Goal: Task Accomplishment & Management: Manage account settings

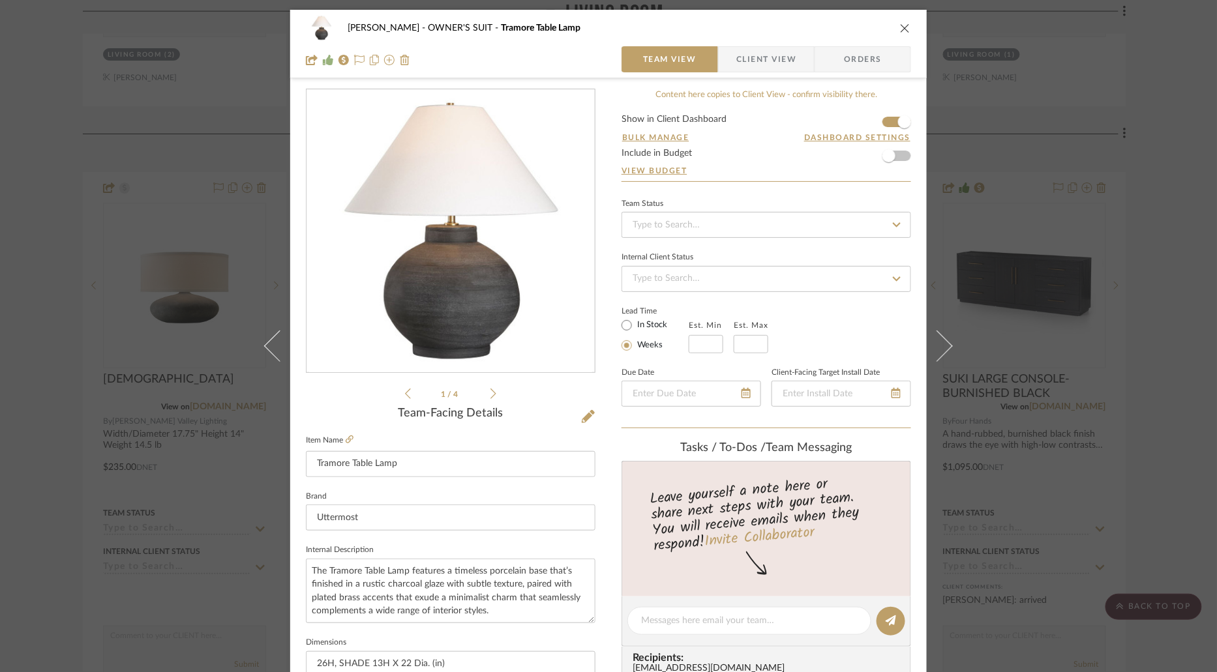
click at [49, 265] on div "[PERSON_NAME] OWNER'S SUIT Tramore Table Lamp Team View Client View Orders 1 / …" at bounding box center [608, 336] width 1217 height 672
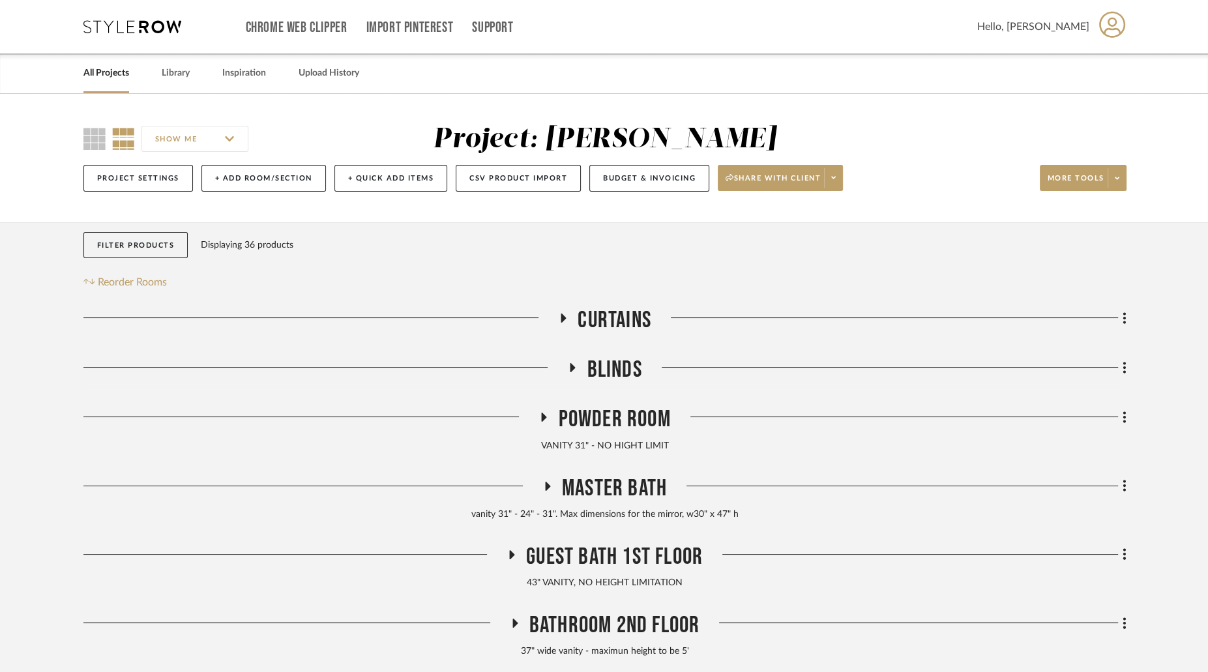
click at [122, 70] on link "All Projects" at bounding box center [106, 74] width 46 height 18
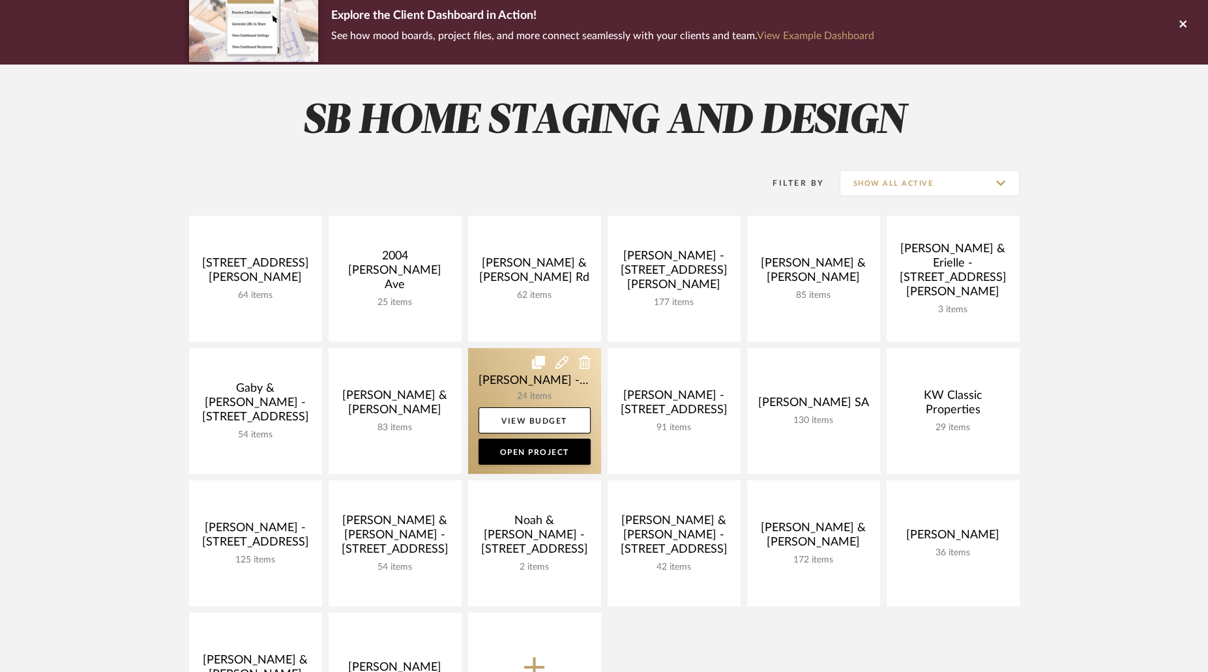
scroll to position [111, 0]
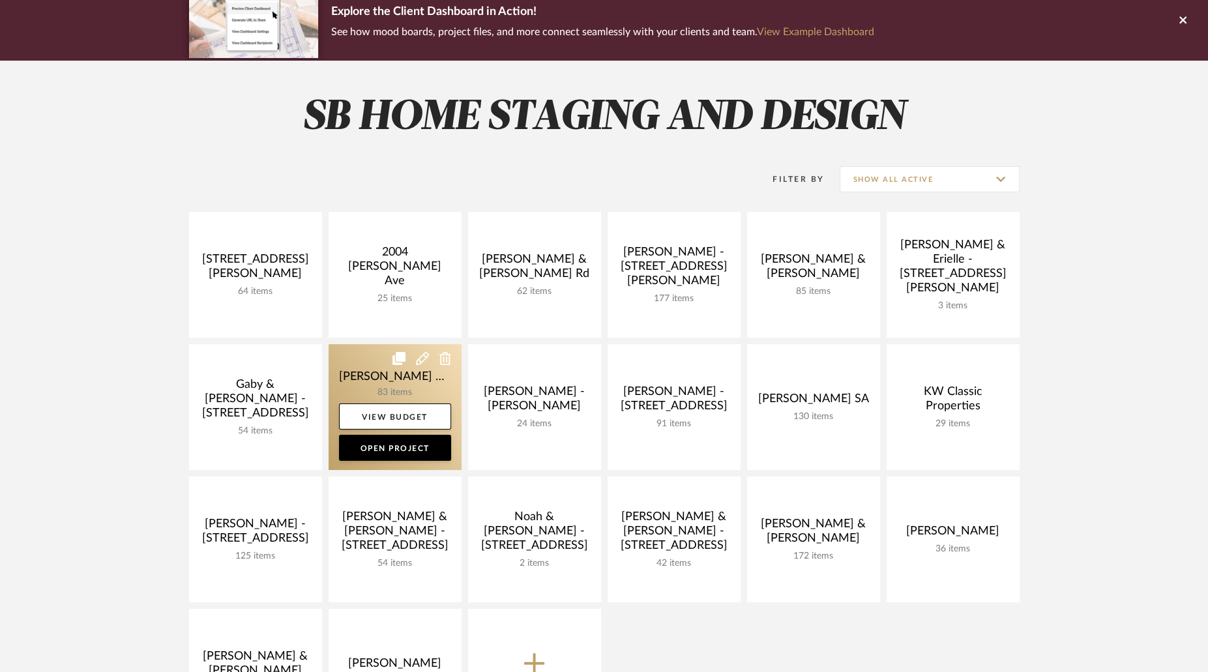
click at [398, 378] on link at bounding box center [395, 407] width 133 height 126
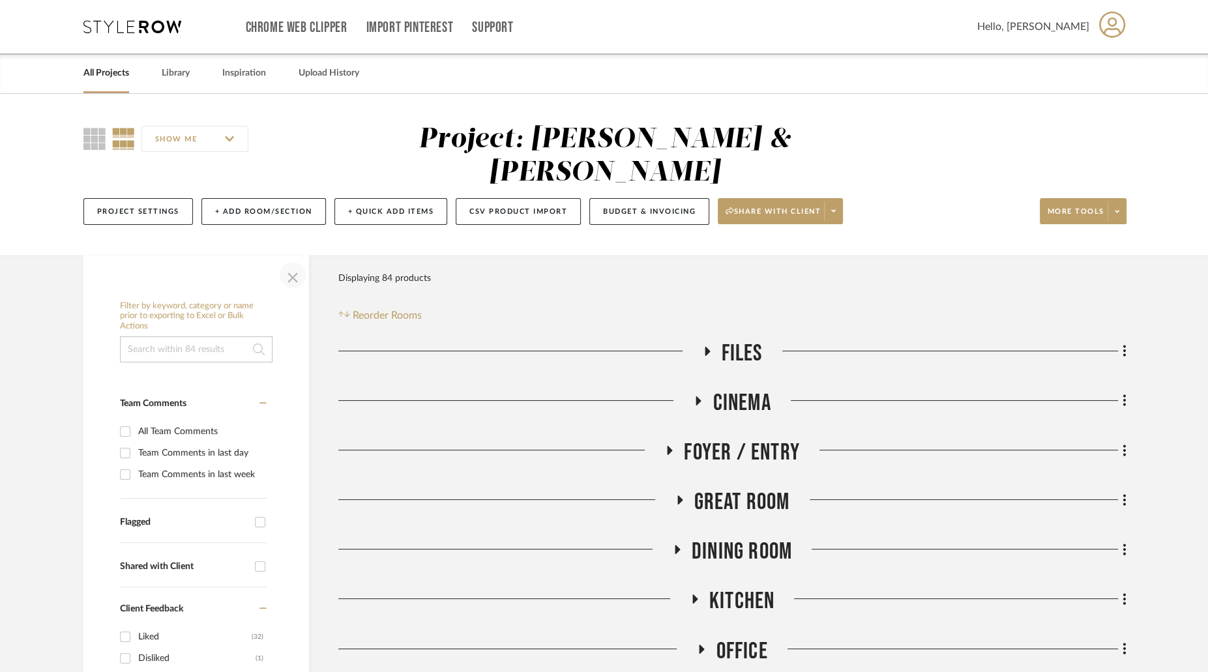
click at [288, 259] on span "button" at bounding box center [292, 274] width 31 height 31
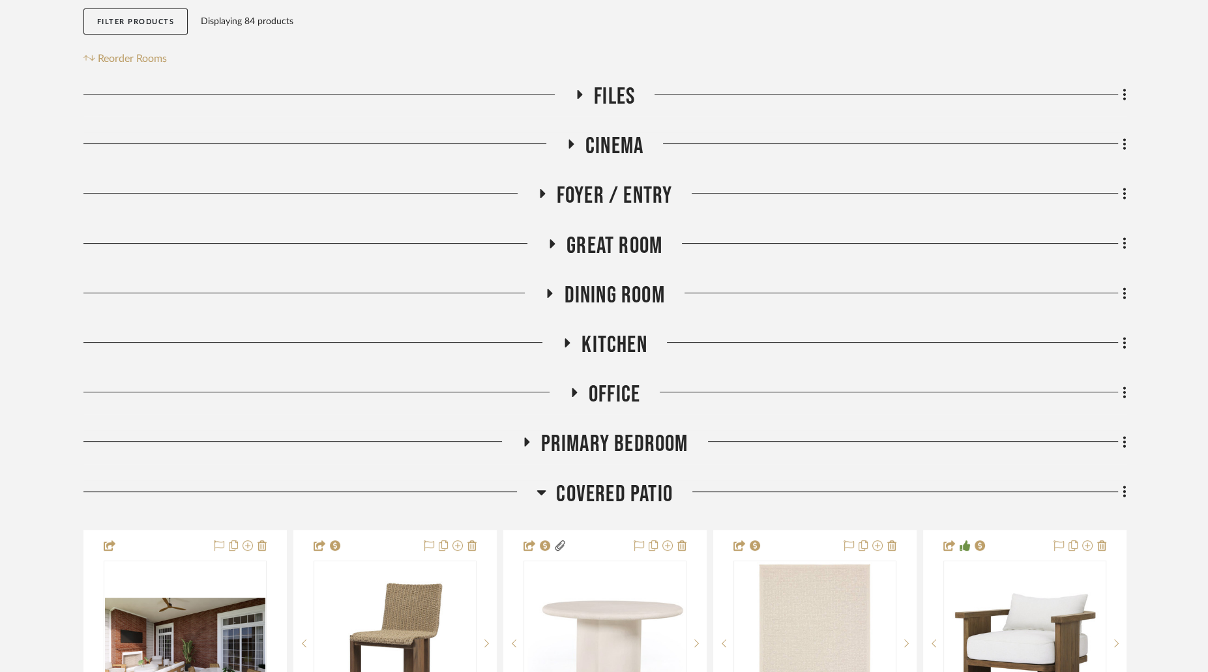
scroll to position [258, 0]
click at [540, 490] on icon at bounding box center [541, 492] width 9 height 5
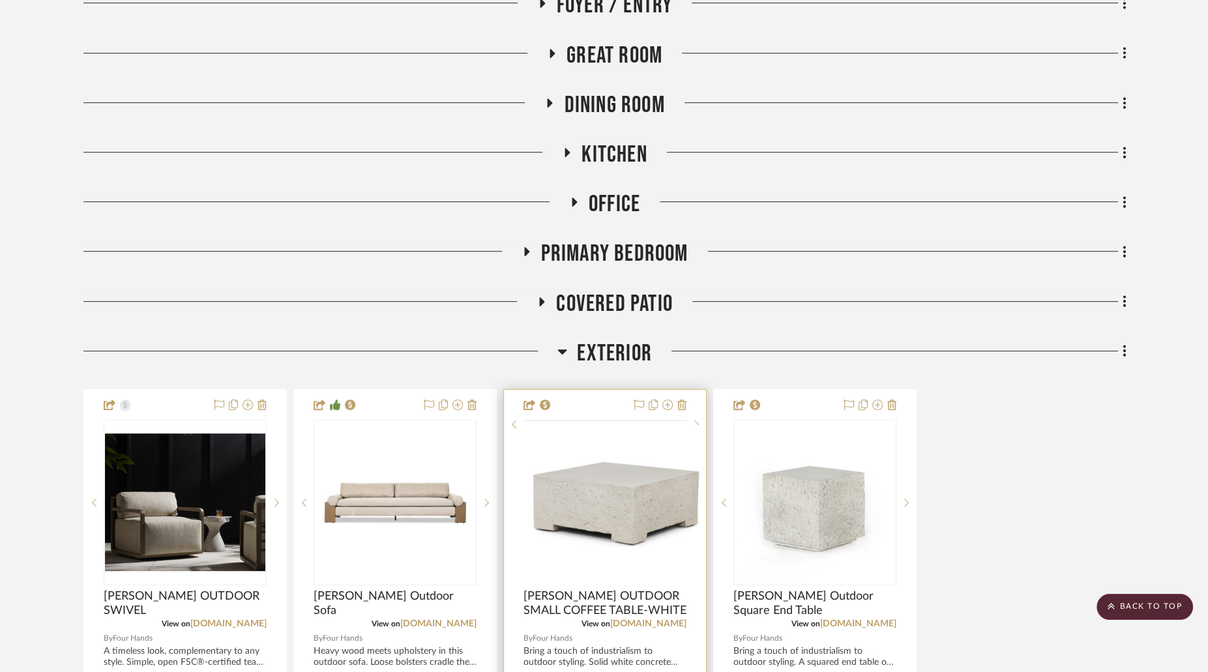
scroll to position [459, 0]
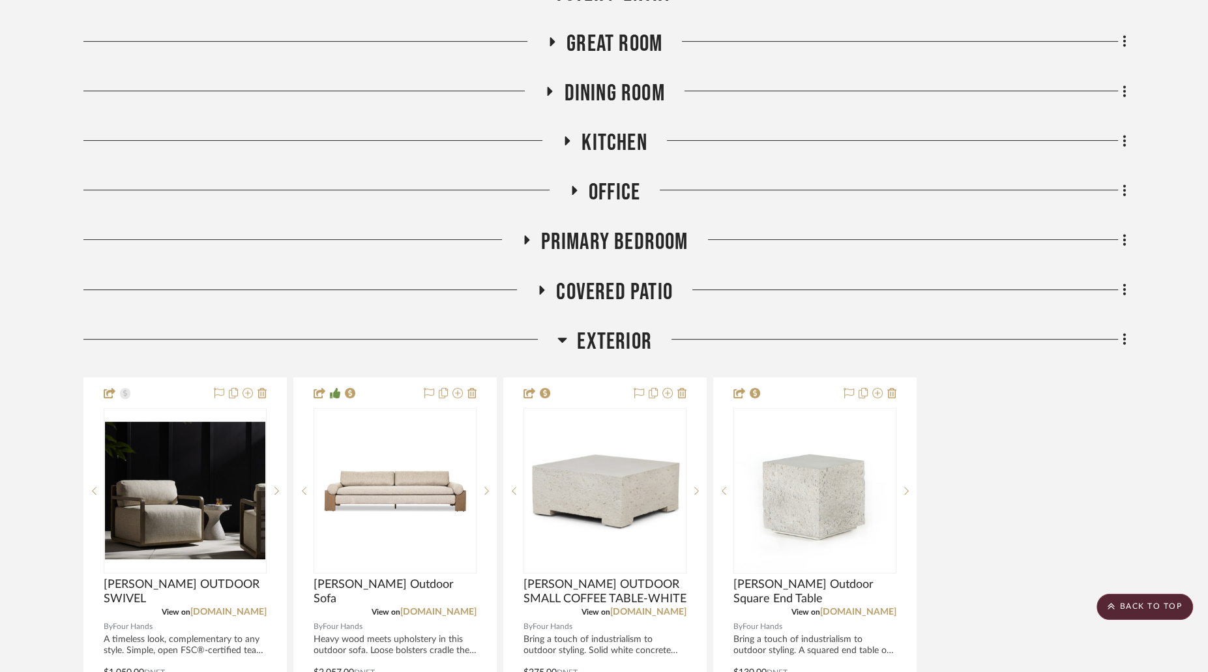
click at [558, 332] on icon at bounding box center [562, 340] width 10 height 16
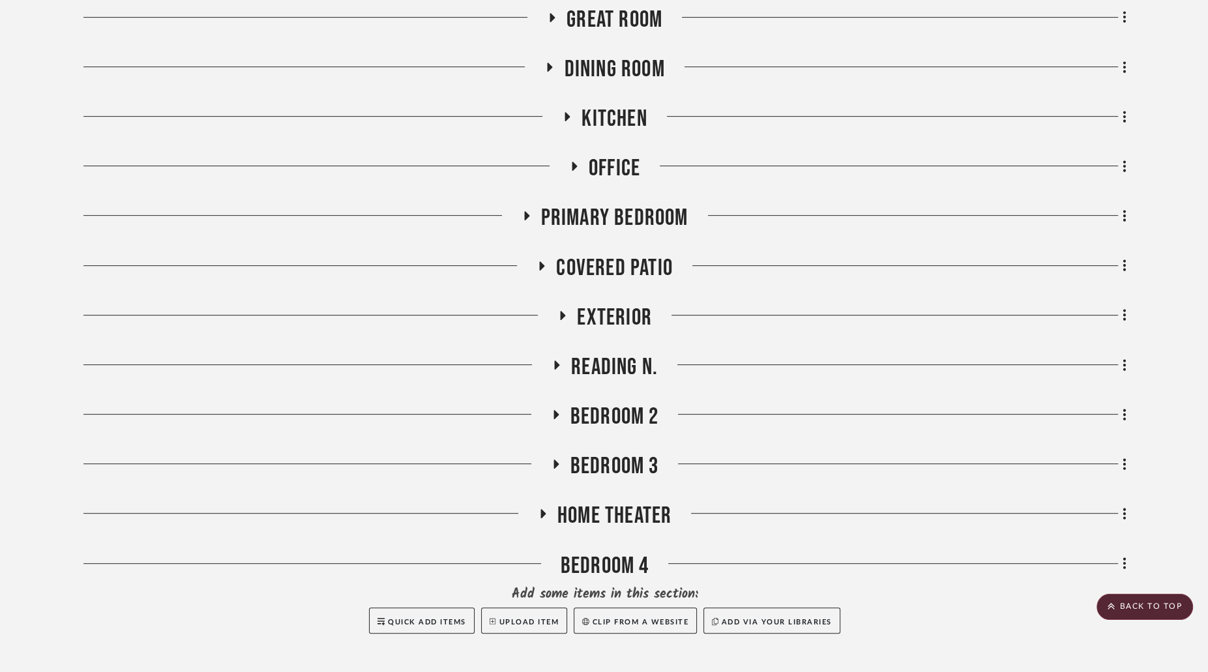
scroll to position [530, 0]
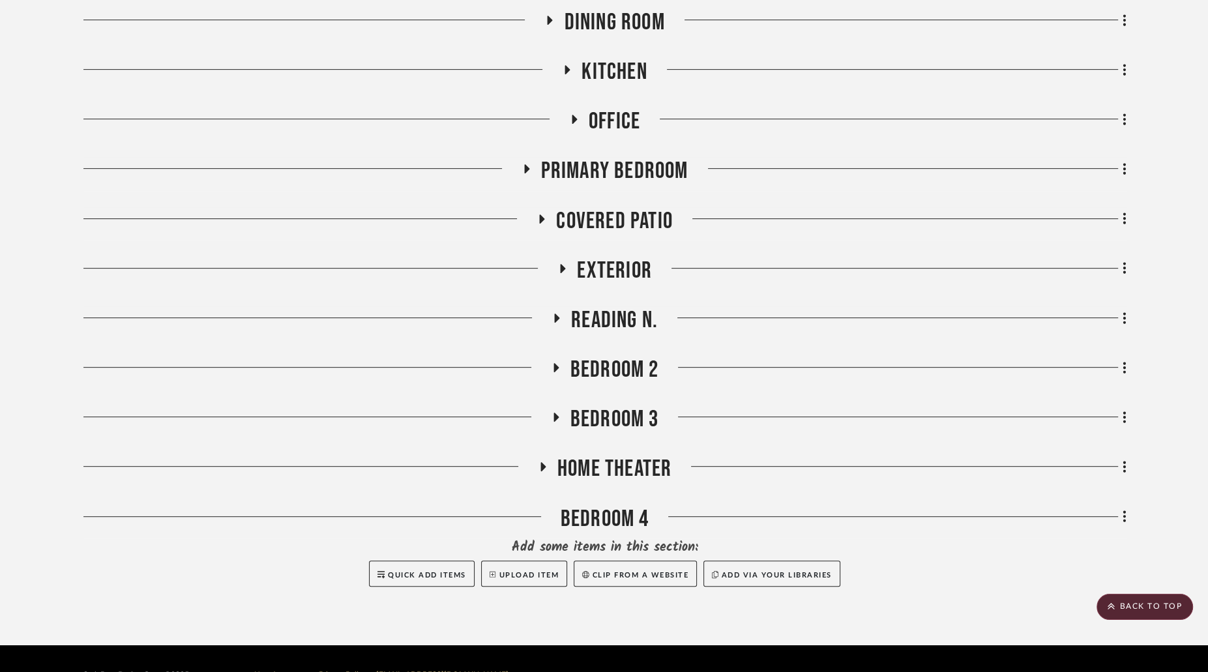
click at [556, 363] on icon at bounding box center [556, 367] width 5 height 9
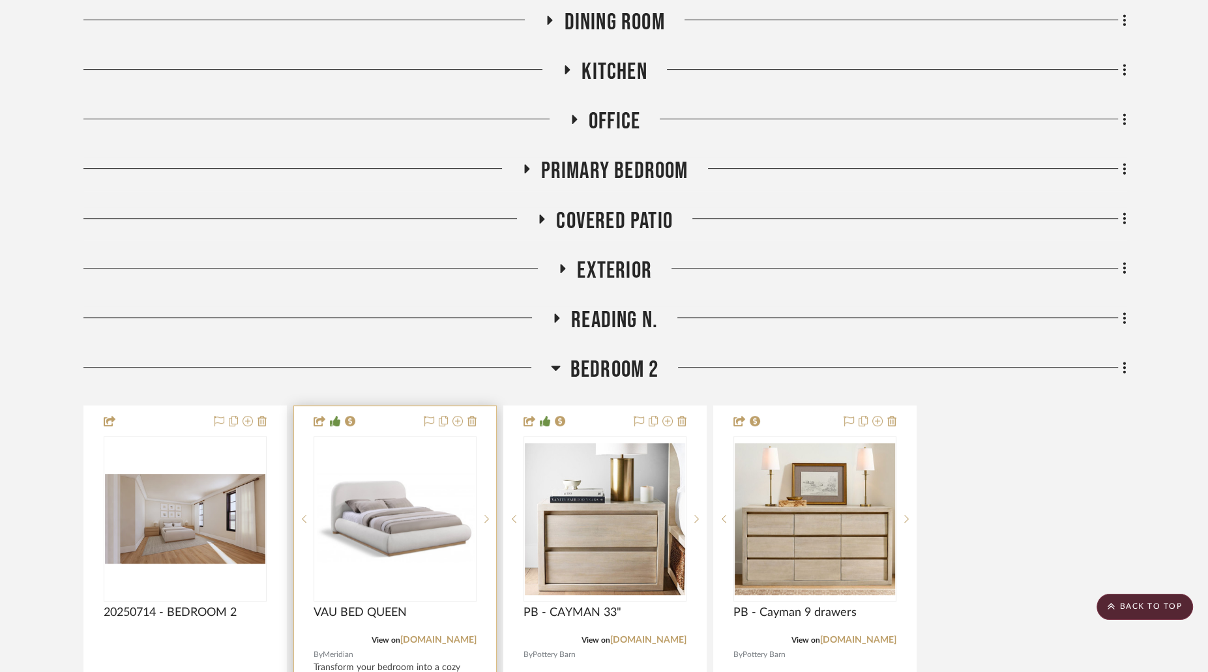
click at [0, 0] on img at bounding box center [0, 0] width 0 height 0
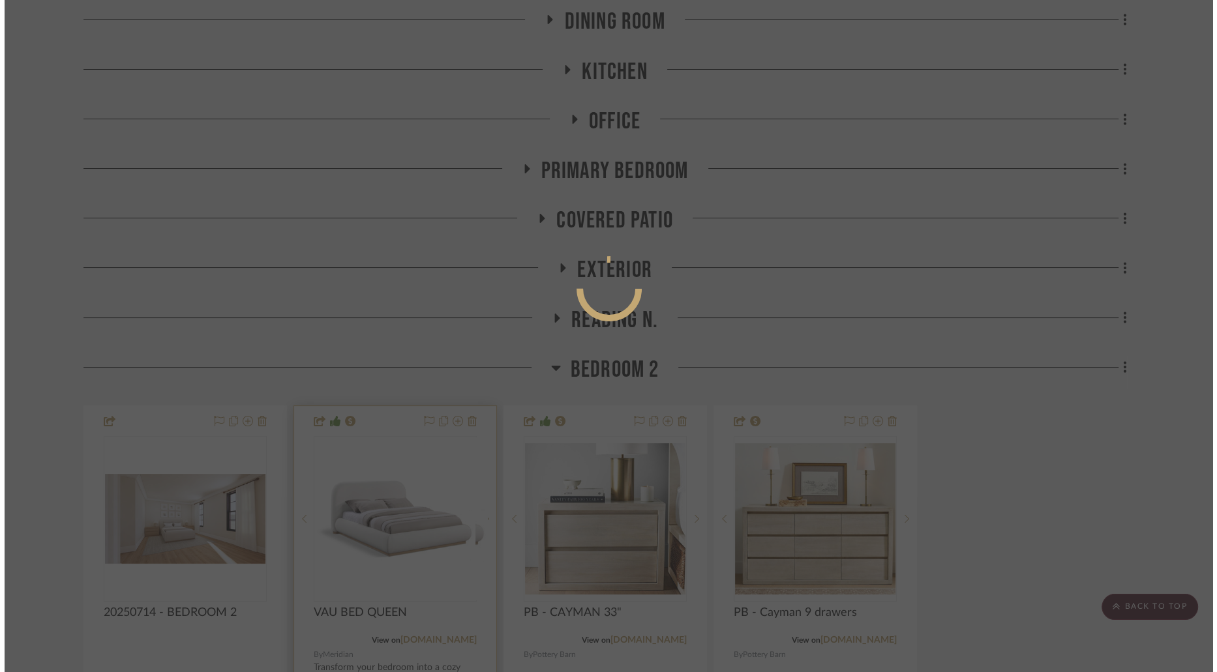
scroll to position [0, 0]
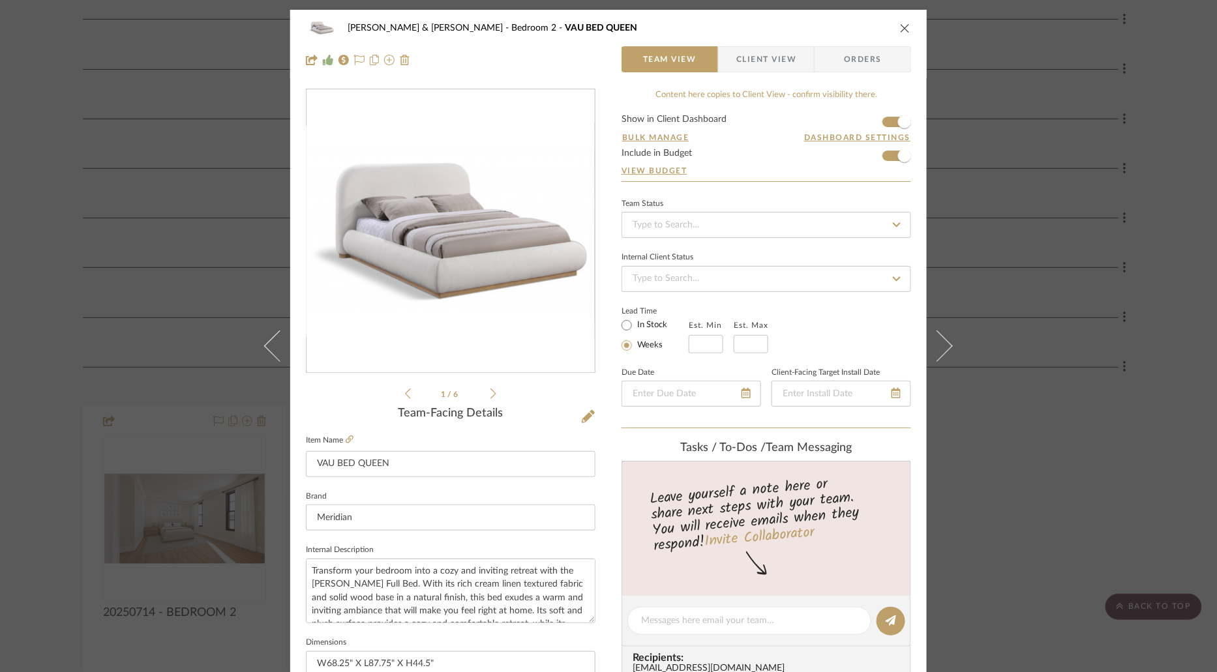
click at [736, 49] on span "Client View" at bounding box center [766, 59] width 60 height 26
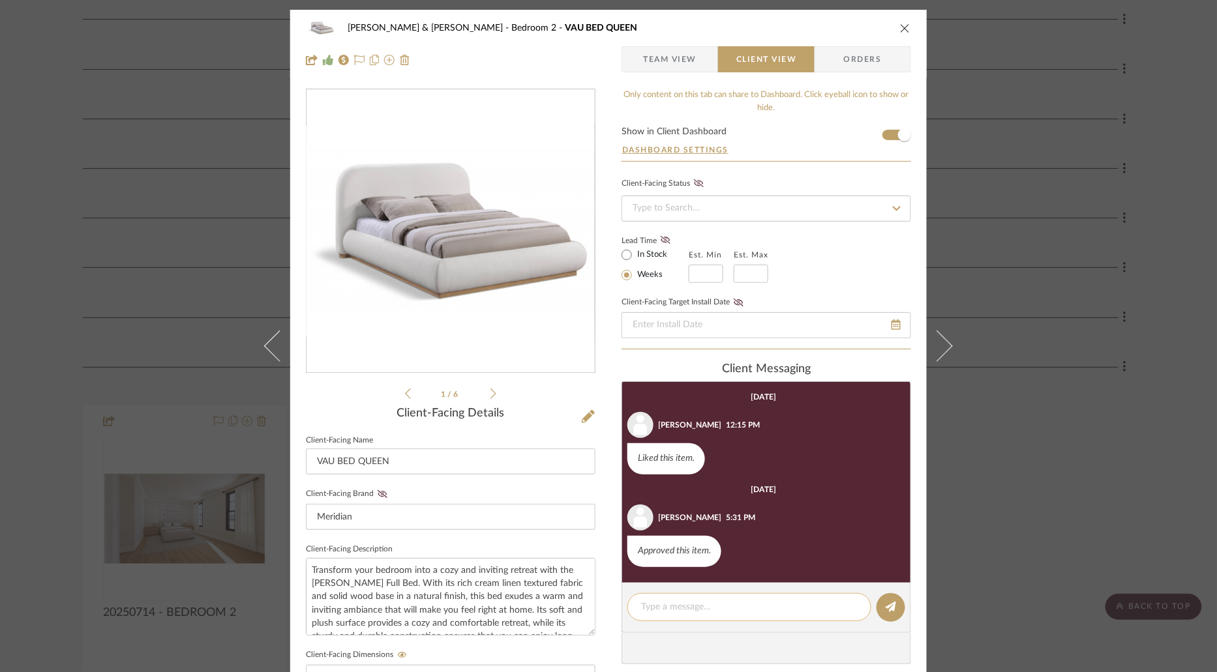
click at [717, 610] on textarea at bounding box center [749, 607] width 216 height 14
type textarea "ARRIVED"
click at [891, 612] on fa-icon at bounding box center [890, 607] width 10 height 10
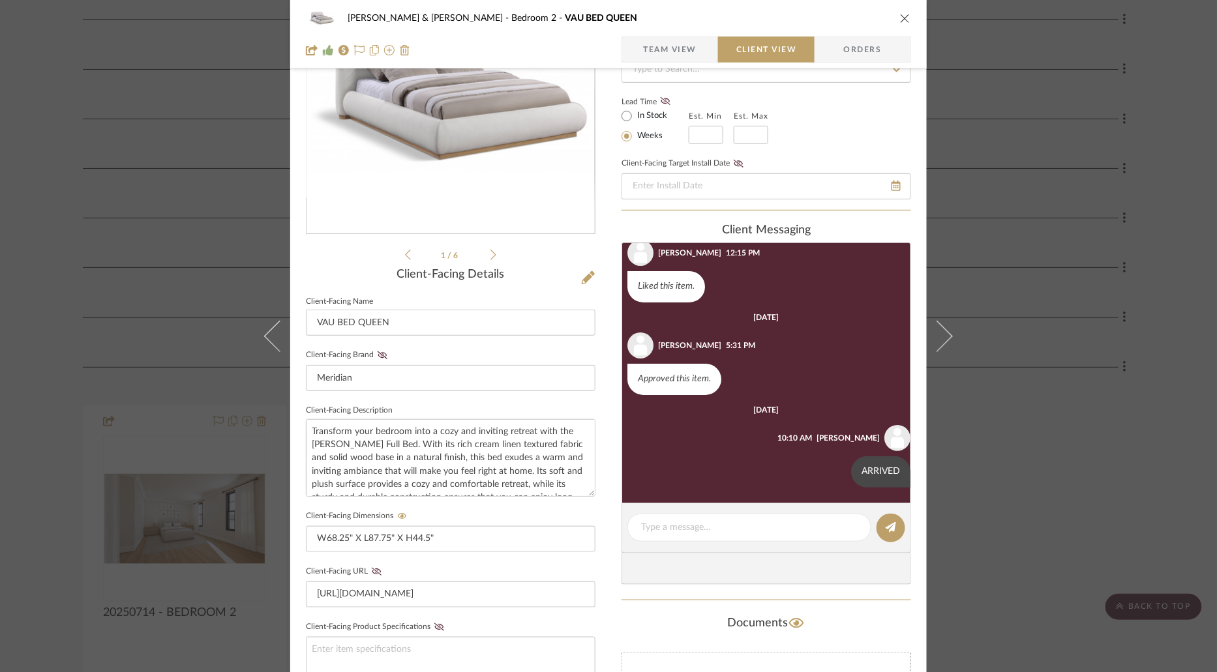
scroll to position [167, 0]
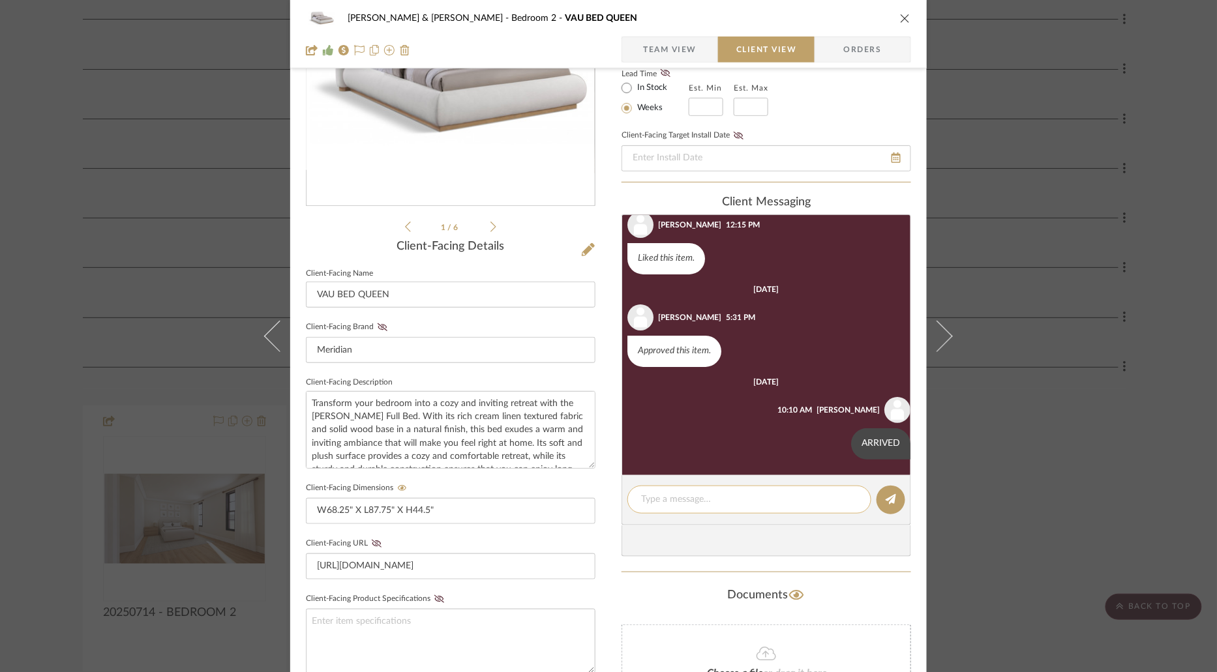
click at [712, 507] on div at bounding box center [749, 500] width 244 height 28
click at [709, 496] on textarea at bounding box center [749, 500] width 216 height 14
type textarea "SNS"
click at [874, 507] on editor-of-message "SNS" at bounding box center [765, 500] width 289 height 50
click at [883, 507] on button at bounding box center [890, 500] width 29 height 29
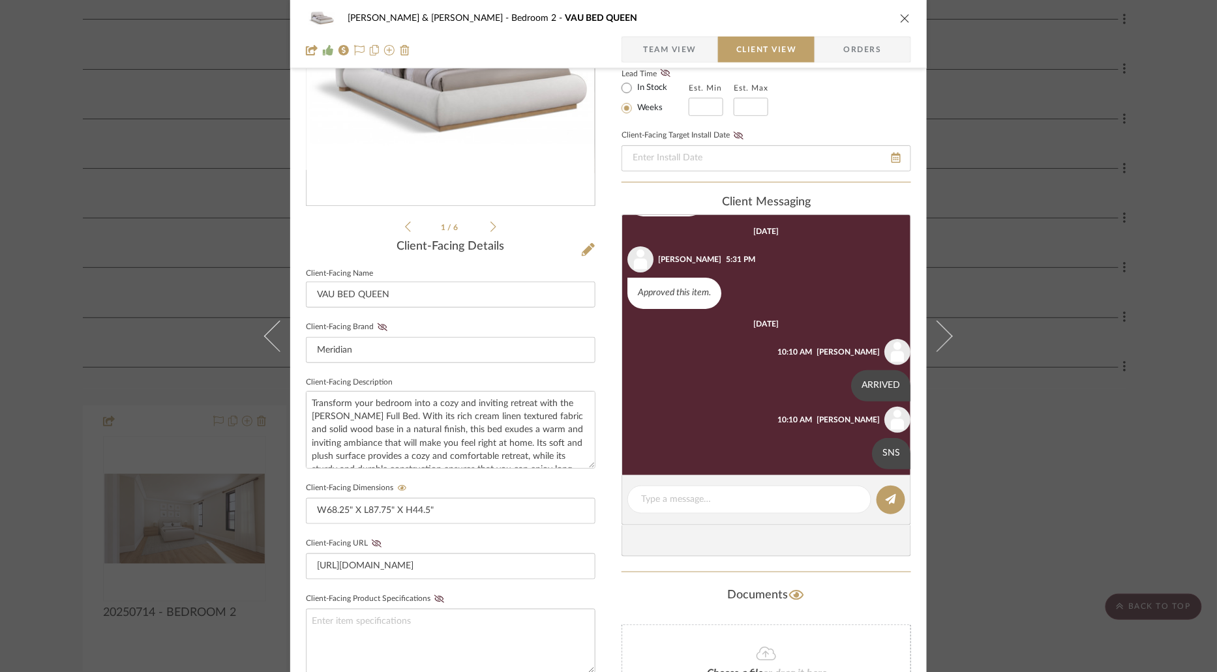
scroll to position [101, 0]
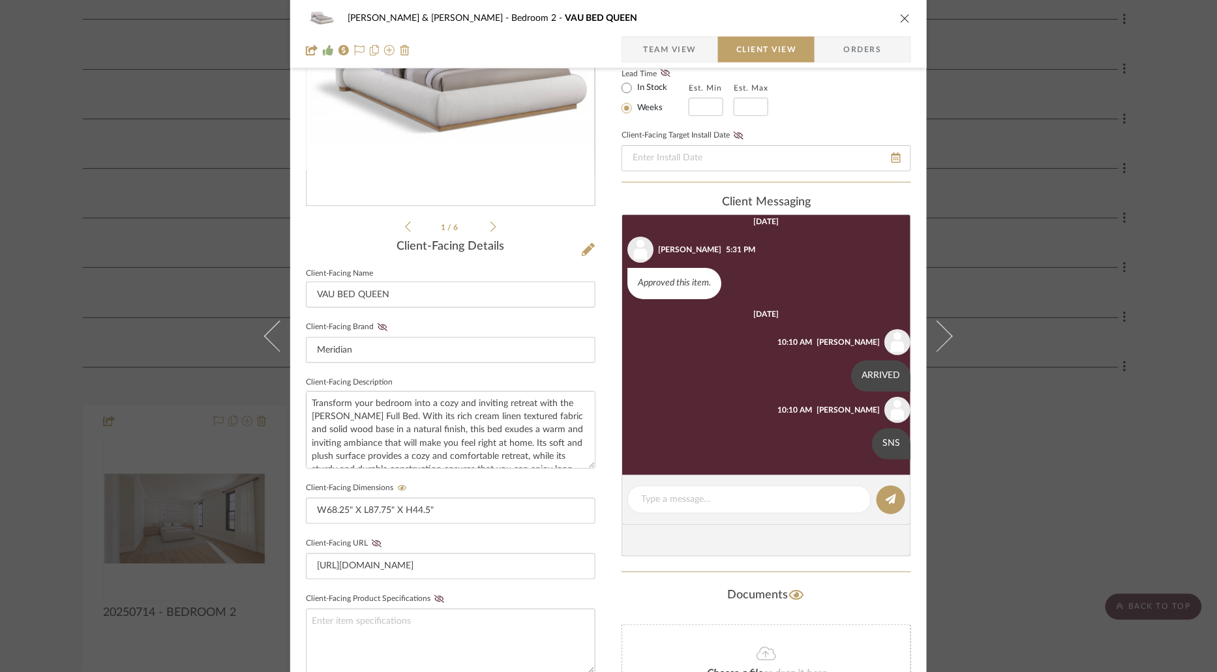
click at [900, 18] on icon "close" at bounding box center [905, 18] width 10 height 10
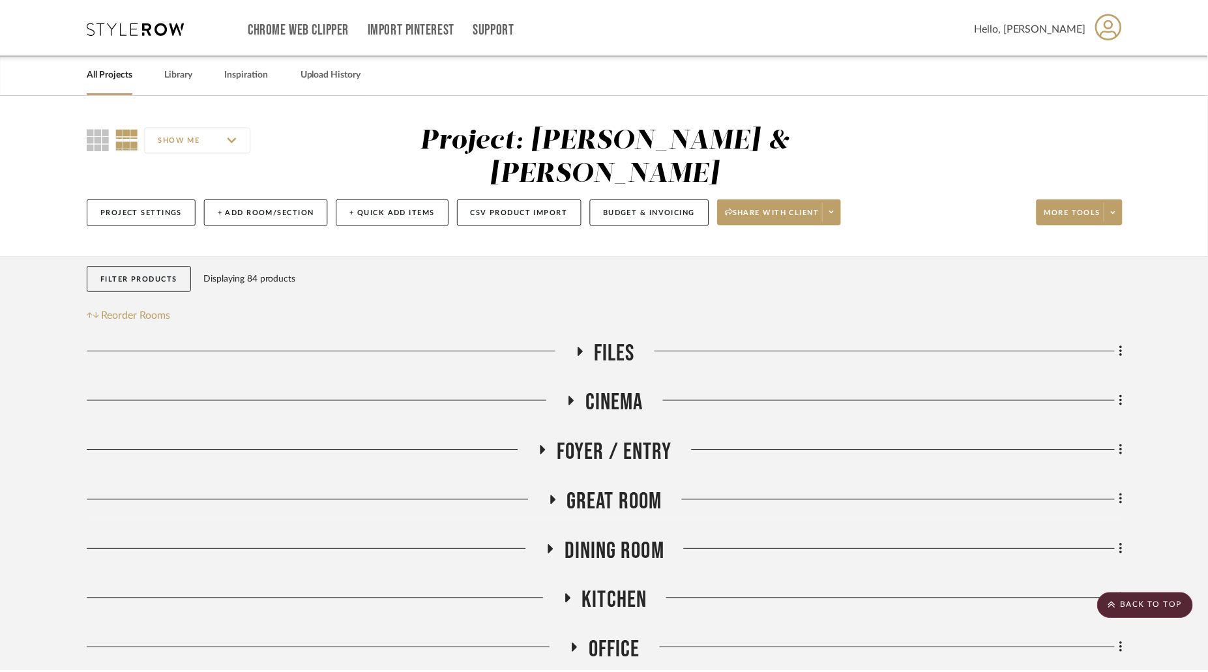
scroll to position [530, 0]
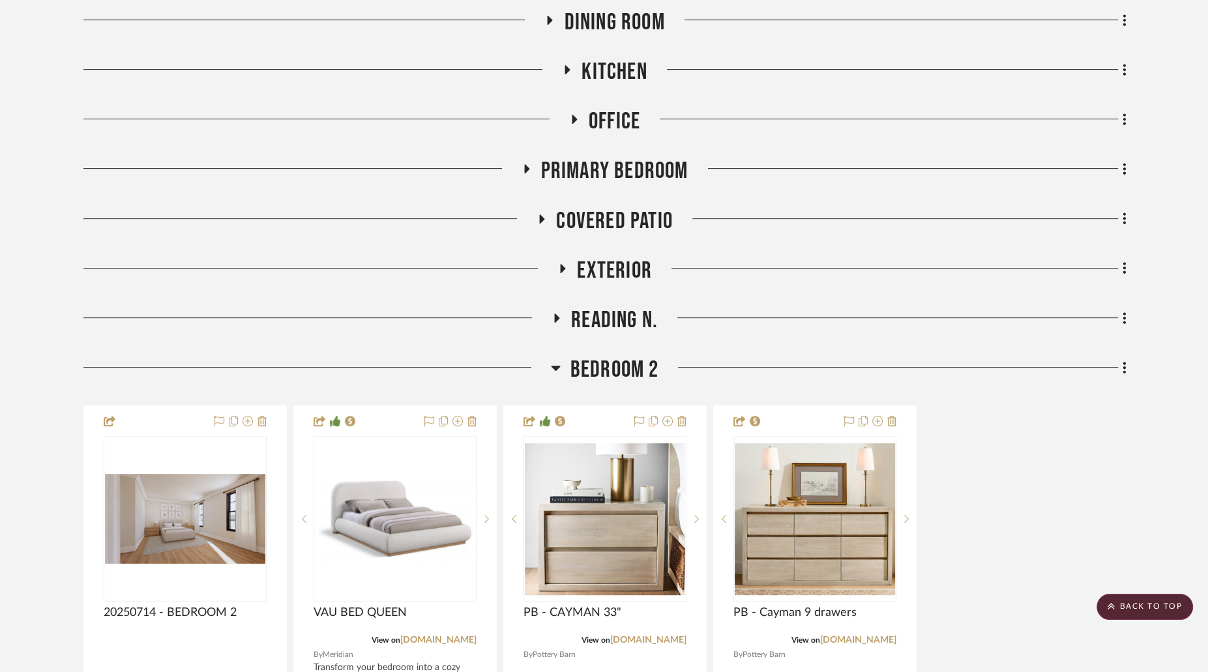
click at [559, 360] on icon at bounding box center [556, 368] width 10 height 16
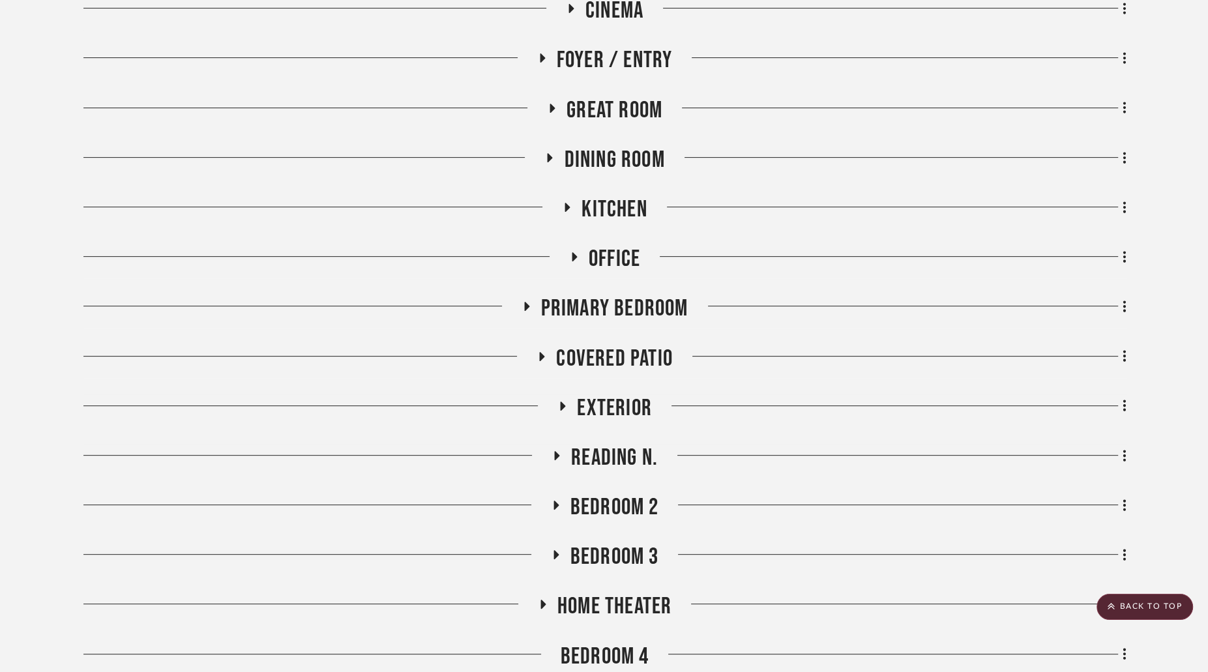
scroll to position [390, 0]
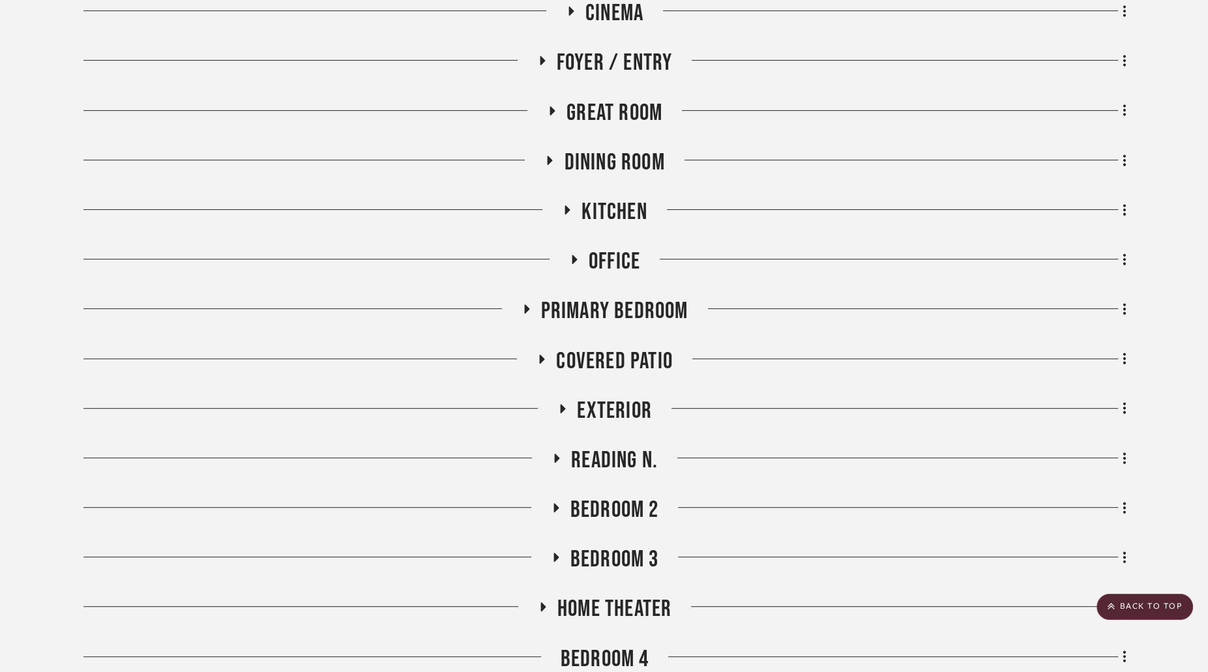
click at [550, 156] on icon at bounding box center [550, 160] width 5 height 9
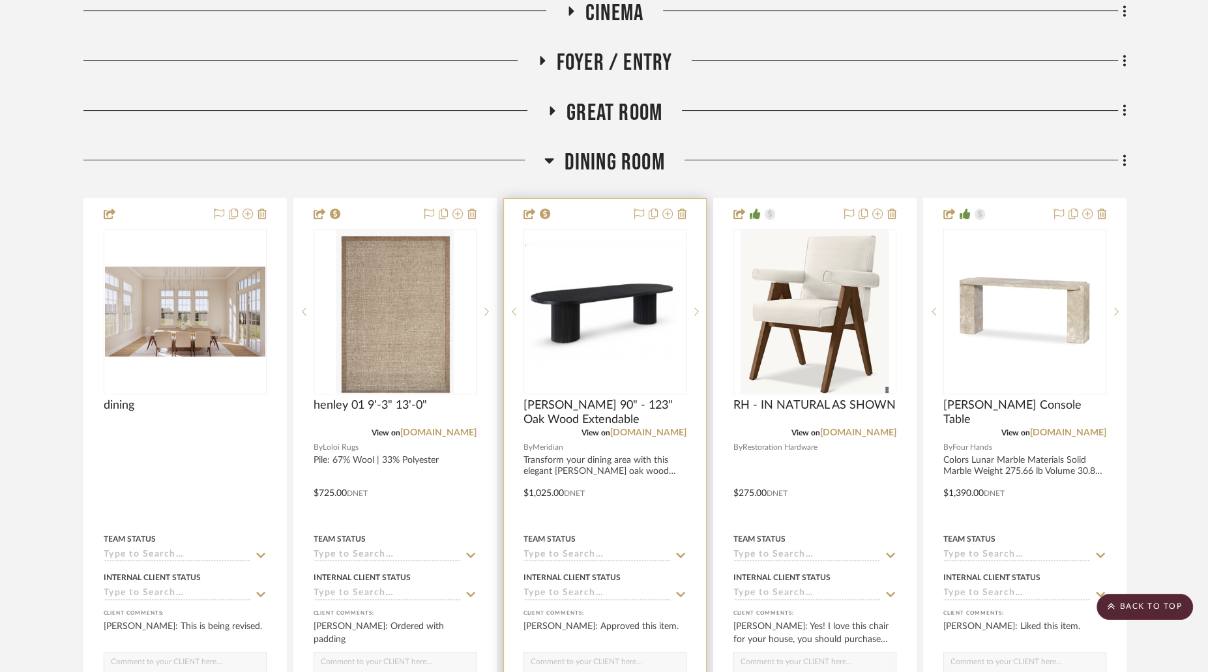
click at [0, 0] on img at bounding box center [0, 0] width 0 height 0
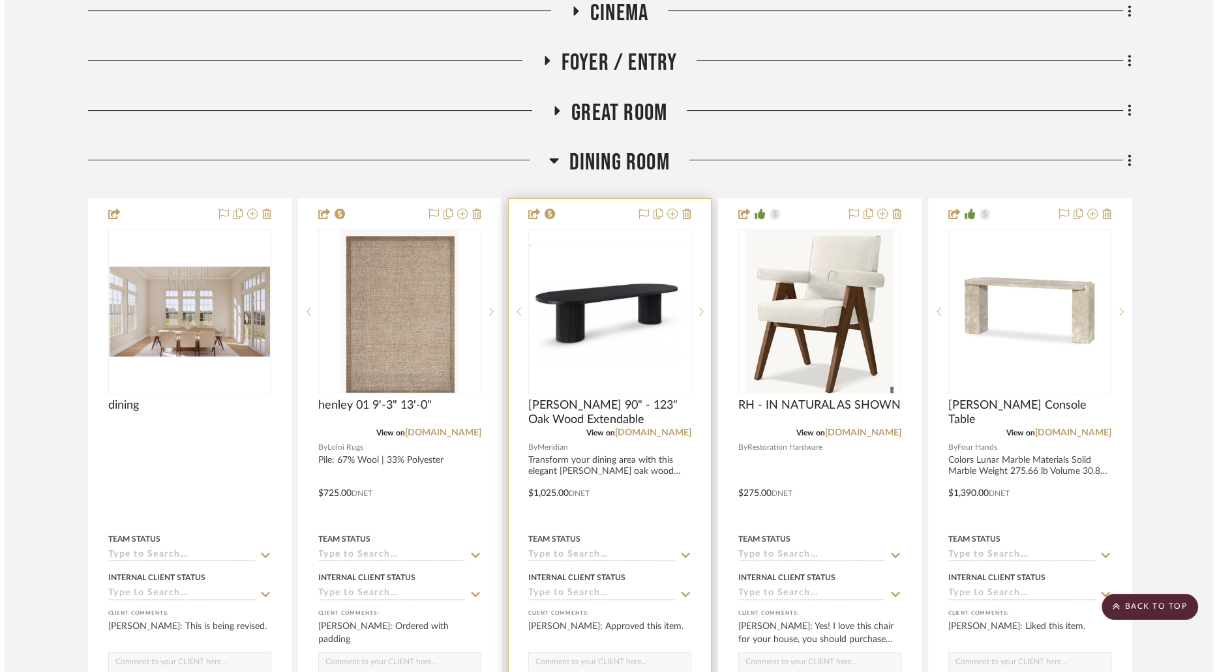
scroll to position [0, 0]
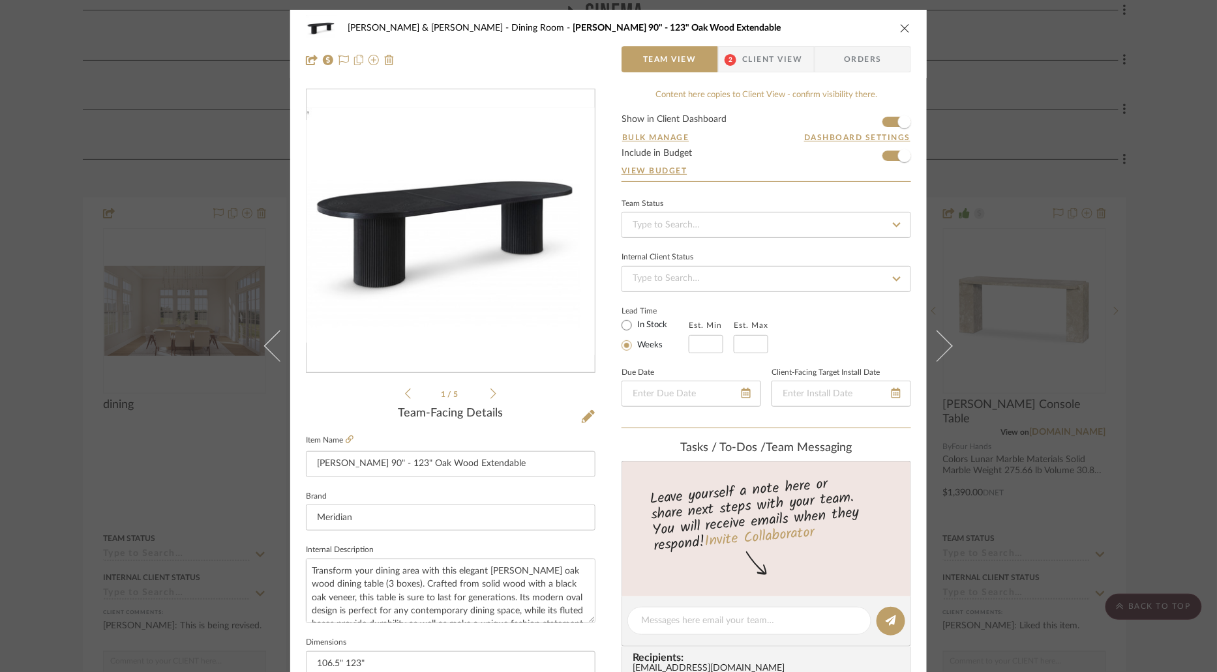
click at [784, 62] on span "Client View" at bounding box center [772, 59] width 60 height 26
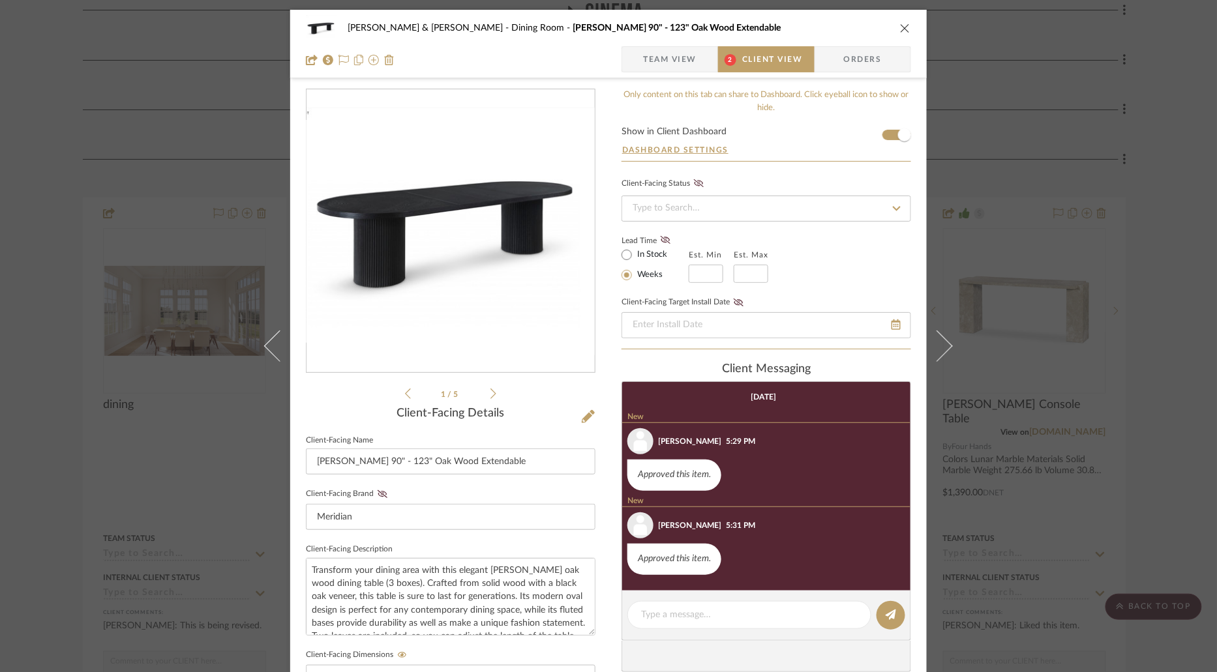
scroll to position [419, 0]
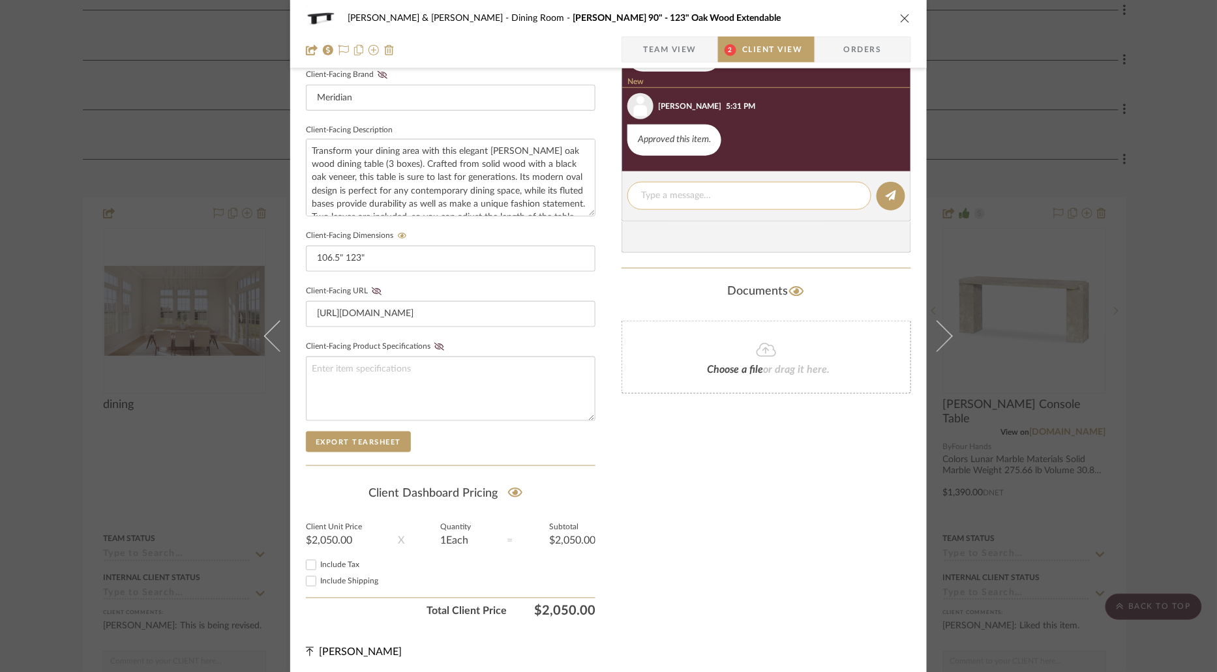
click at [700, 190] on textarea at bounding box center [749, 196] width 216 height 14
type textarea "ARRIVED - SNS"
click at [884, 200] on button at bounding box center [890, 196] width 29 height 29
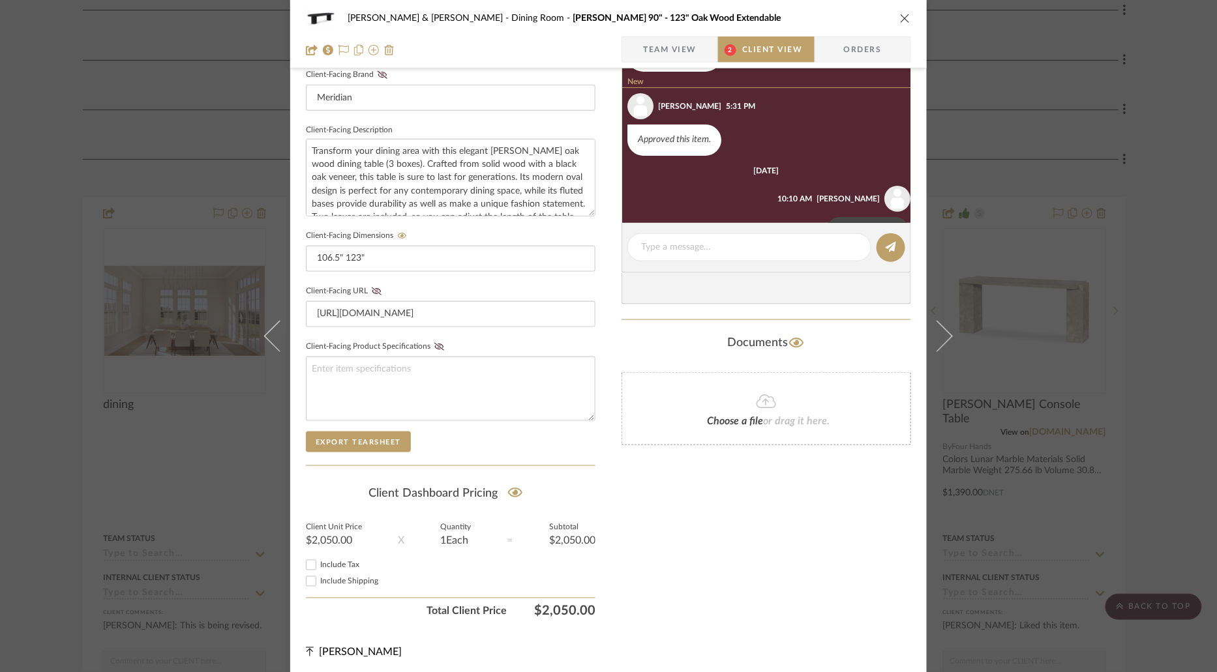
scroll to position [40, 0]
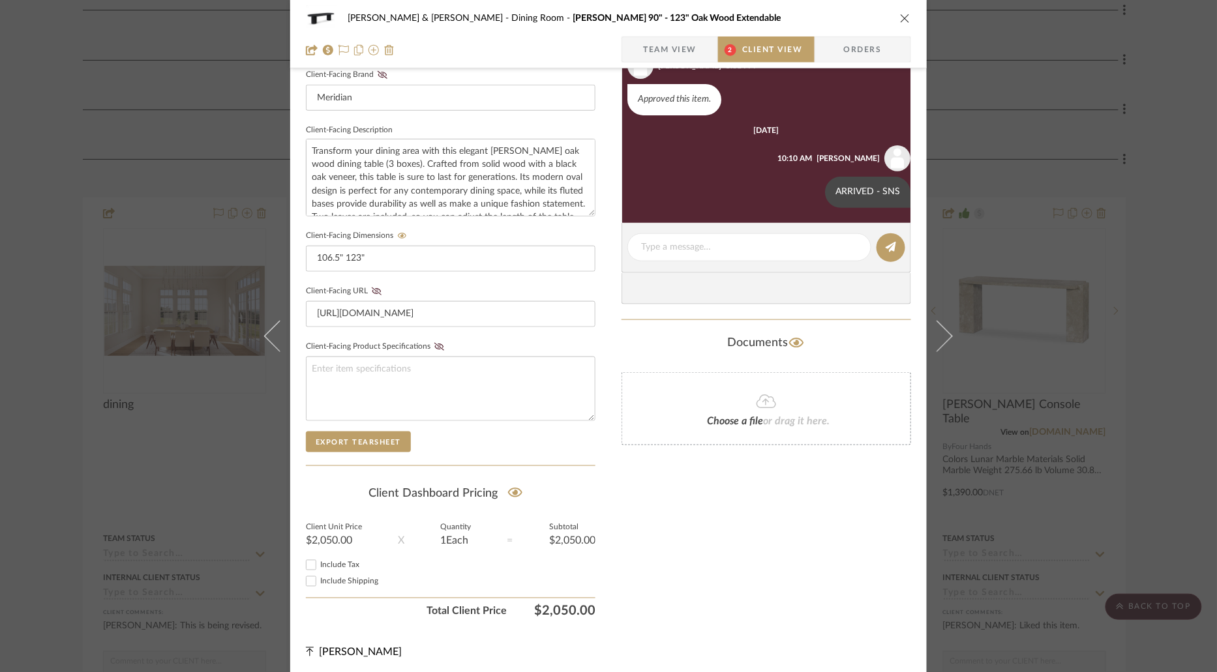
click at [902, 19] on icon "close" at bounding box center [905, 18] width 10 height 10
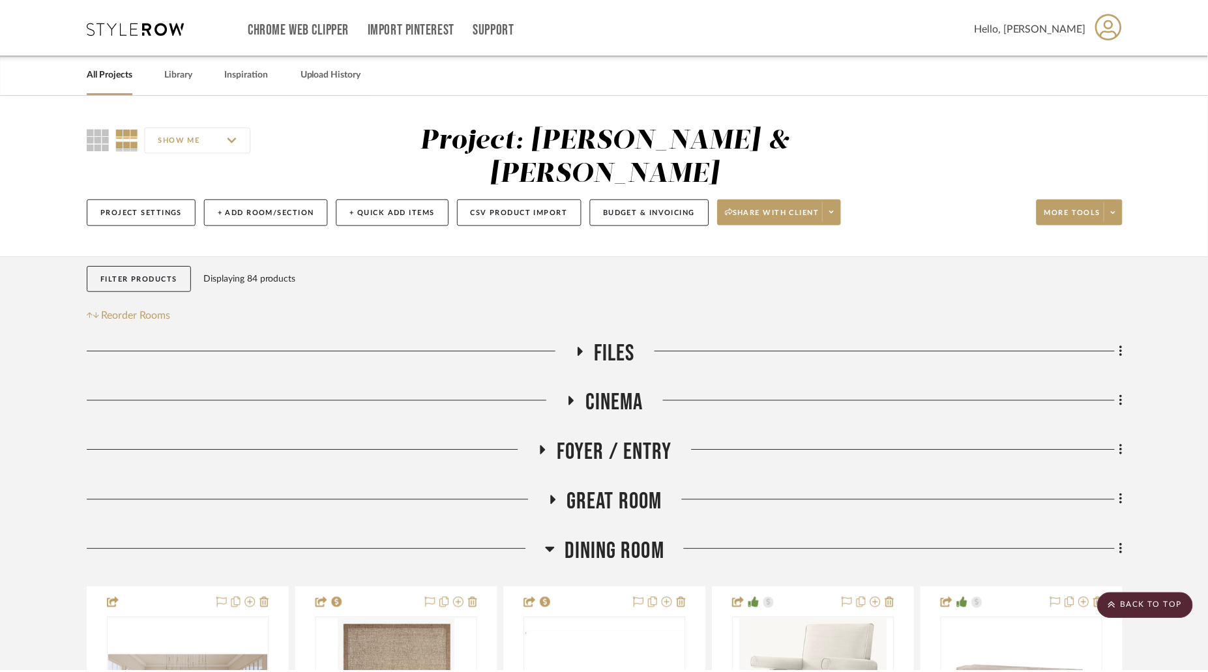
scroll to position [390, 0]
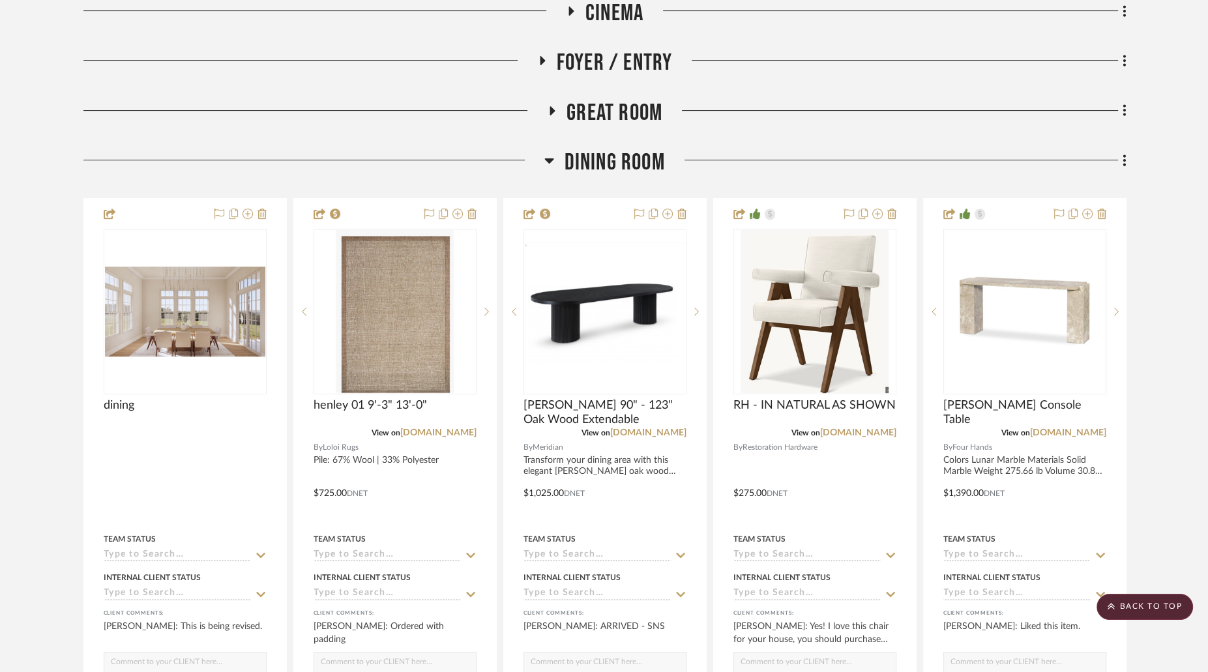
click at [553, 153] on icon at bounding box center [549, 161] width 10 height 16
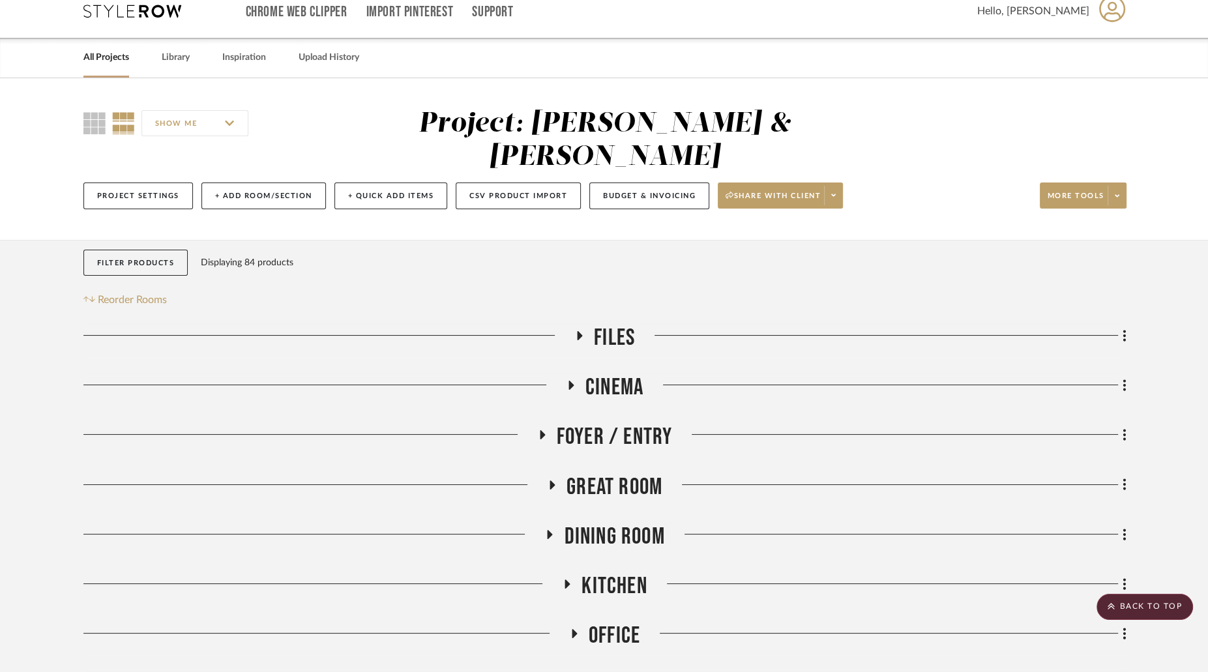
scroll to position [0, 0]
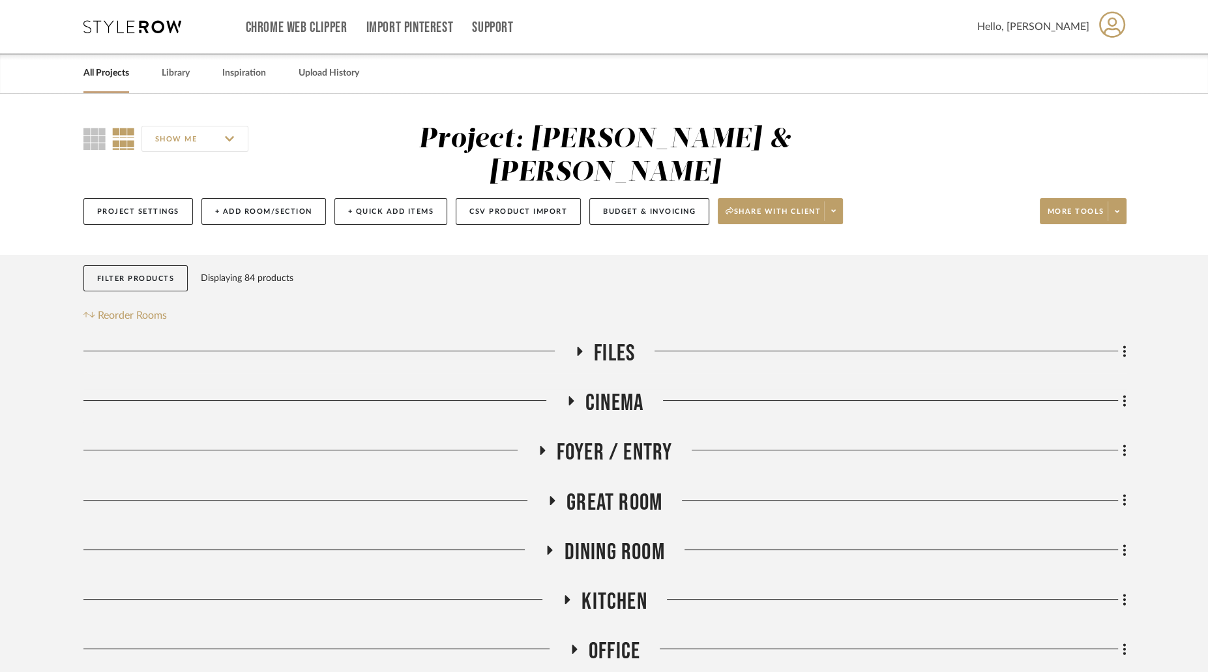
click at [117, 78] on link "All Projects" at bounding box center [106, 74] width 46 height 18
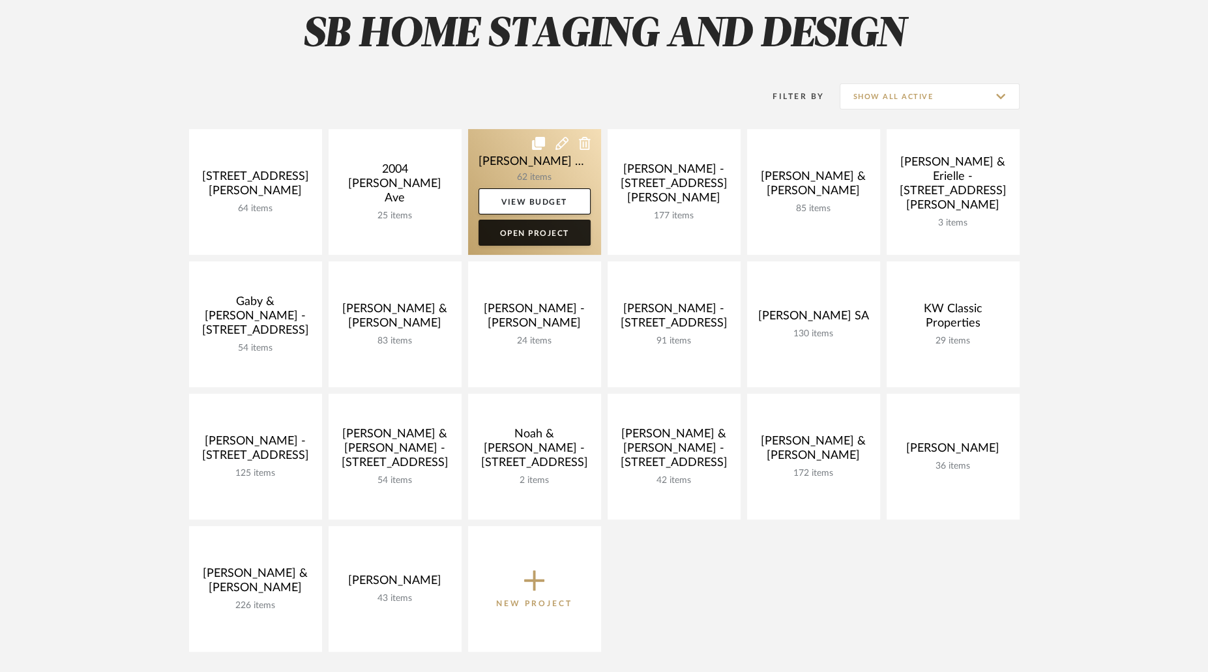
scroll to position [200, 0]
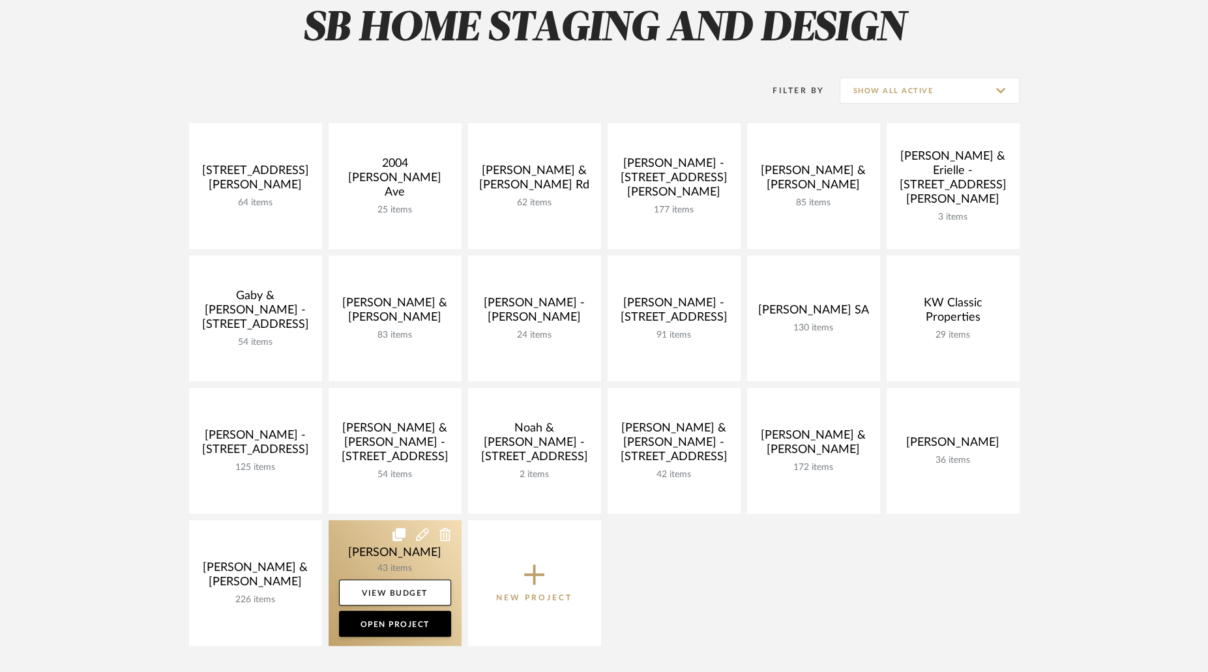
click at [353, 565] on link at bounding box center [395, 583] width 133 height 126
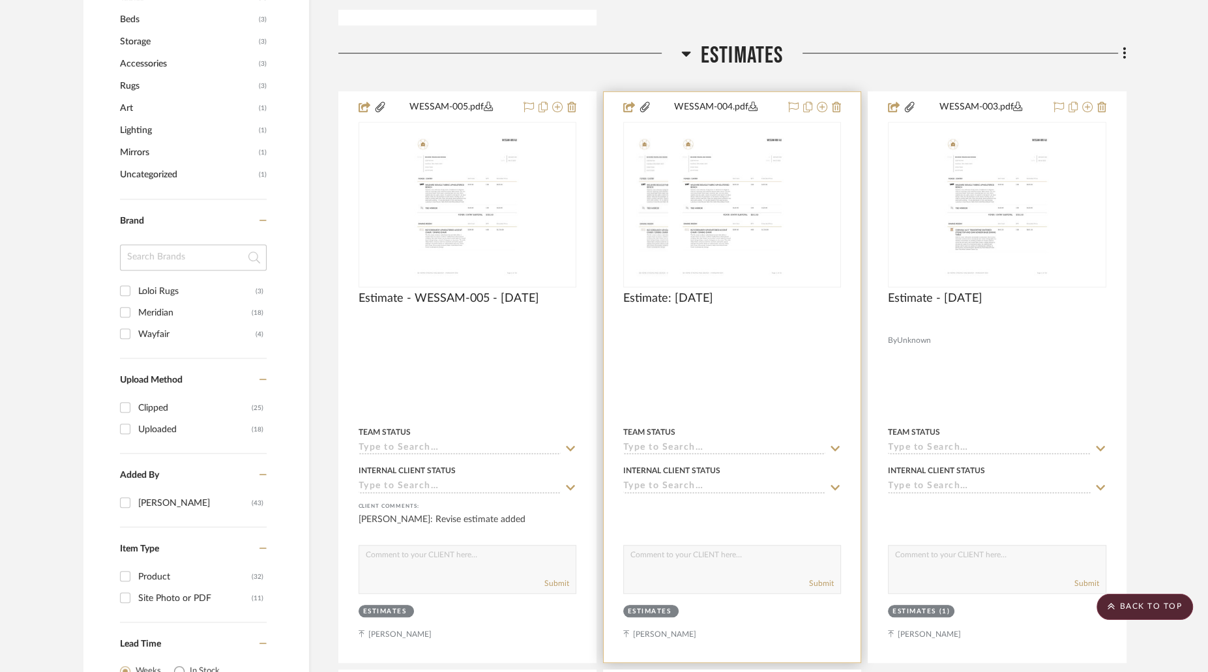
scroll to position [934, 0]
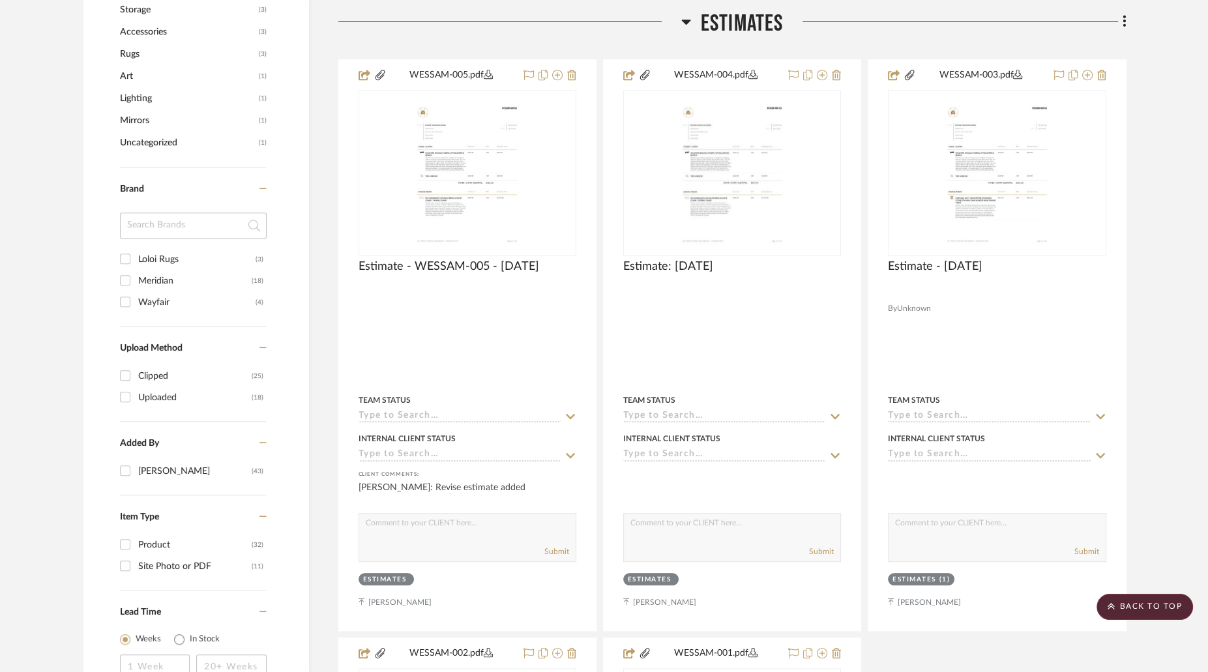
click at [683, 20] on icon at bounding box center [685, 22] width 9 height 5
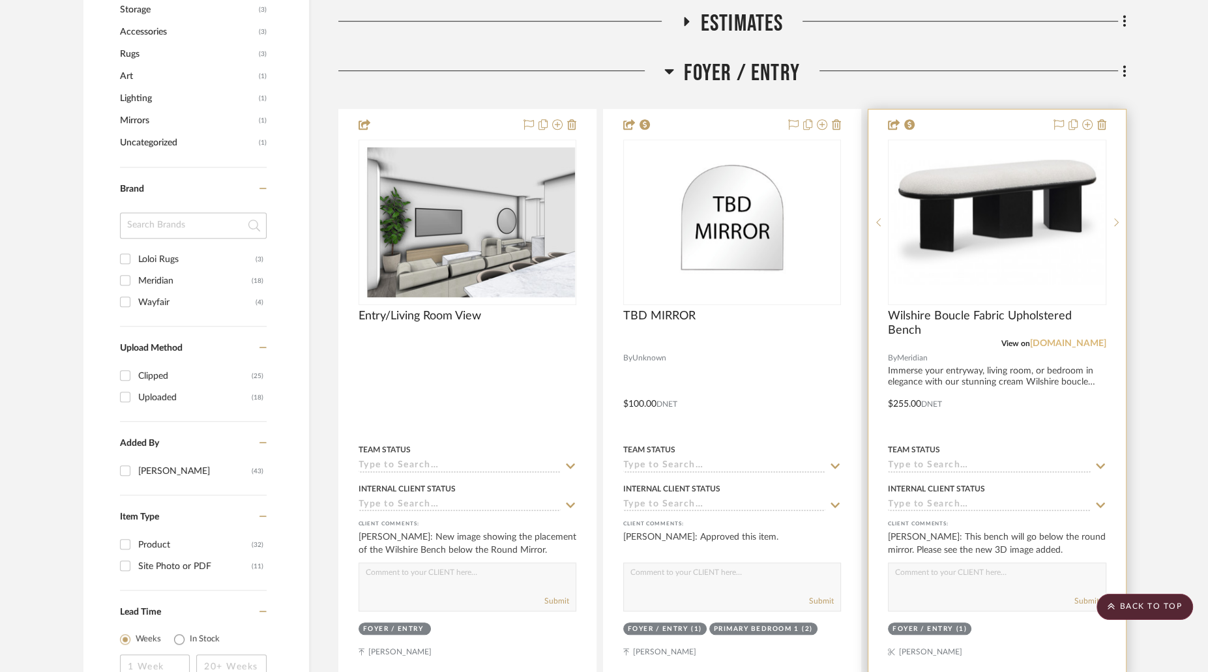
click at [1030, 339] on link "[DOMAIN_NAME]" at bounding box center [1068, 343] width 76 height 9
click at [1091, 339] on link "[DOMAIN_NAME]" at bounding box center [1068, 343] width 76 height 9
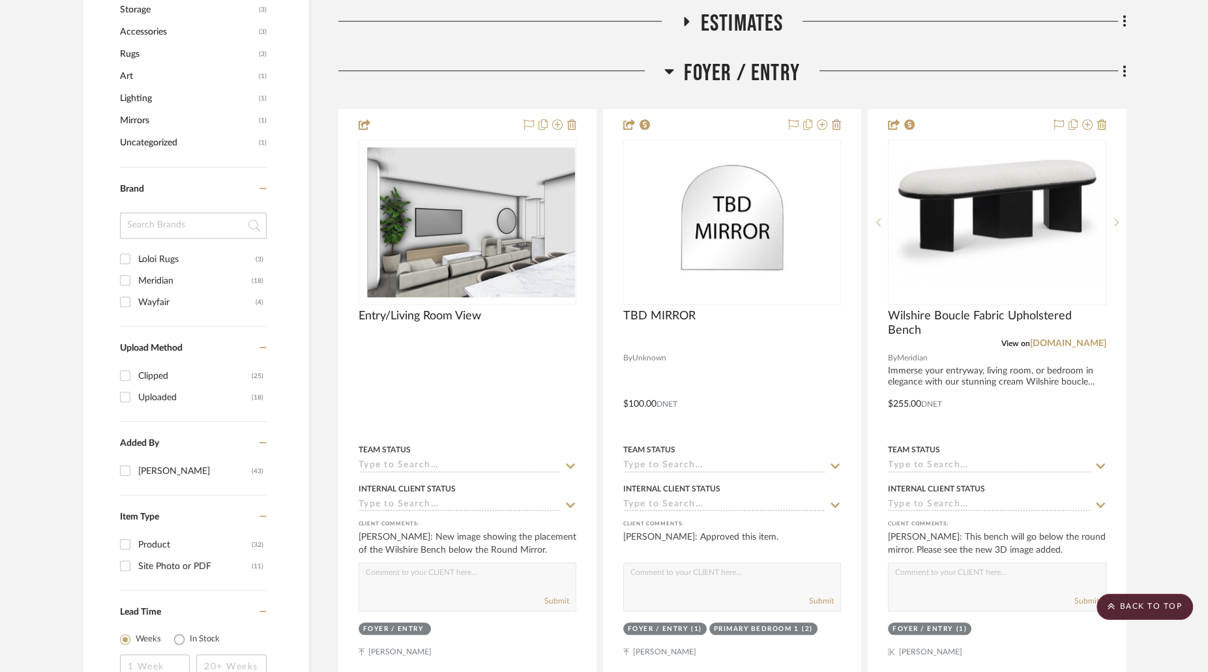
click at [669, 65] on icon at bounding box center [669, 71] width 10 height 16
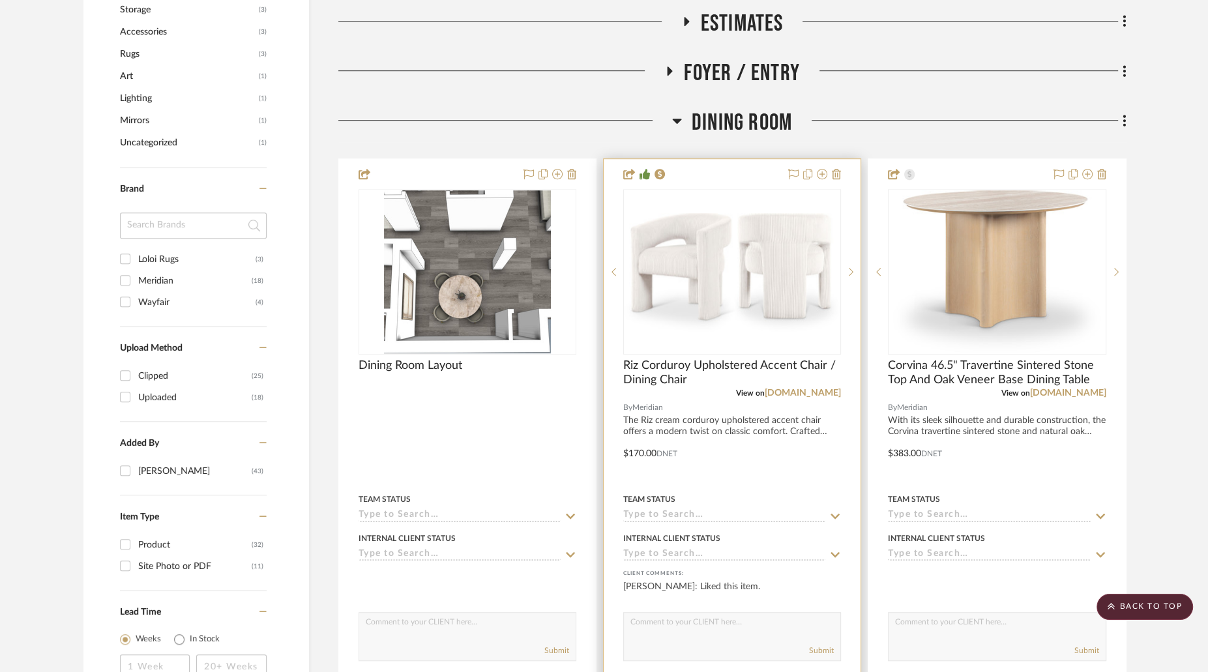
click at [0, 0] on img at bounding box center [0, 0] width 0 height 0
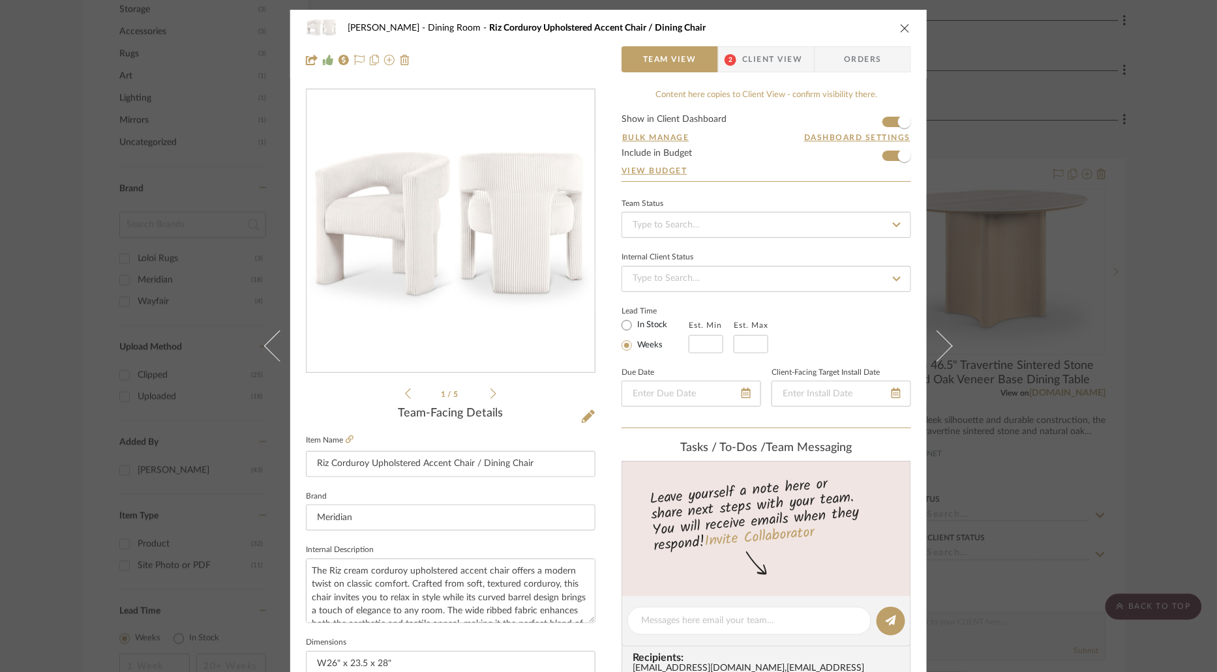
click at [756, 68] on span "Client View" at bounding box center [772, 59] width 60 height 26
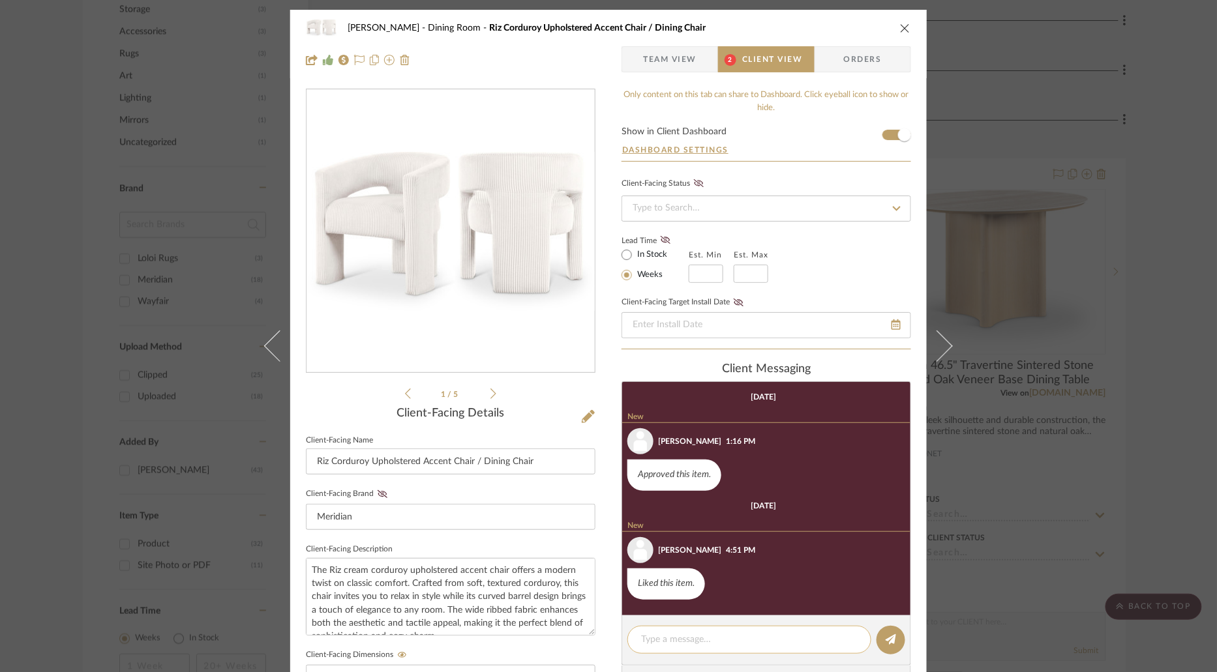
drag, startPoint x: 740, startPoint y: 642, endPoint x: 731, endPoint y: 641, distance: 9.2
click at [739, 642] on textarea at bounding box center [749, 640] width 216 height 14
type textarea "ARRIVED SNS"
drag, startPoint x: 715, startPoint y: 637, endPoint x: 543, endPoint y: 637, distance: 171.5
click at [543, 637] on div "Wessam Abo Ali Dining Room Riz Corduroy Upholstered Accent Chair / Dining Chair…" at bounding box center [608, 553] width 636 height 1086
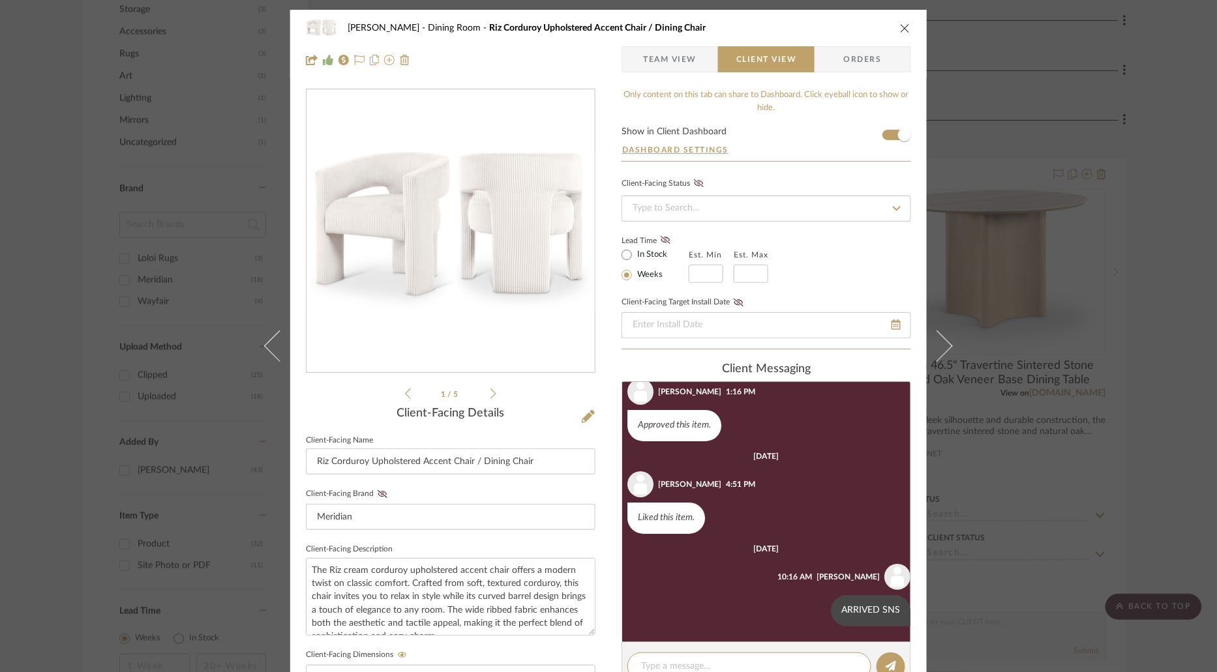
scroll to position [33, 0]
click at [902, 31] on icon "close" at bounding box center [905, 28] width 10 height 10
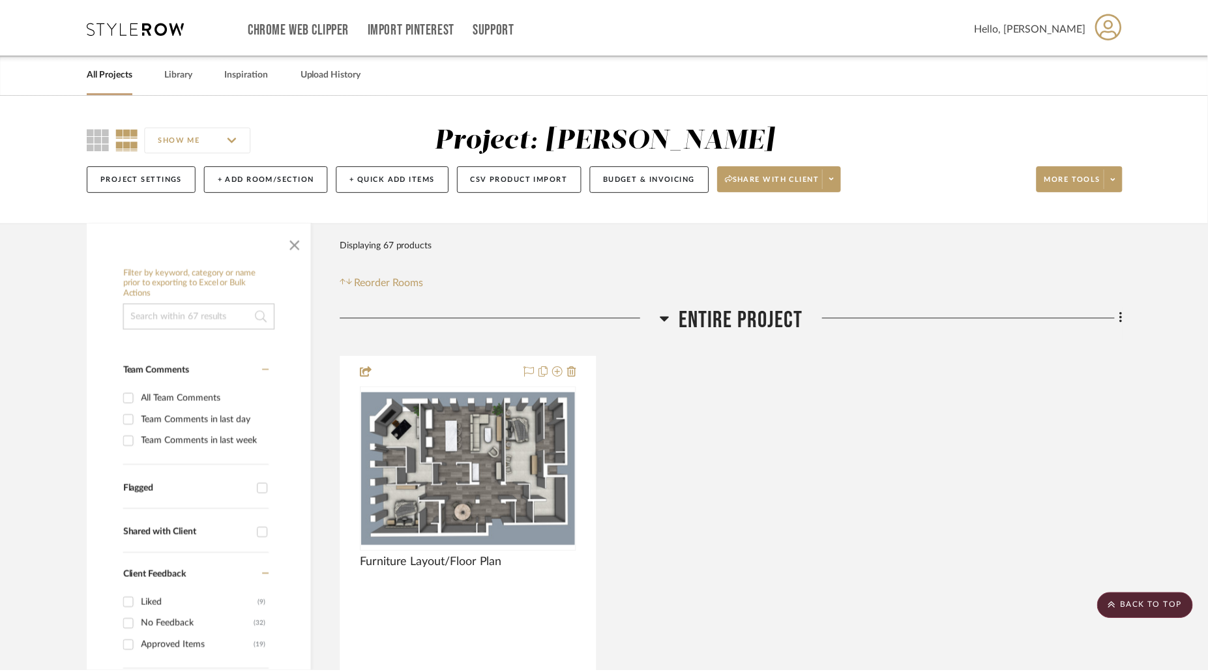
scroll to position [934, 0]
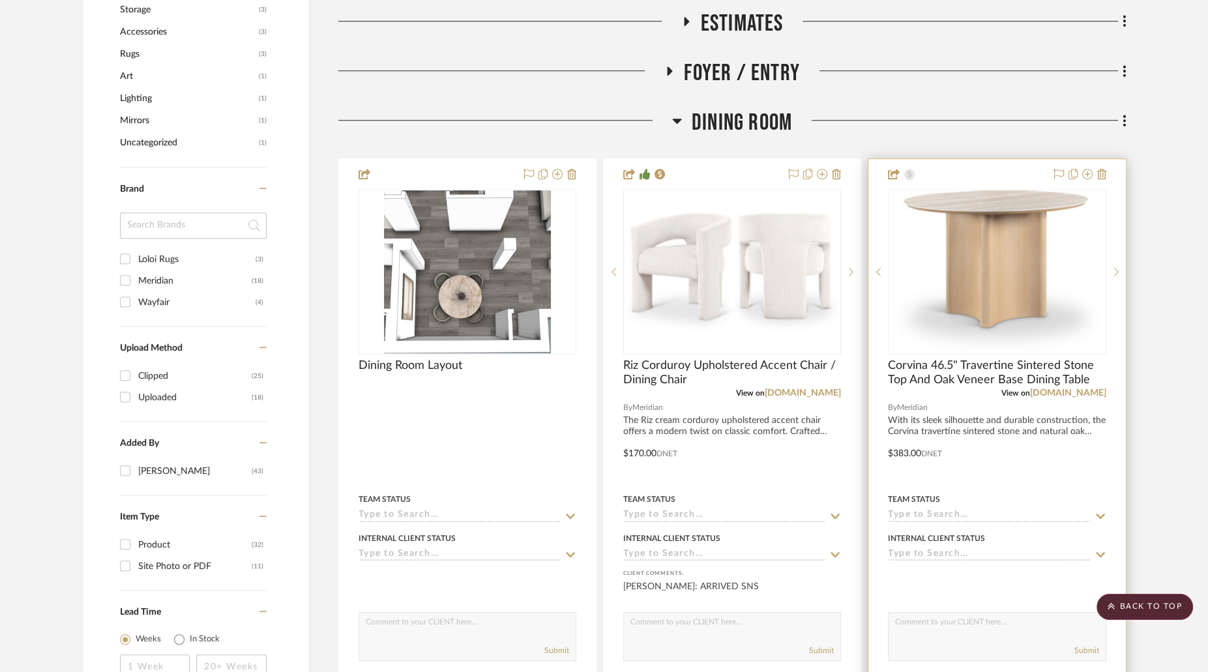
click at [953, 228] on img "0" at bounding box center [996, 271] width 207 height 163
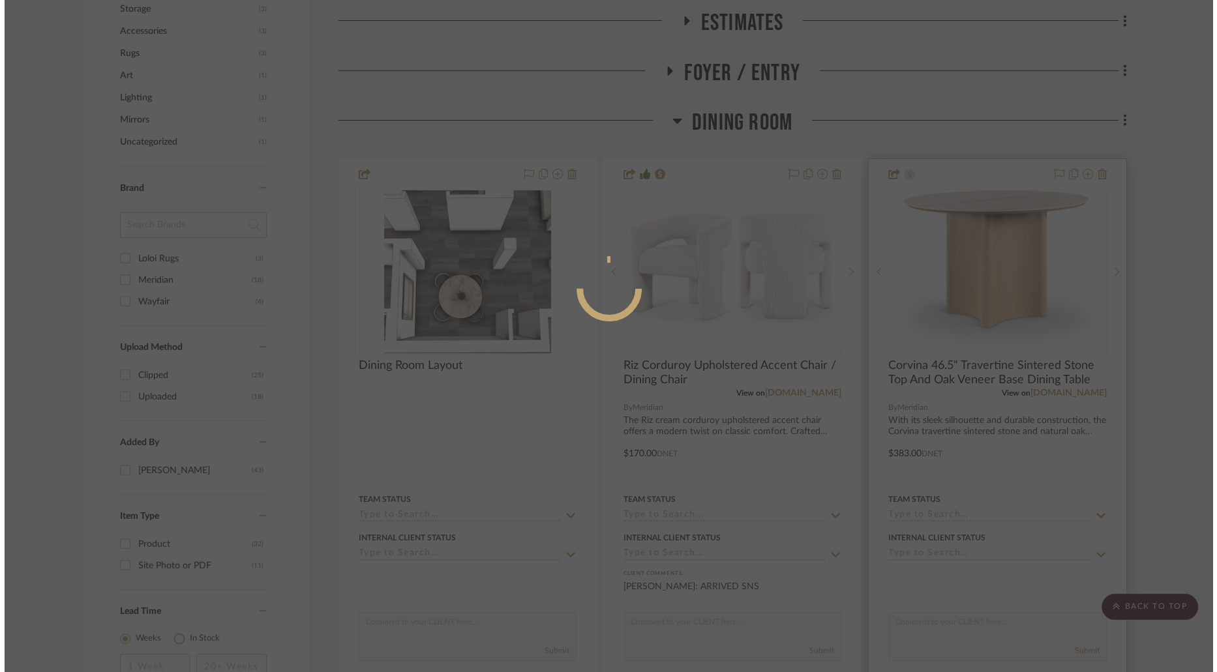
scroll to position [0, 0]
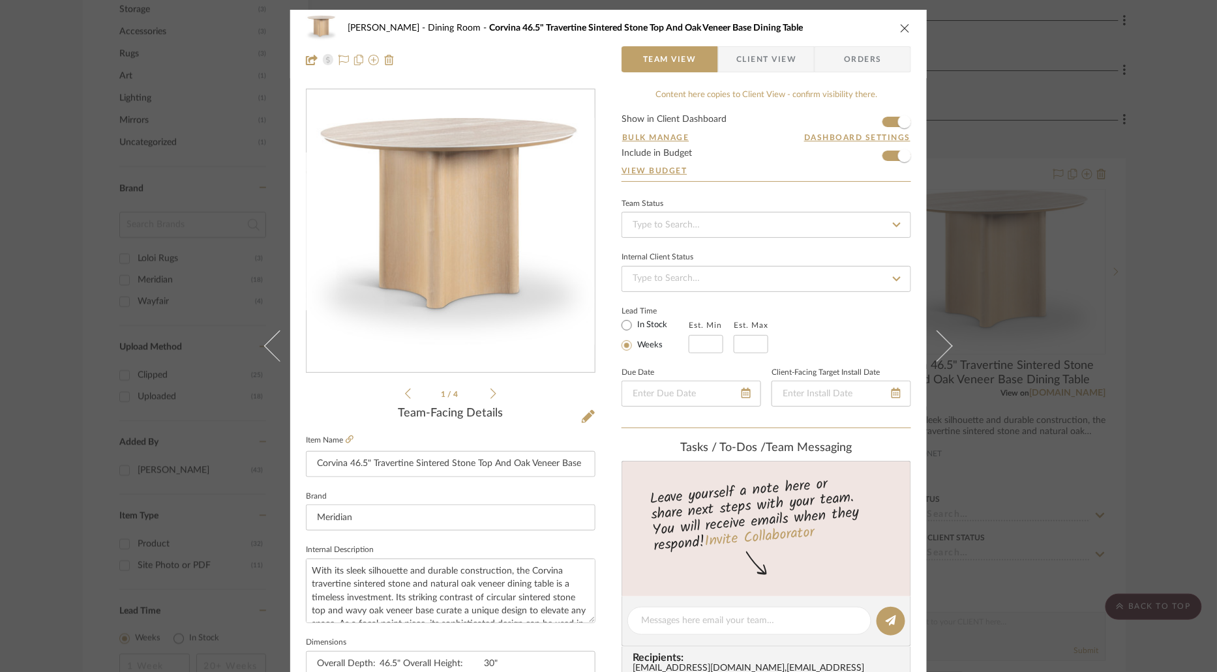
click at [769, 55] on span "Client View" at bounding box center [766, 59] width 60 height 26
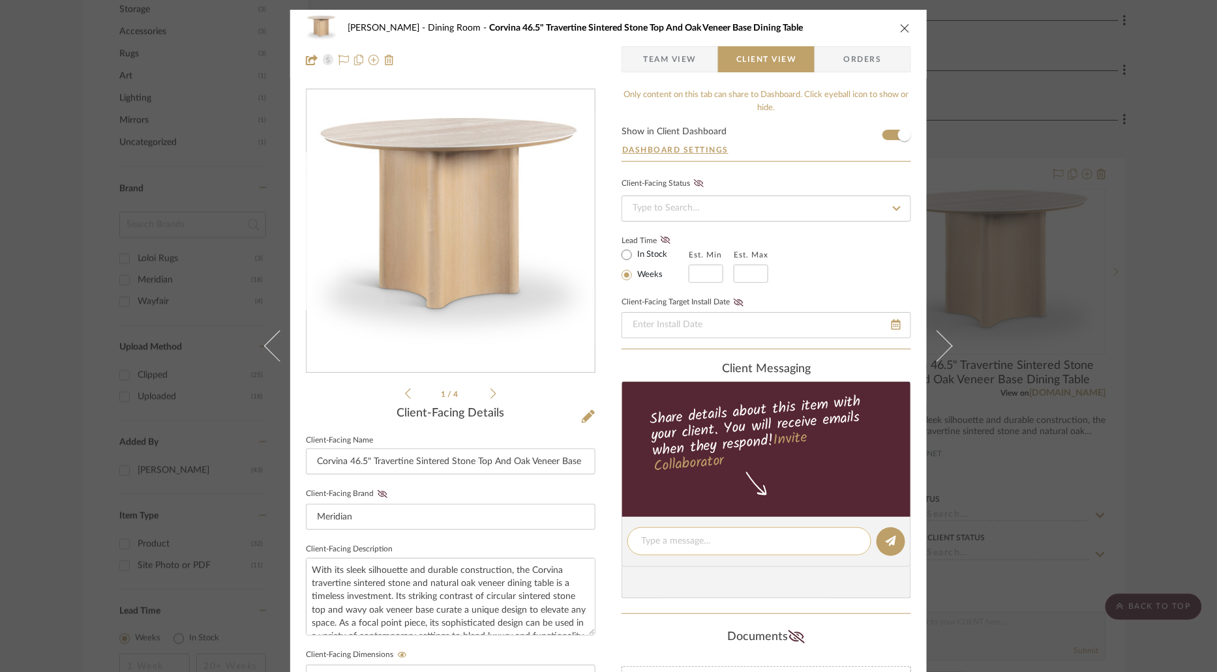
click at [744, 543] on textarea at bounding box center [749, 542] width 216 height 14
paste textarea "ARRIVED SNS"
type textarea "ARRIVED SNS"
click at [885, 542] on icon at bounding box center [890, 541] width 10 height 10
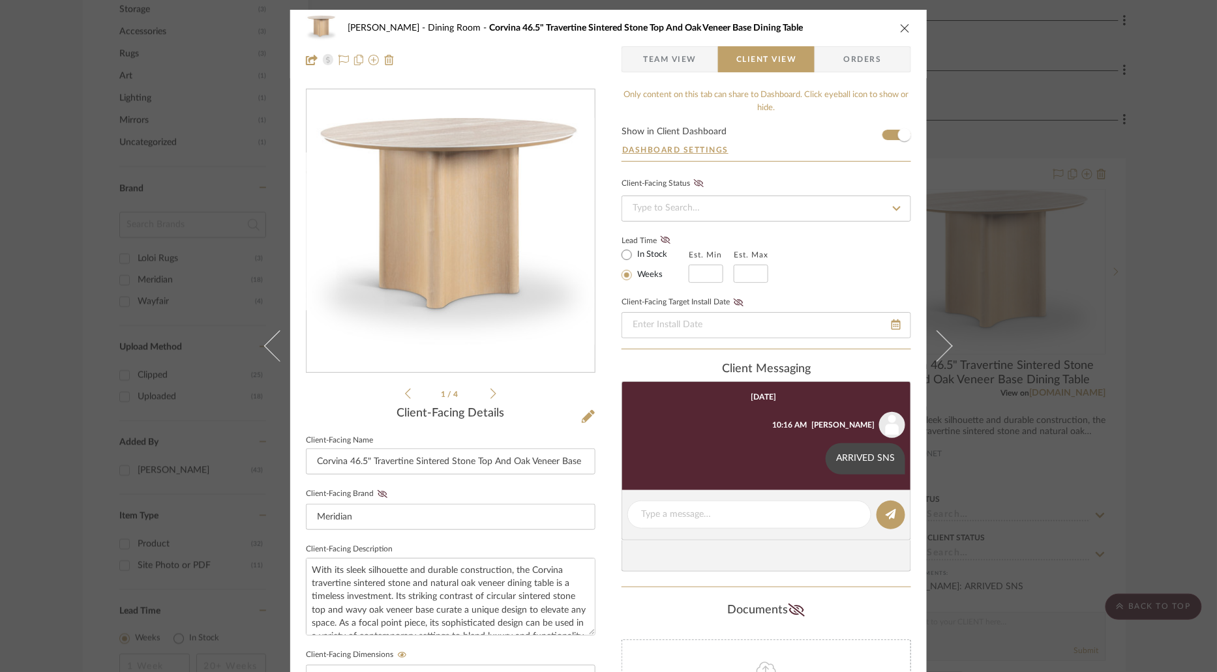
click at [900, 25] on icon "close" at bounding box center [905, 28] width 10 height 10
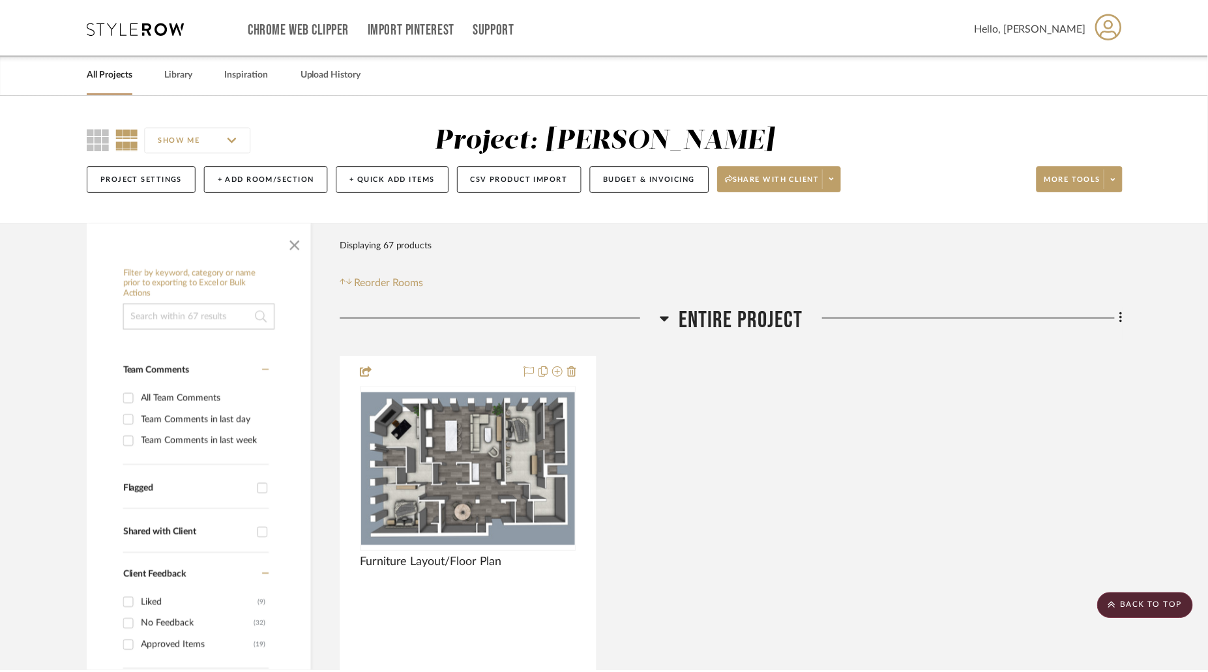
scroll to position [934, 0]
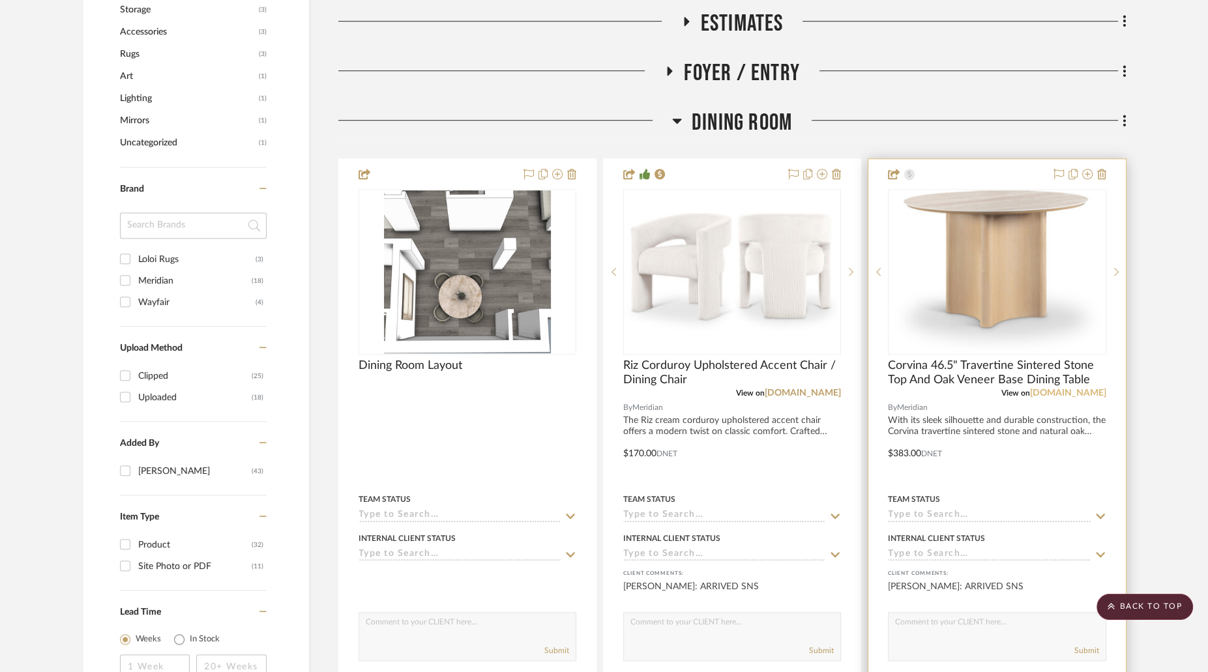
click at [1043, 394] on link "[DOMAIN_NAME]" at bounding box center [1068, 393] width 76 height 9
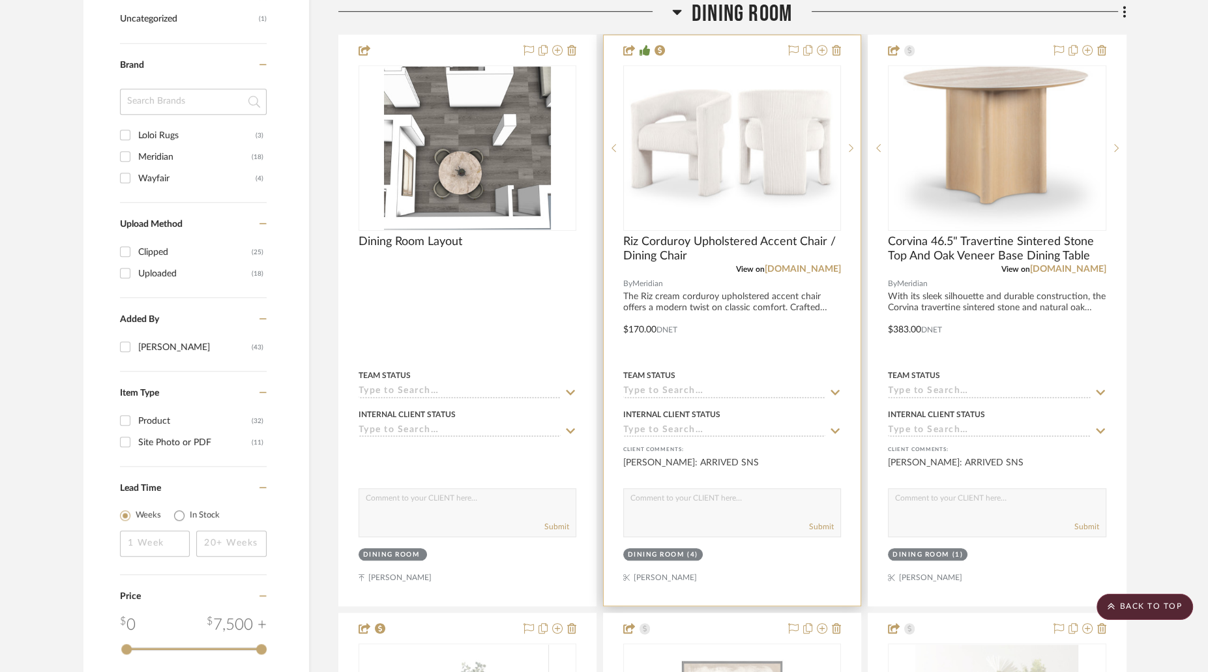
scroll to position [1052, 0]
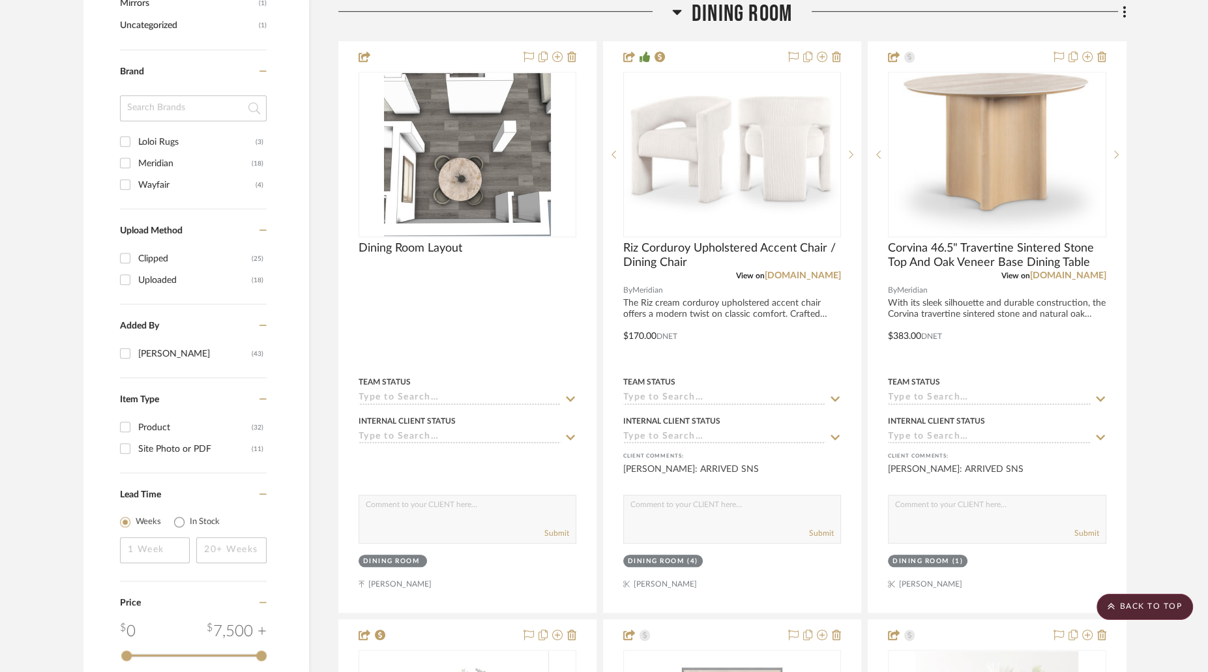
click at [678, 10] on icon at bounding box center [676, 12] width 9 height 5
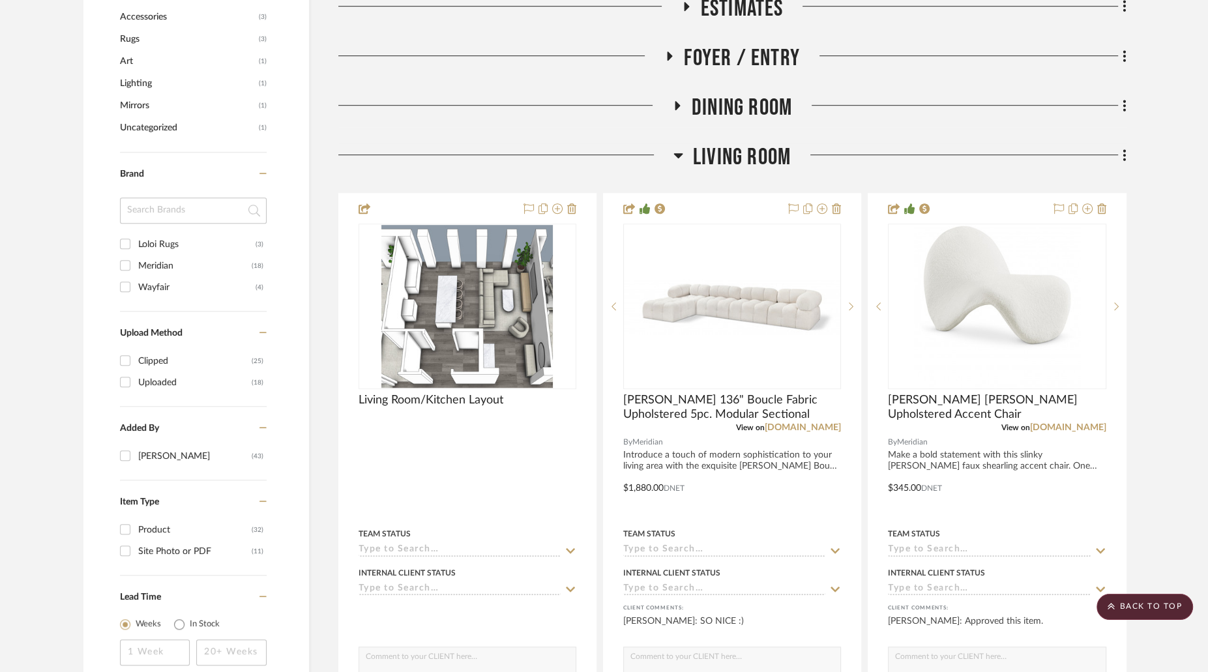
scroll to position [944, 0]
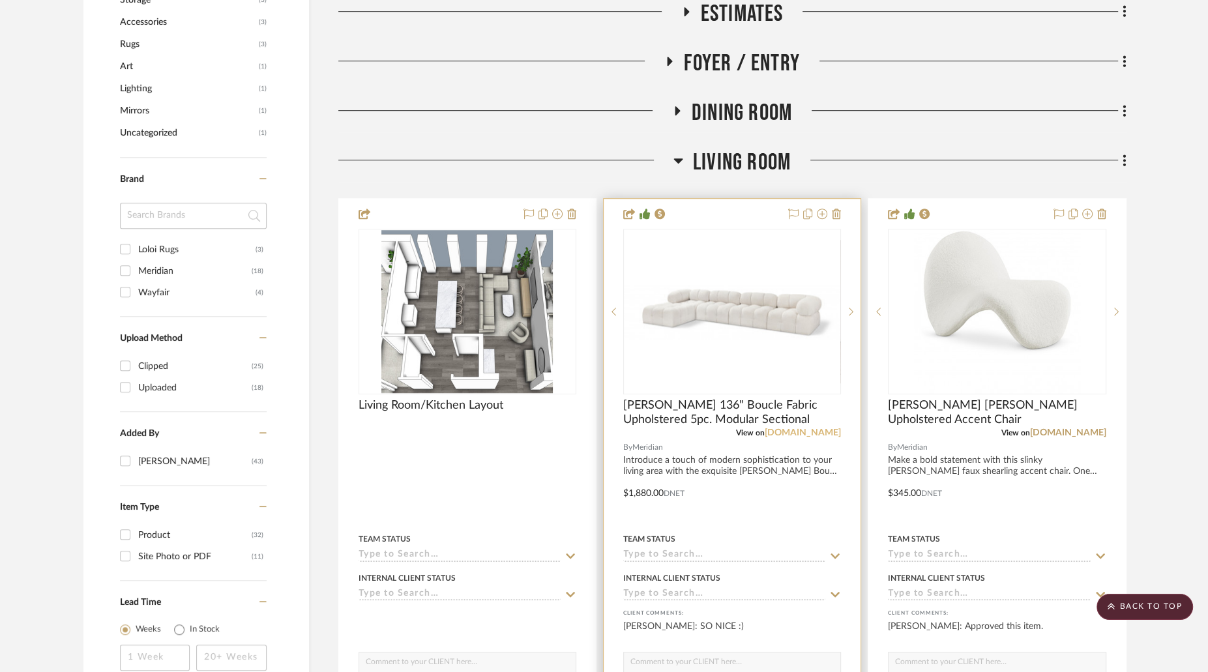
click at [782, 428] on link "[DOMAIN_NAME]" at bounding box center [803, 432] width 76 height 9
click at [776, 330] on img "0" at bounding box center [732, 312] width 215 height 56
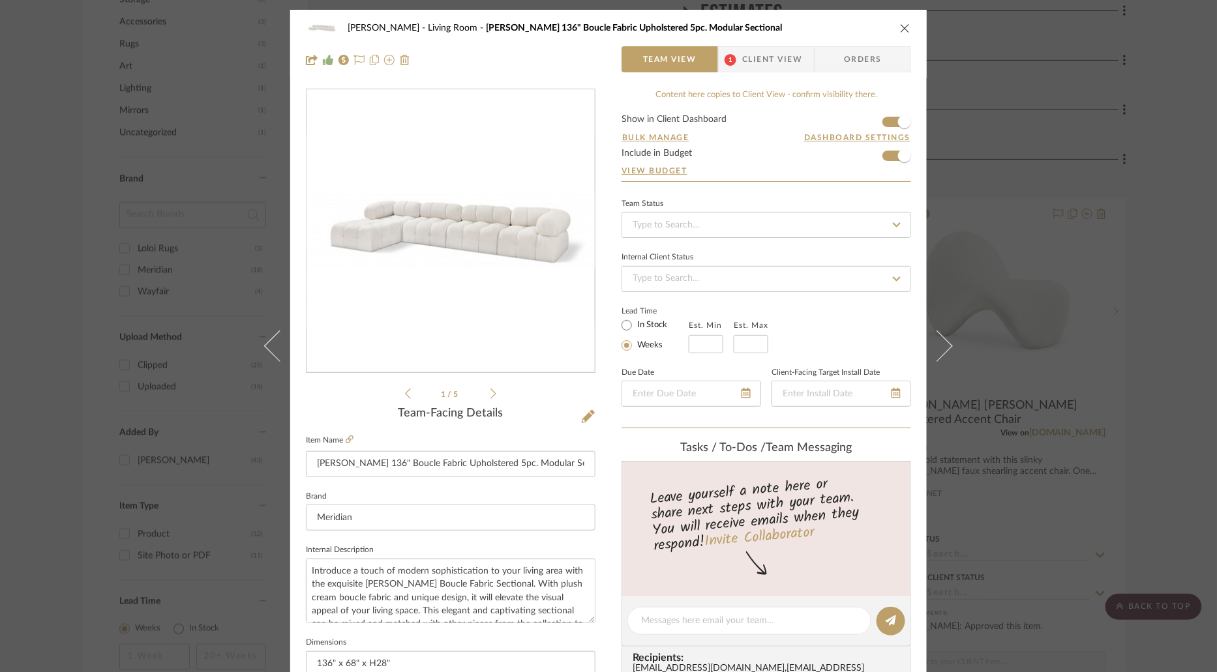
click at [742, 61] on span "Client View" at bounding box center [772, 59] width 60 height 26
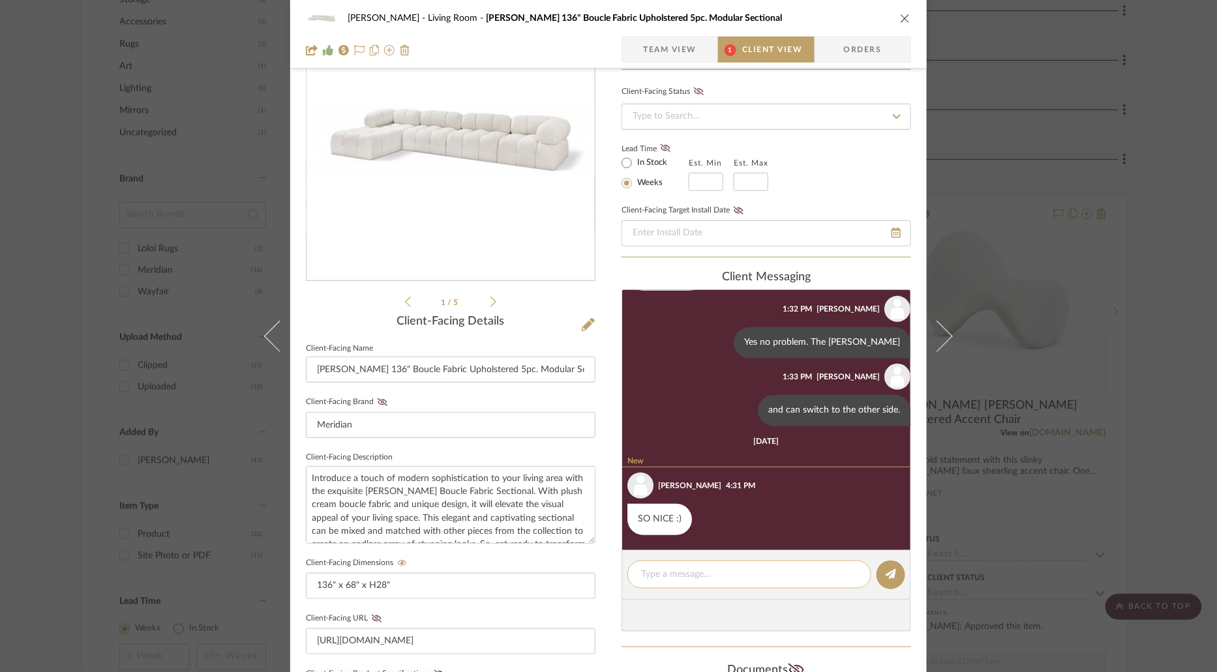
scroll to position [170, 0]
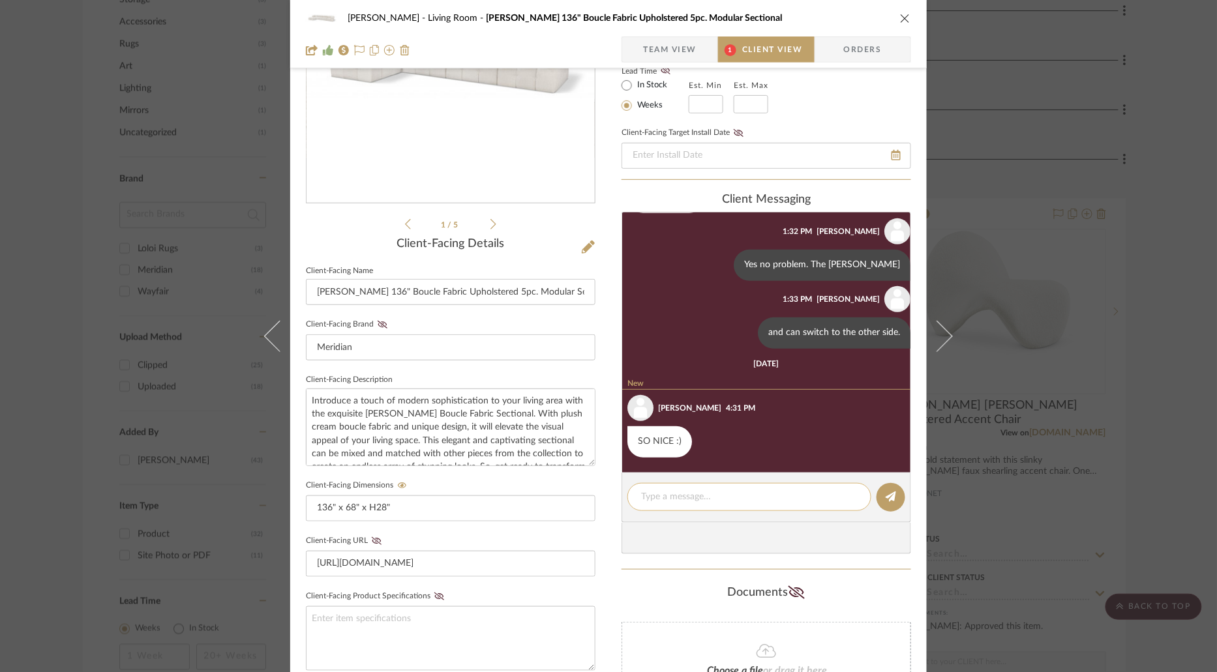
click at [711, 494] on textarea at bounding box center [749, 497] width 216 height 14
paste textarea "ARRIVED SNS"
type textarea "ARRIVED SNS"
type textarea "\"
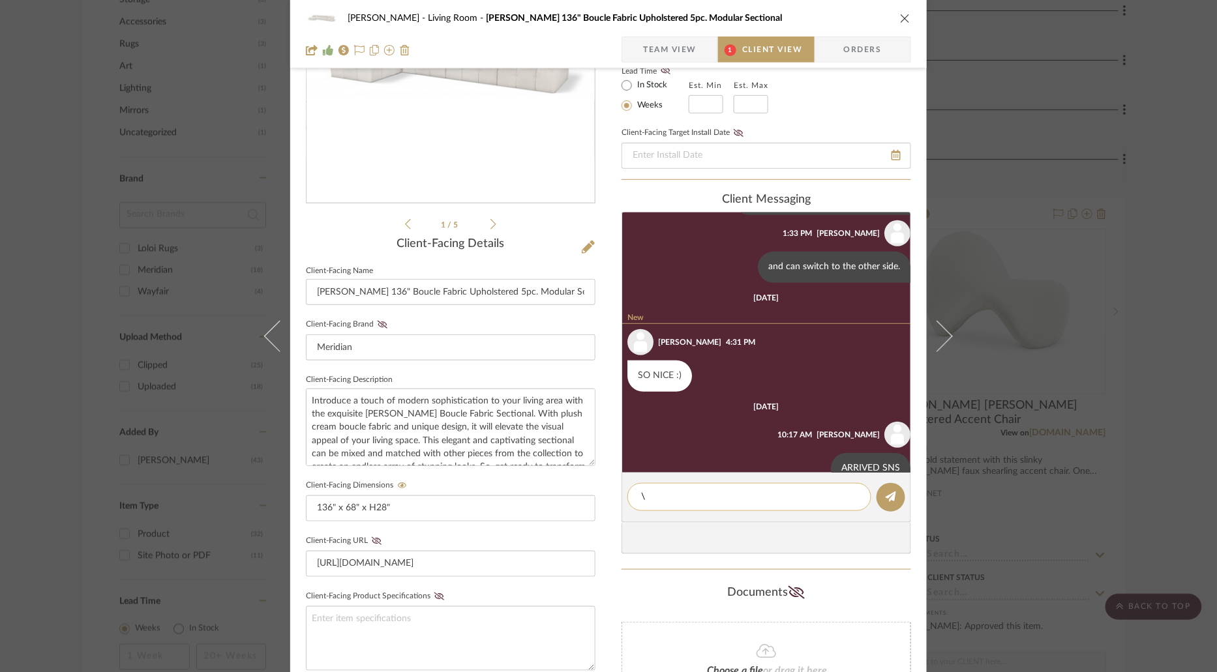
scroll to position [331, 0]
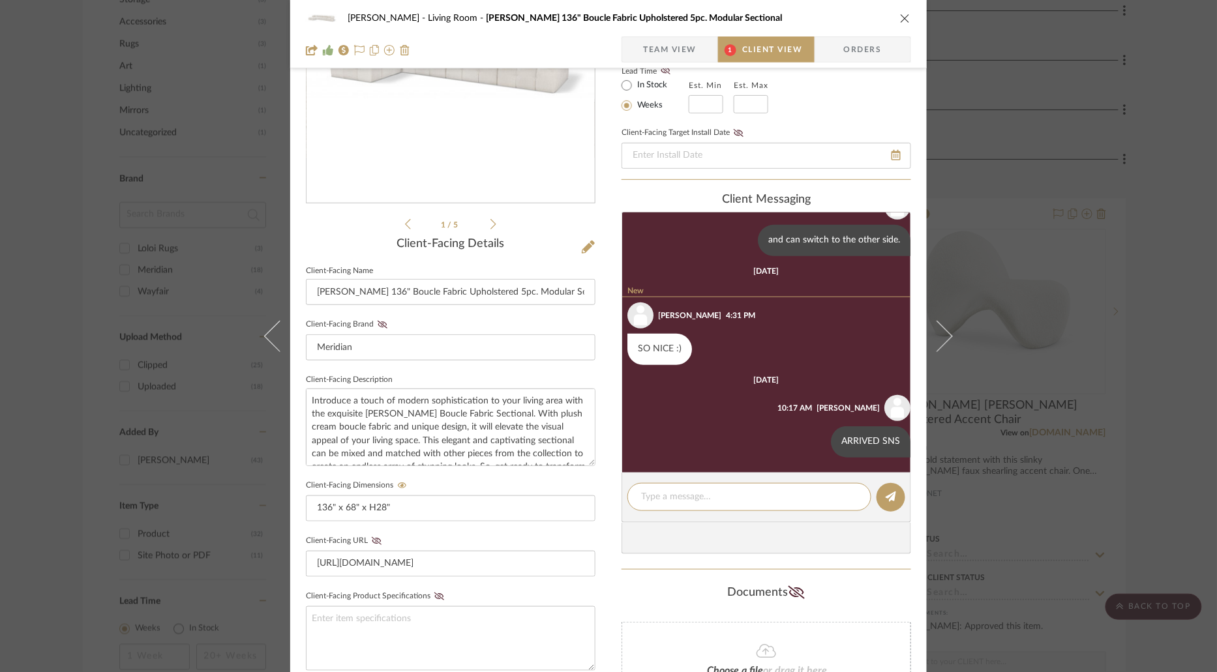
click at [902, 17] on icon "close" at bounding box center [905, 18] width 10 height 10
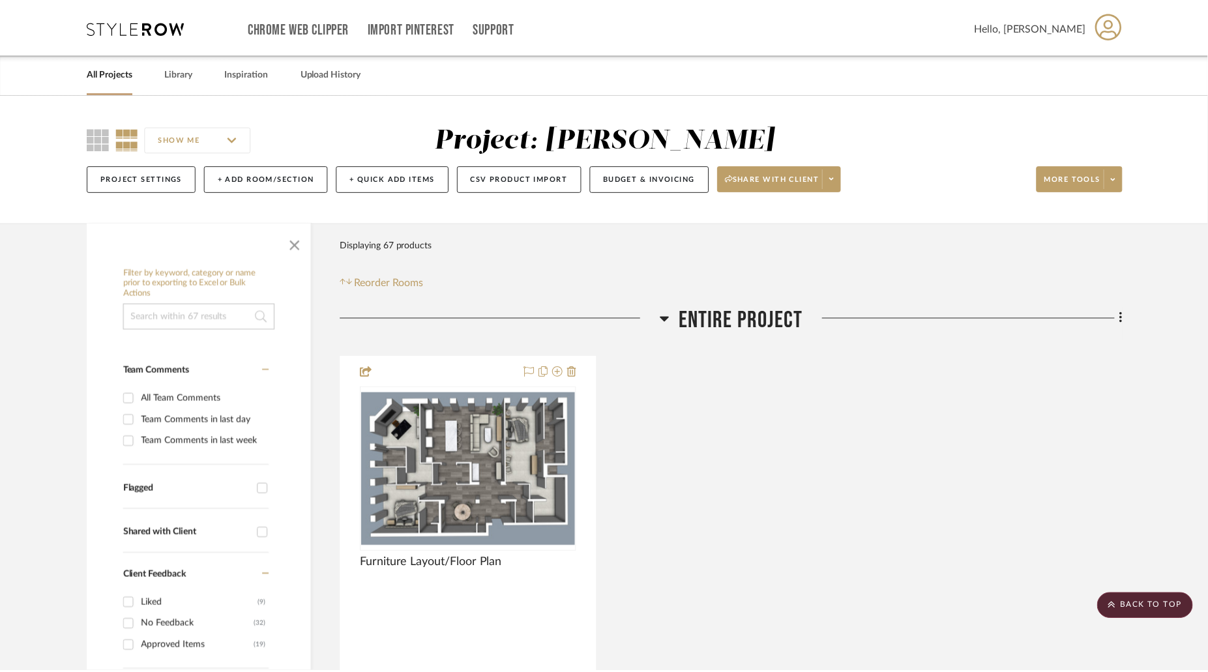
scroll to position [944, 0]
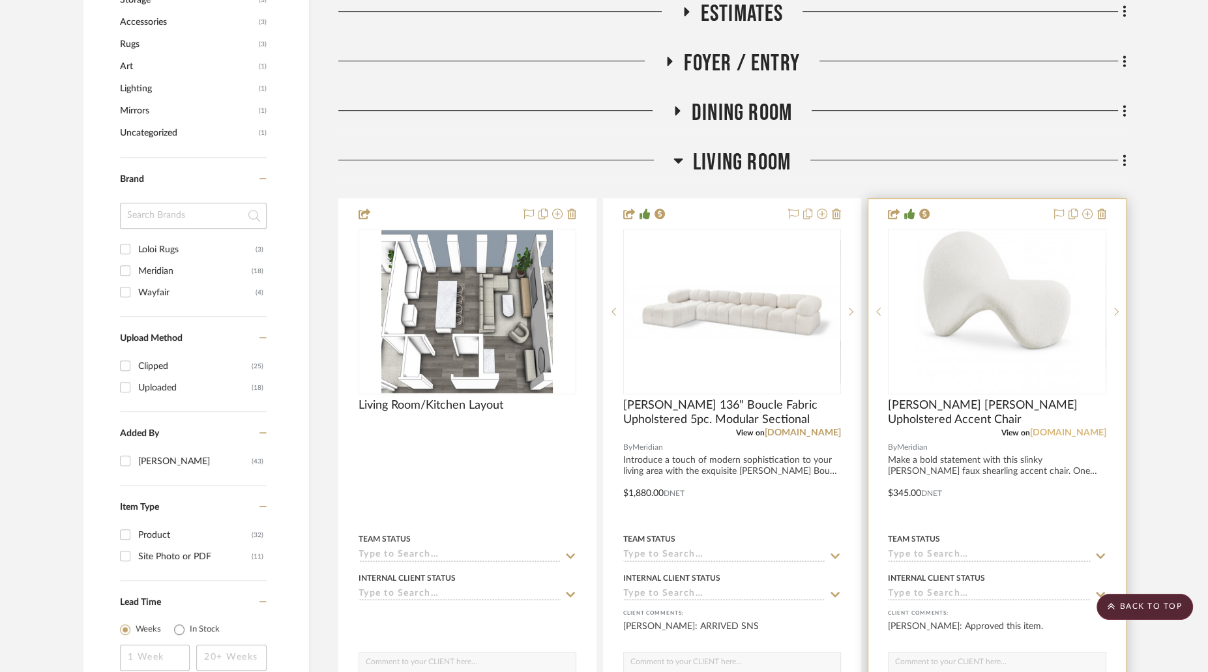
click at [1031, 430] on link "[DOMAIN_NAME]" at bounding box center [1068, 432] width 76 height 9
click at [983, 333] on img "0" at bounding box center [997, 311] width 166 height 163
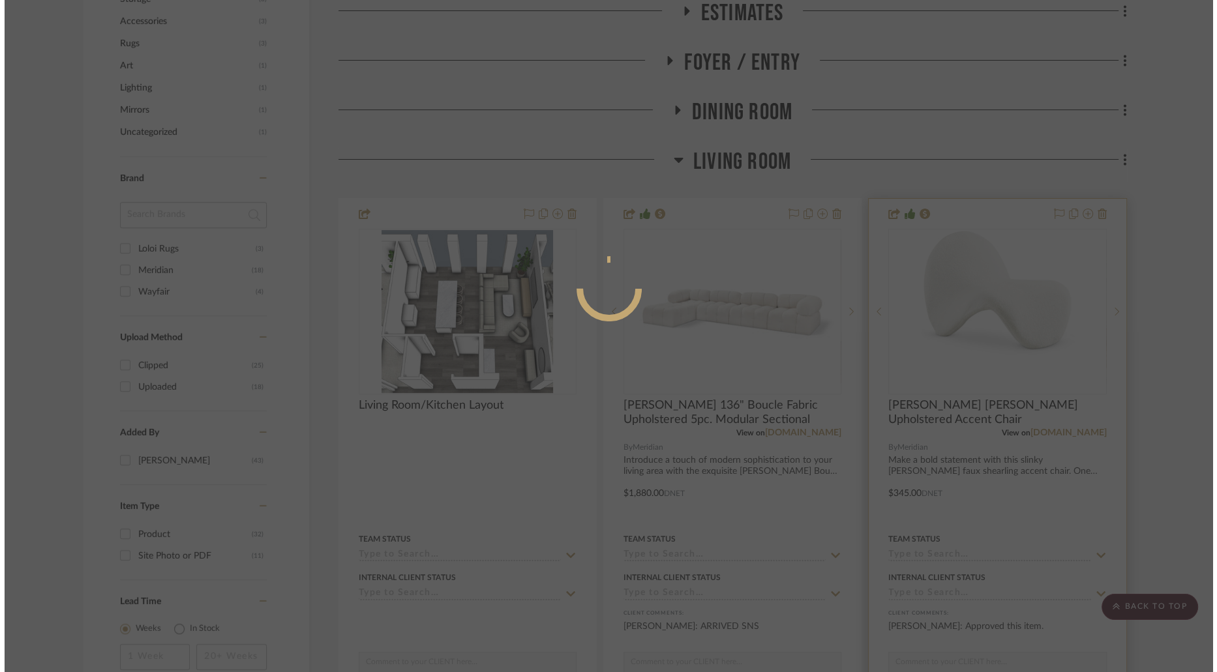
scroll to position [0, 0]
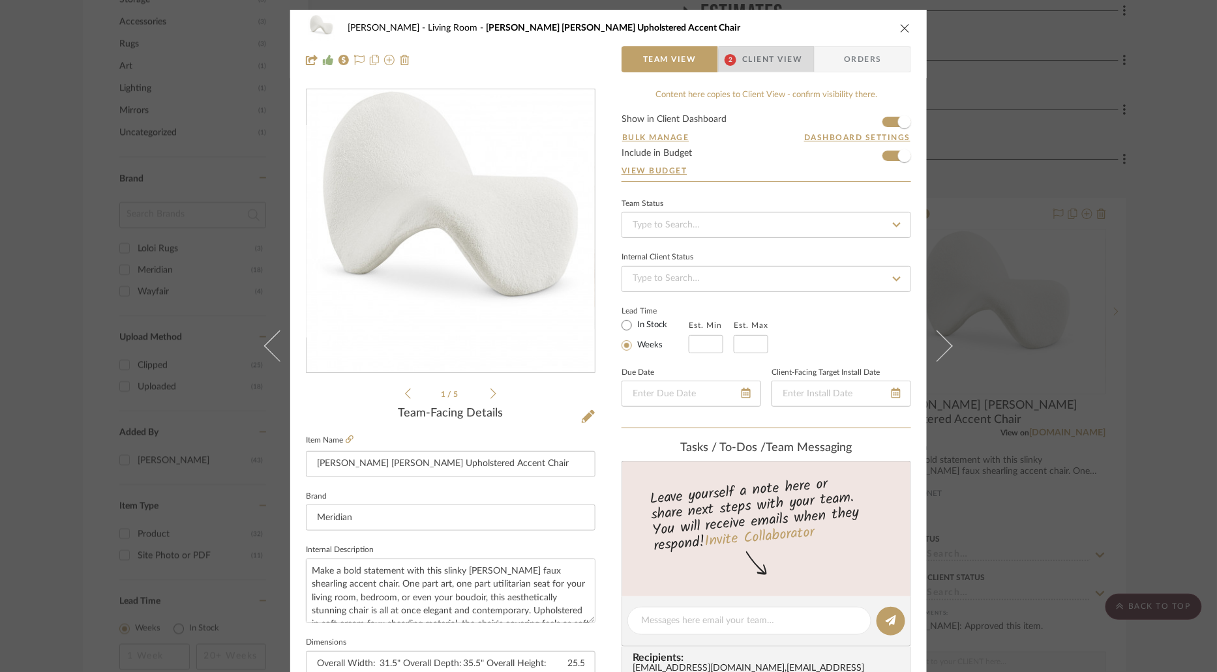
click at [779, 66] on span "Client View" at bounding box center [772, 59] width 60 height 26
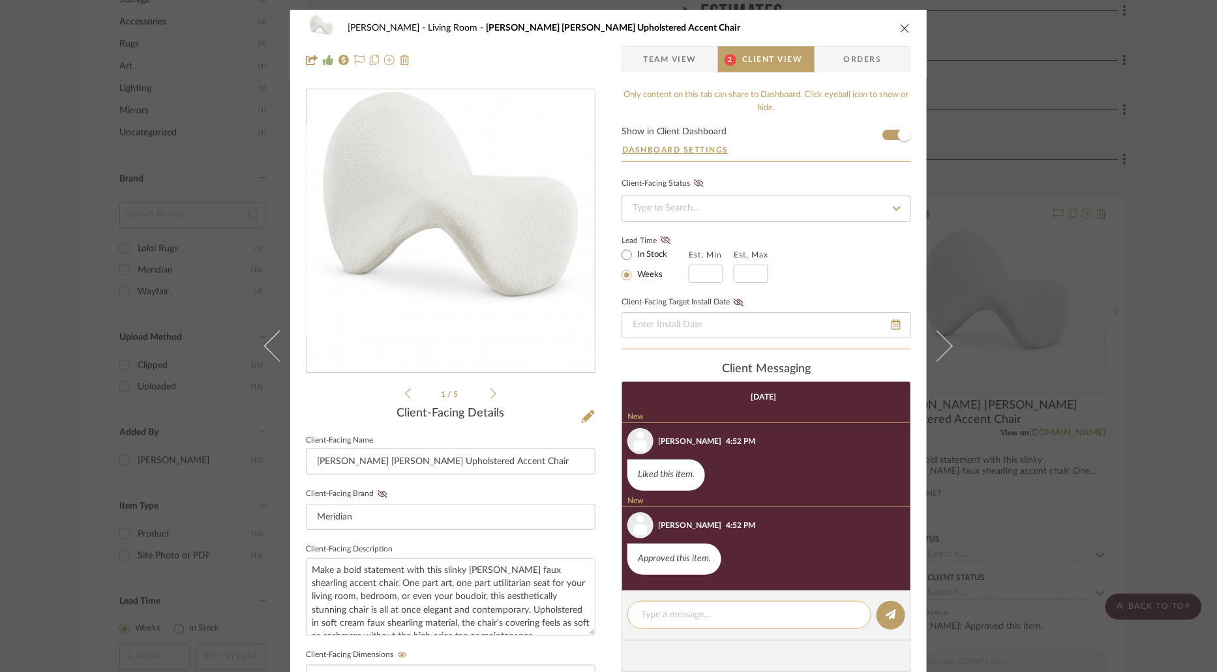
click at [814, 610] on textarea at bounding box center [749, 615] width 216 height 14
paste textarea "ARRIVED SNS"
type textarea "ARRIVED SNS"
click at [892, 610] on button at bounding box center [890, 615] width 29 height 29
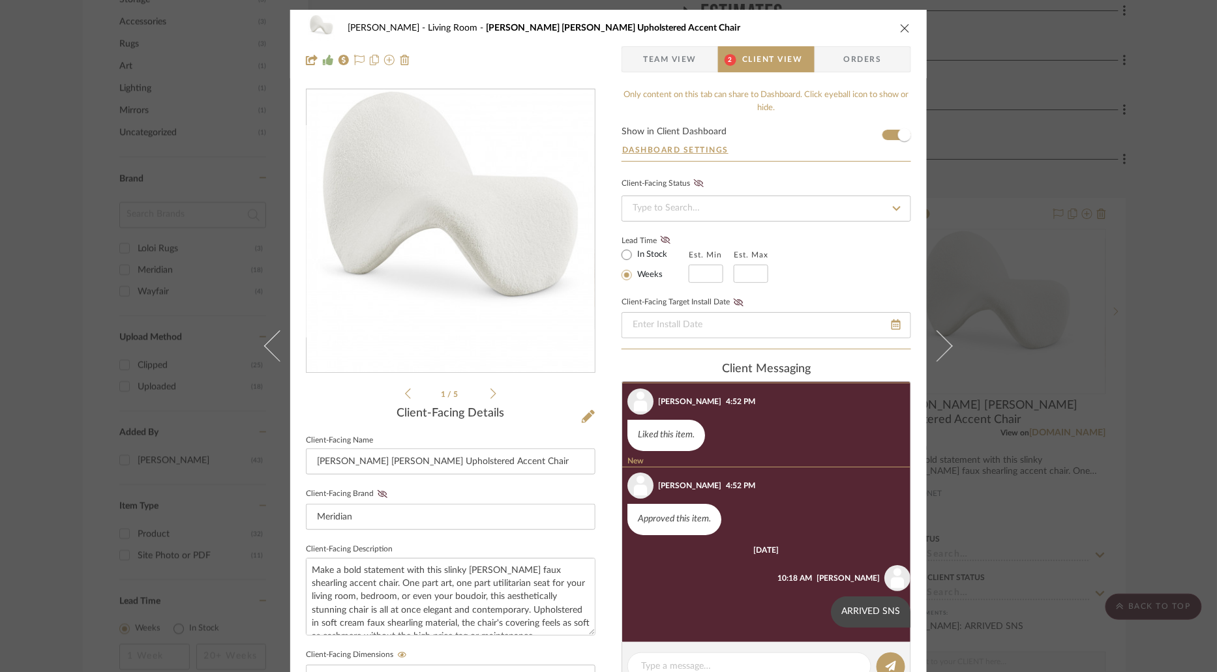
scroll to position [40, 0]
click at [902, 28] on icon "close" at bounding box center [905, 28] width 10 height 10
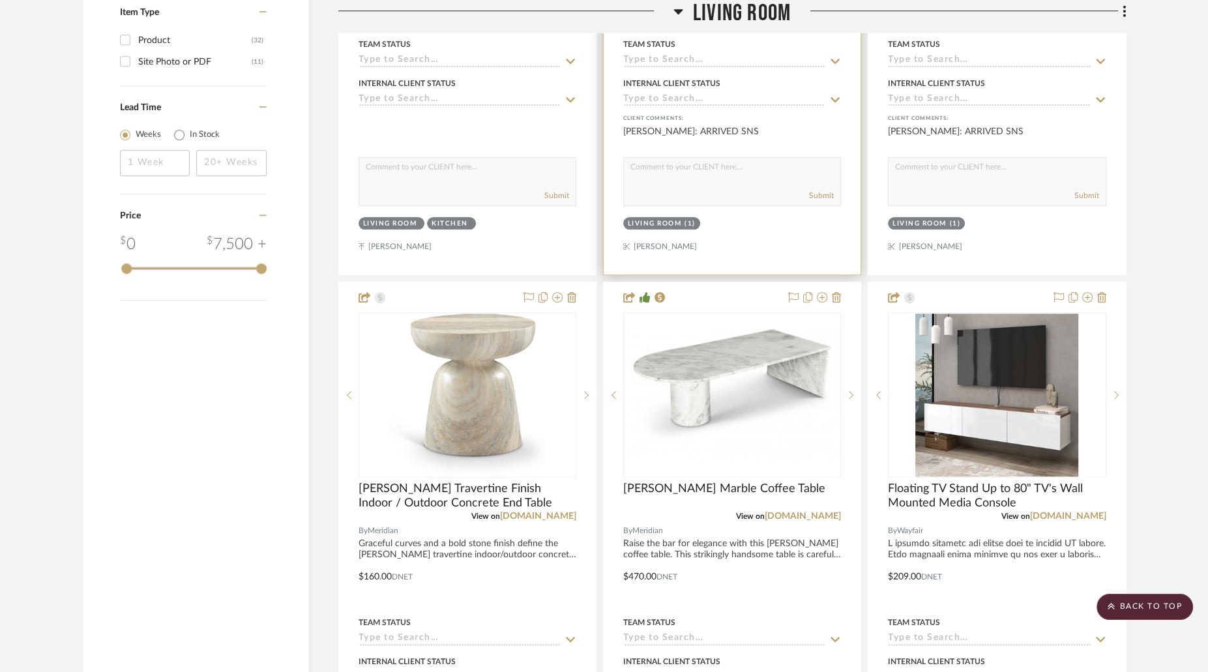
scroll to position [1467, 0]
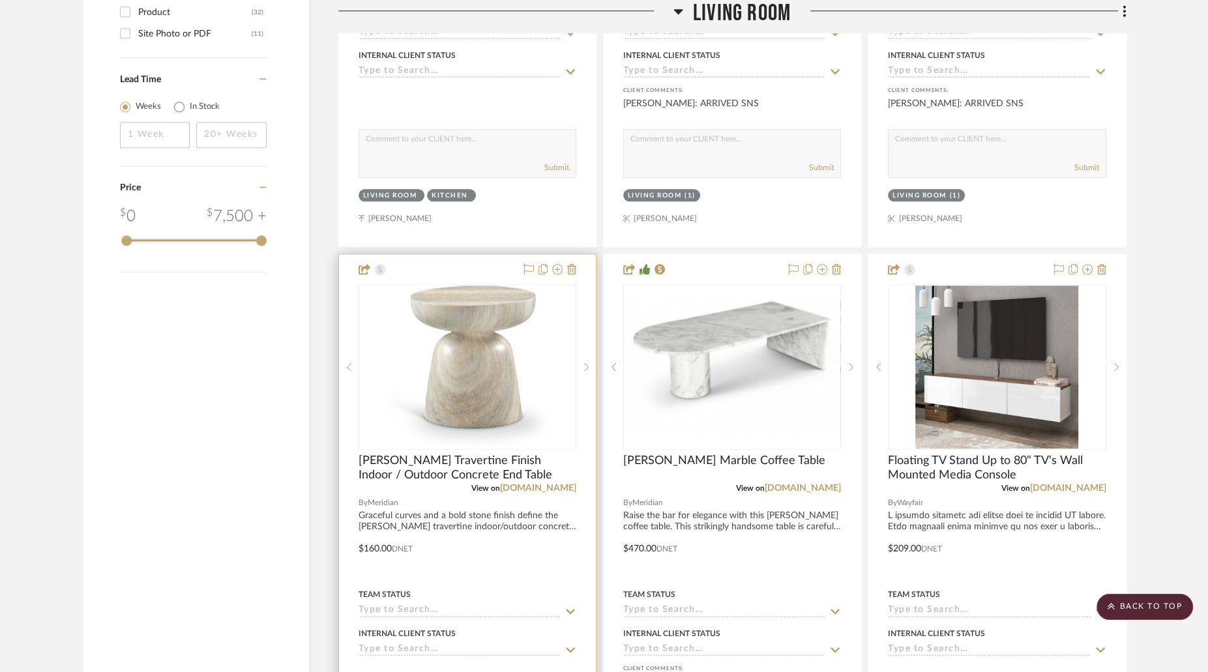
click at [0, 0] on img at bounding box center [0, 0] width 0 height 0
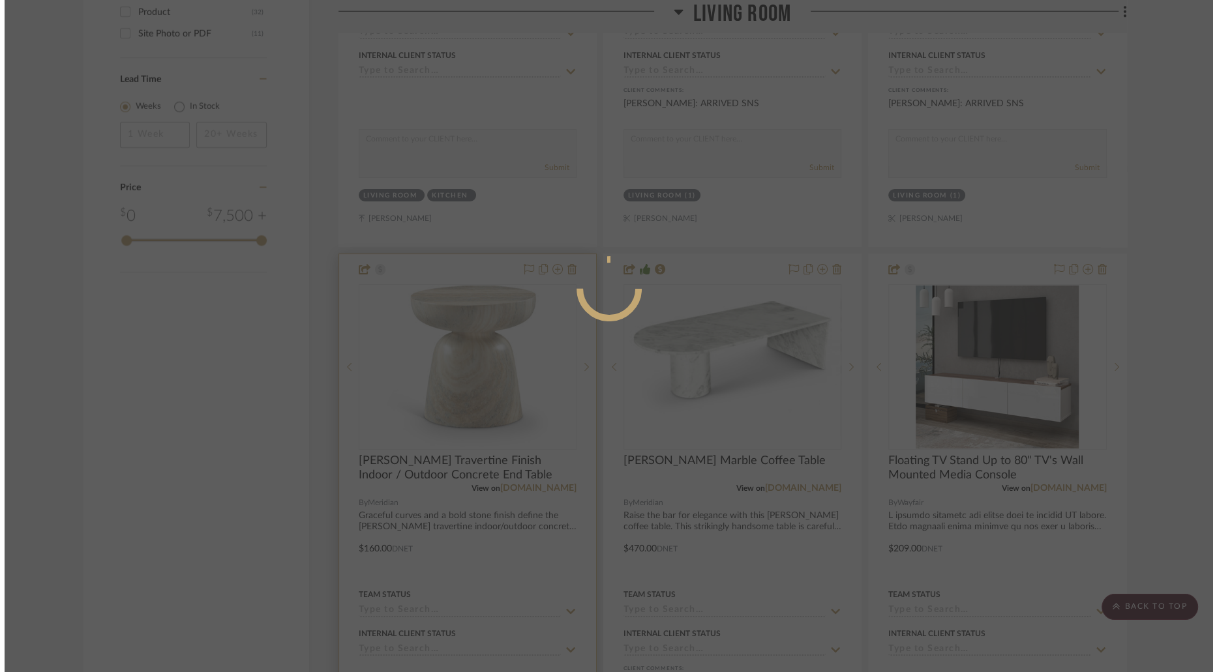
scroll to position [0, 0]
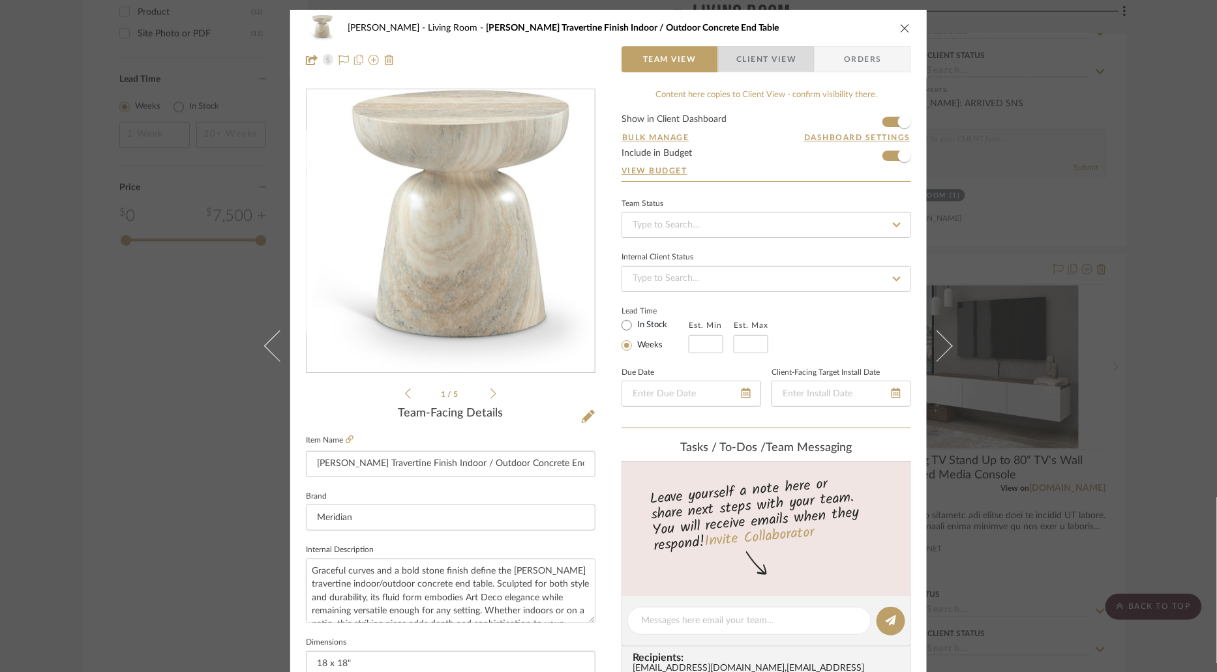
click at [768, 63] on span "Client View" at bounding box center [766, 59] width 60 height 26
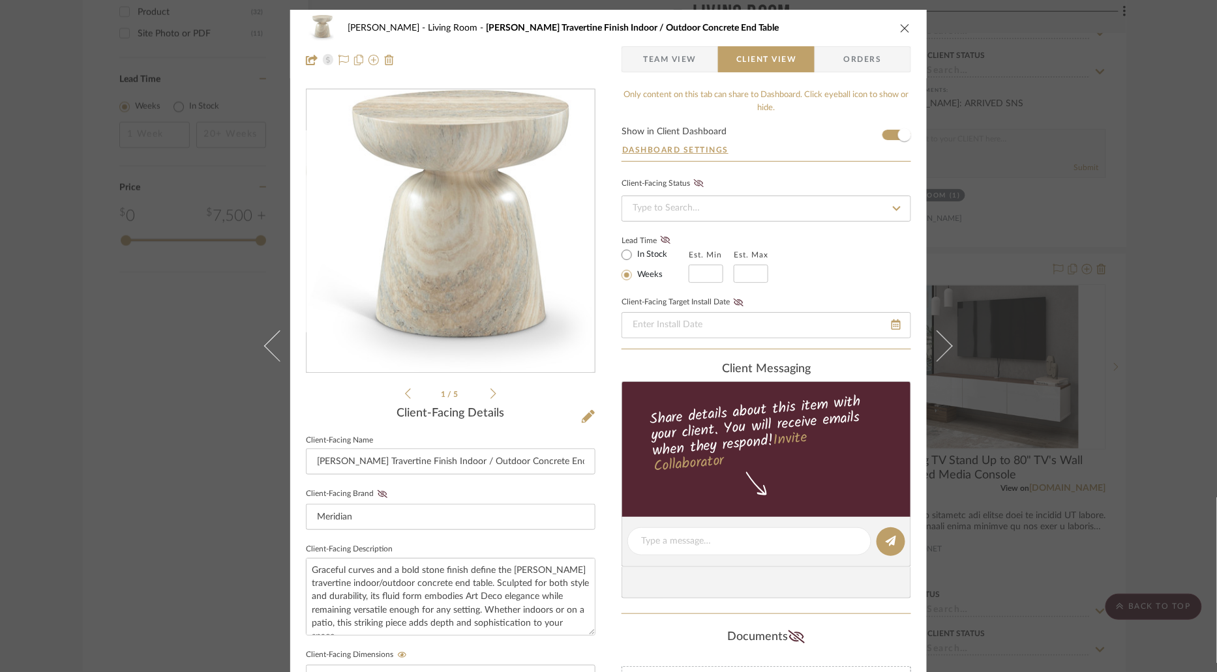
click at [904, 32] on icon "close" at bounding box center [905, 28] width 10 height 10
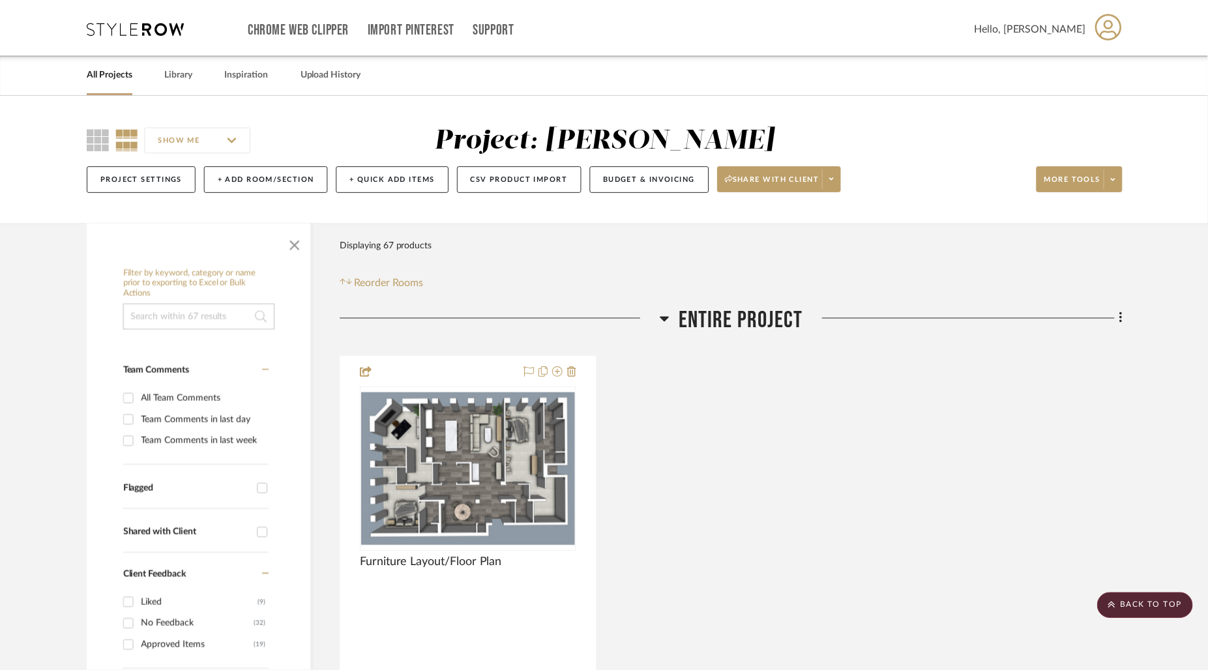
scroll to position [1467, 0]
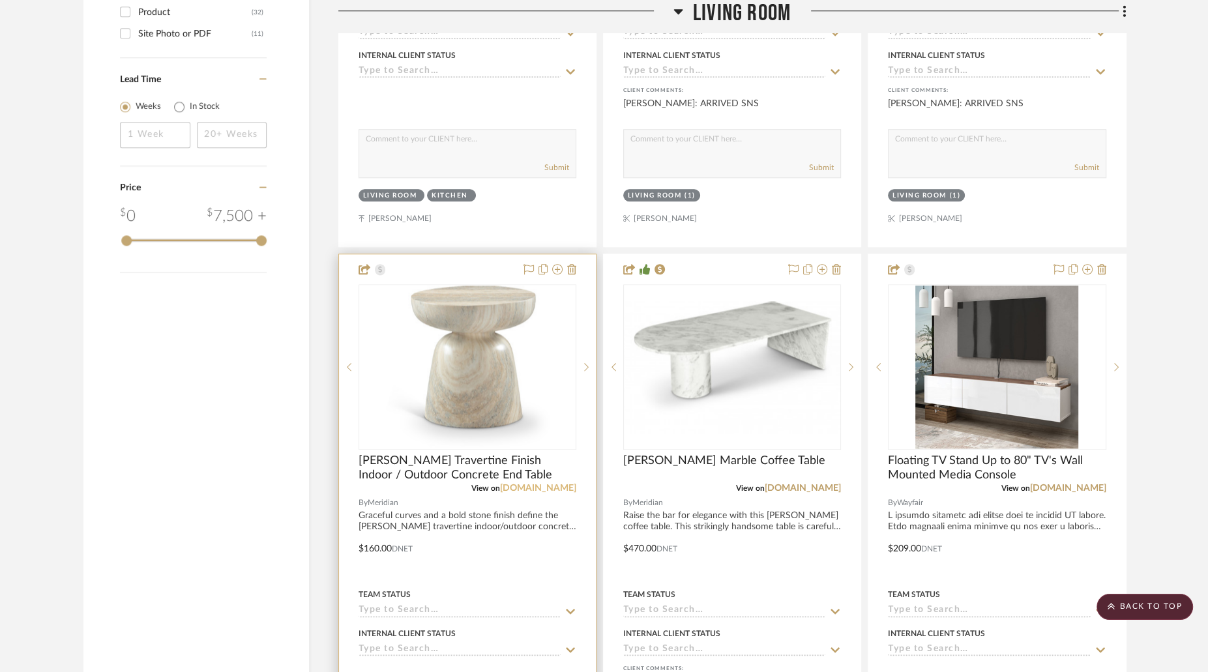
click at [561, 484] on link "[DOMAIN_NAME]" at bounding box center [538, 488] width 76 height 9
click at [531, 484] on link "[DOMAIN_NAME]" at bounding box center [538, 488] width 76 height 9
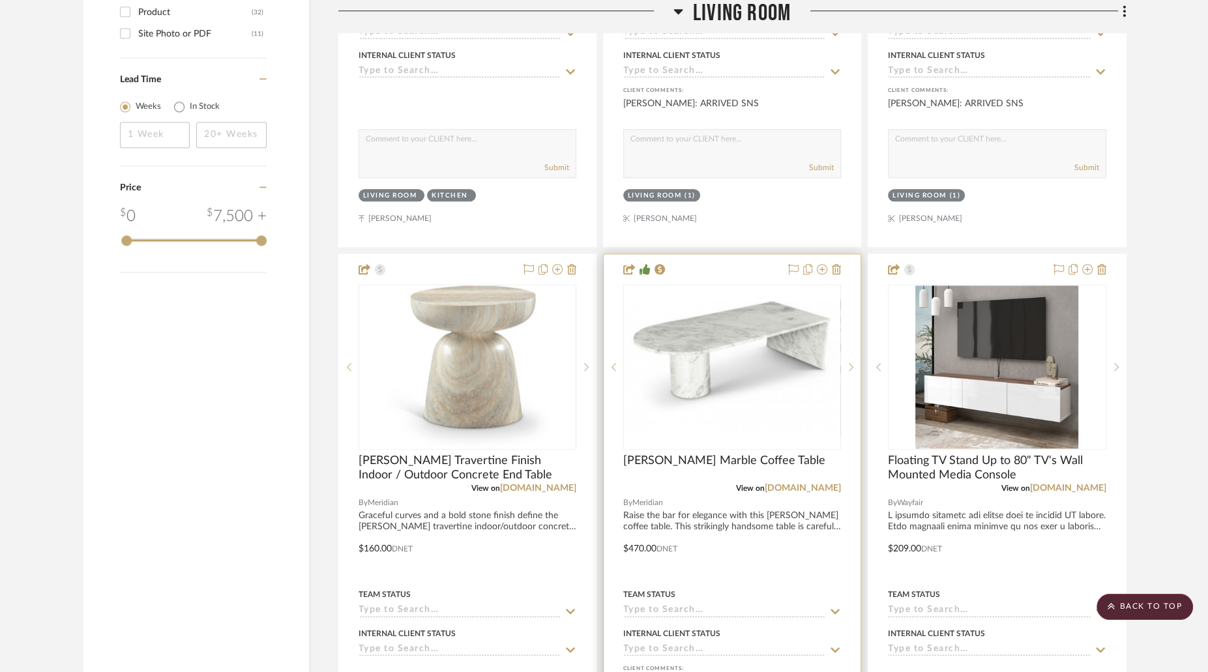
click at [747, 344] on img "0" at bounding box center [732, 367] width 215 height 132
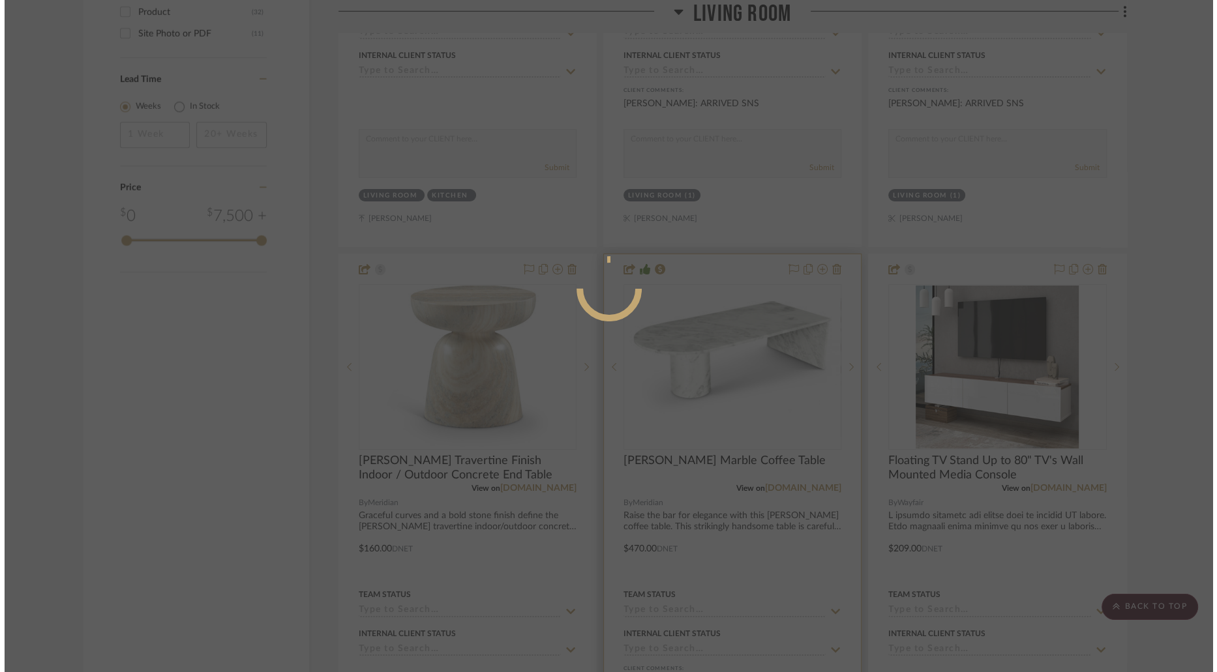
scroll to position [0, 0]
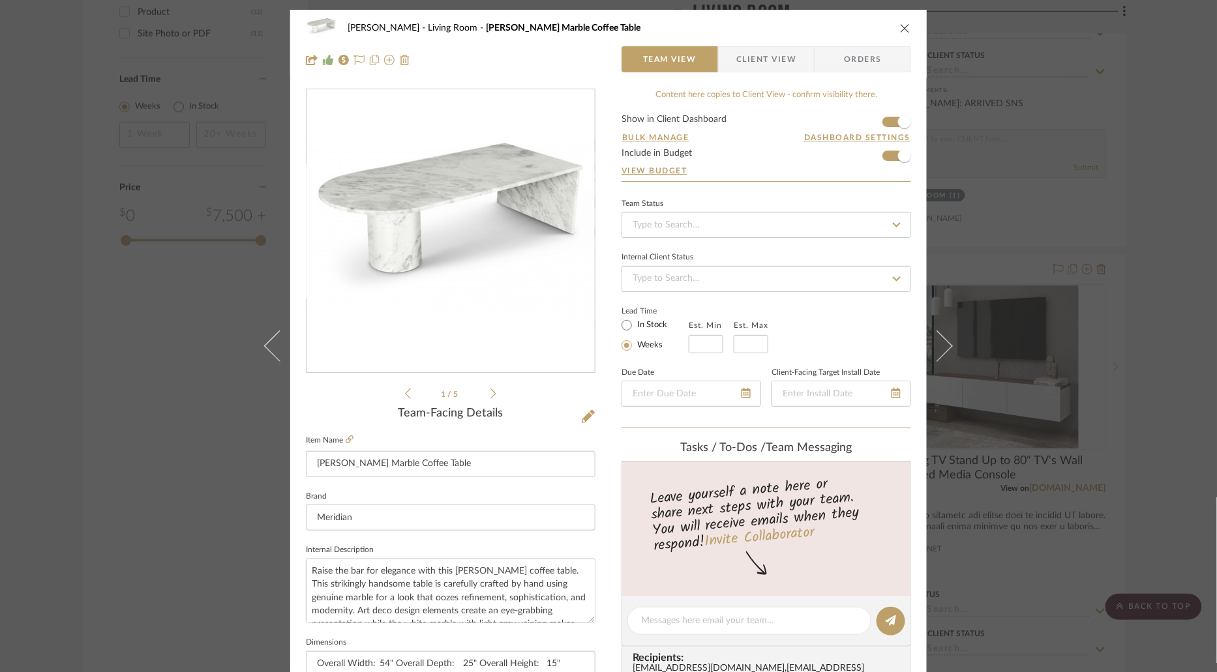
click at [768, 67] on span "Client View" at bounding box center [766, 59] width 60 height 26
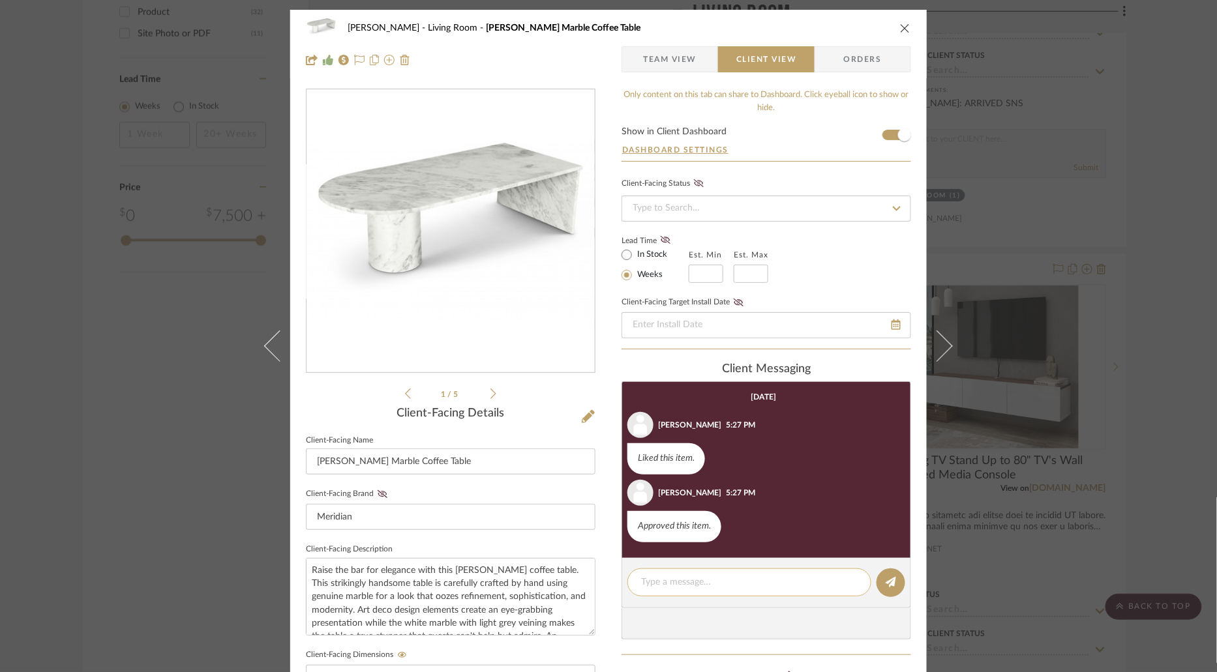
click at [741, 584] on textarea at bounding box center [749, 583] width 216 height 14
paste textarea "ARRIVED SNS"
type textarea "ARRIVED SNS"
click at [886, 578] on icon at bounding box center [890, 582] width 10 height 10
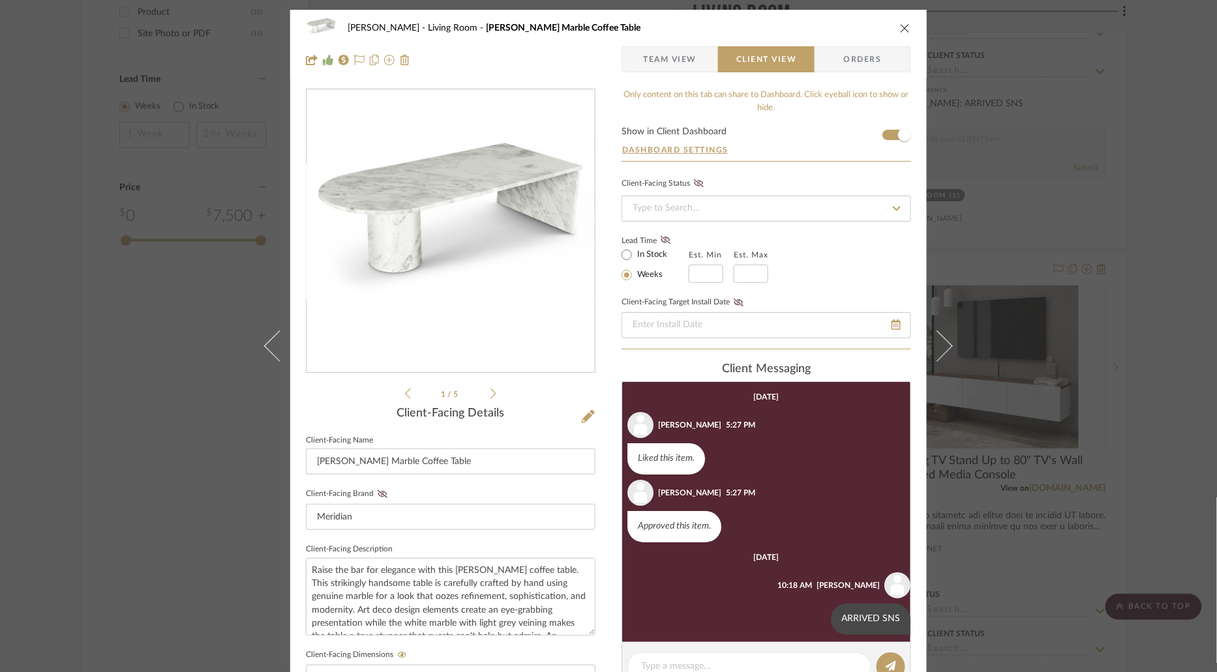
click at [903, 23] on icon "close" at bounding box center [905, 28] width 10 height 10
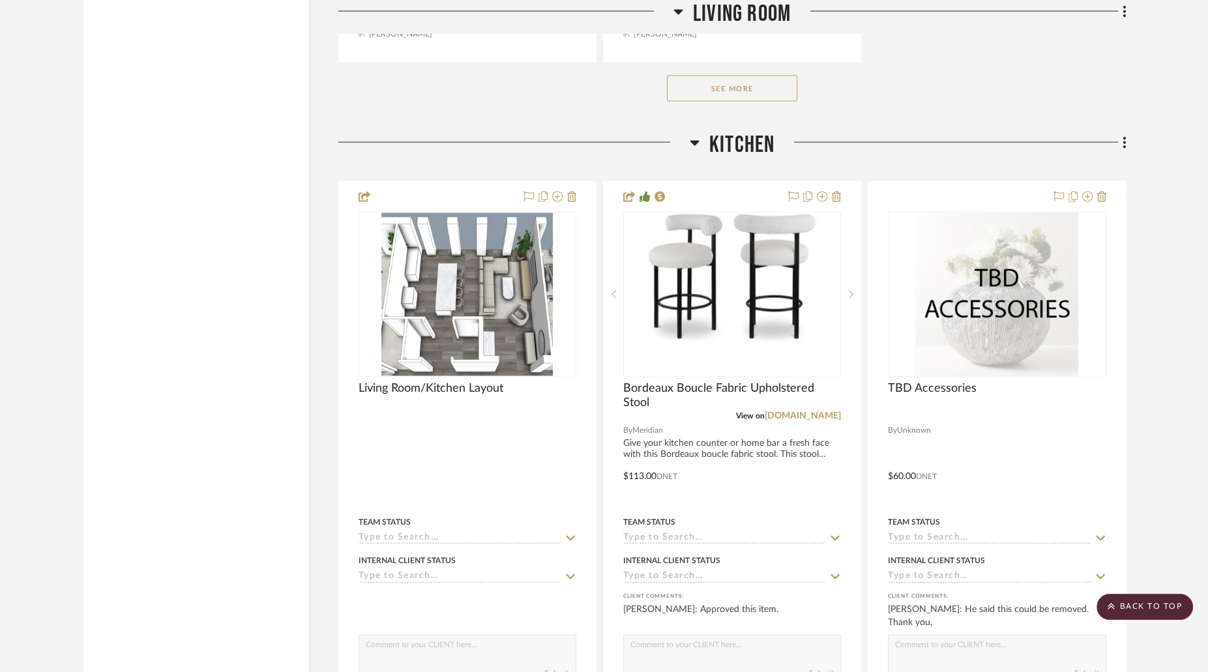
scroll to position [2810, 0]
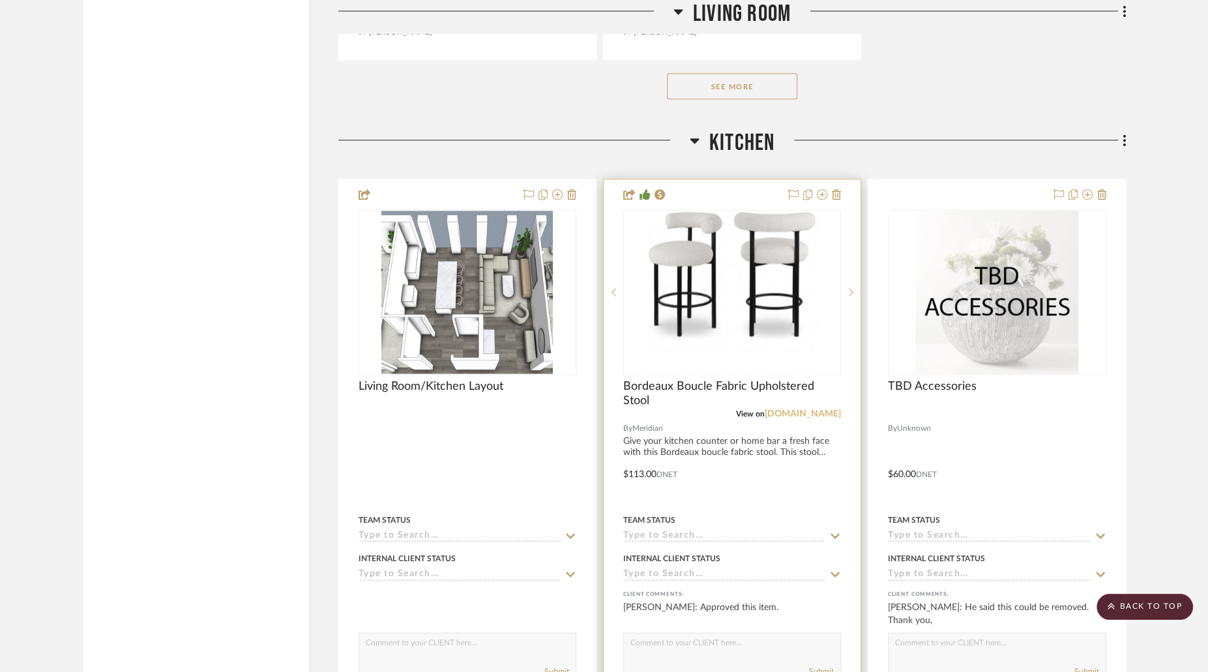
click at [784, 409] on link "[DOMAIN_NAME]" at bounding box center [803, 413] width 76 height 9
click at [718, 261] on img "0" at bounding box center [732, 292] width 177 height 163
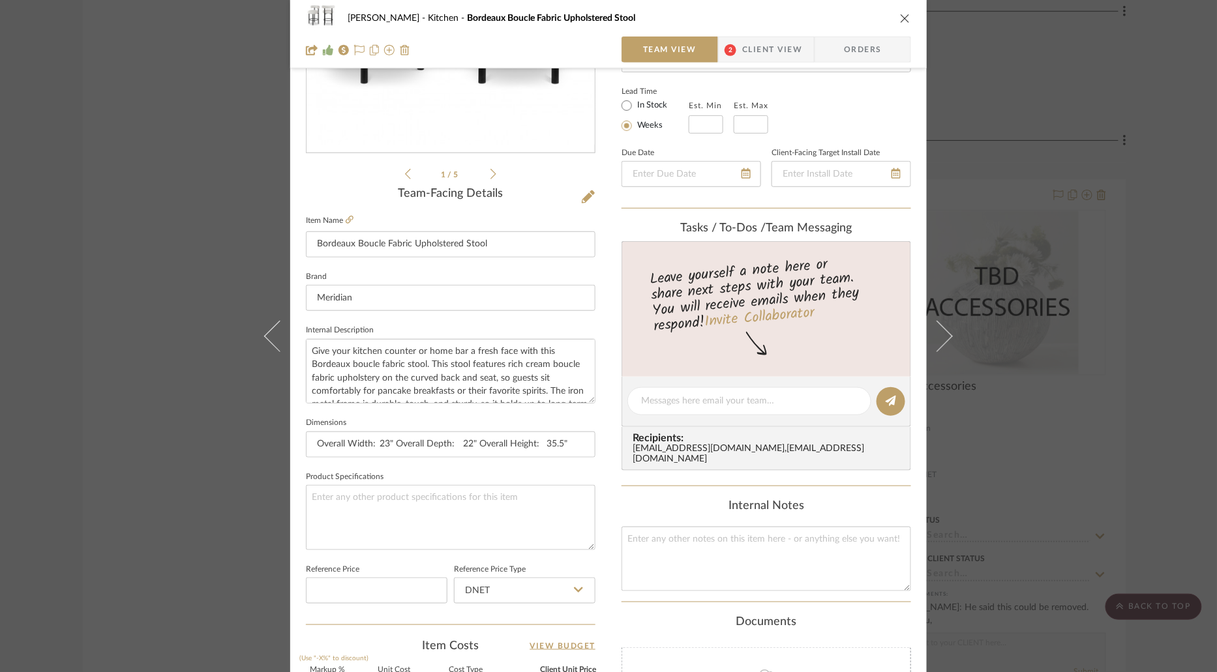
scroll to position [0, 0]
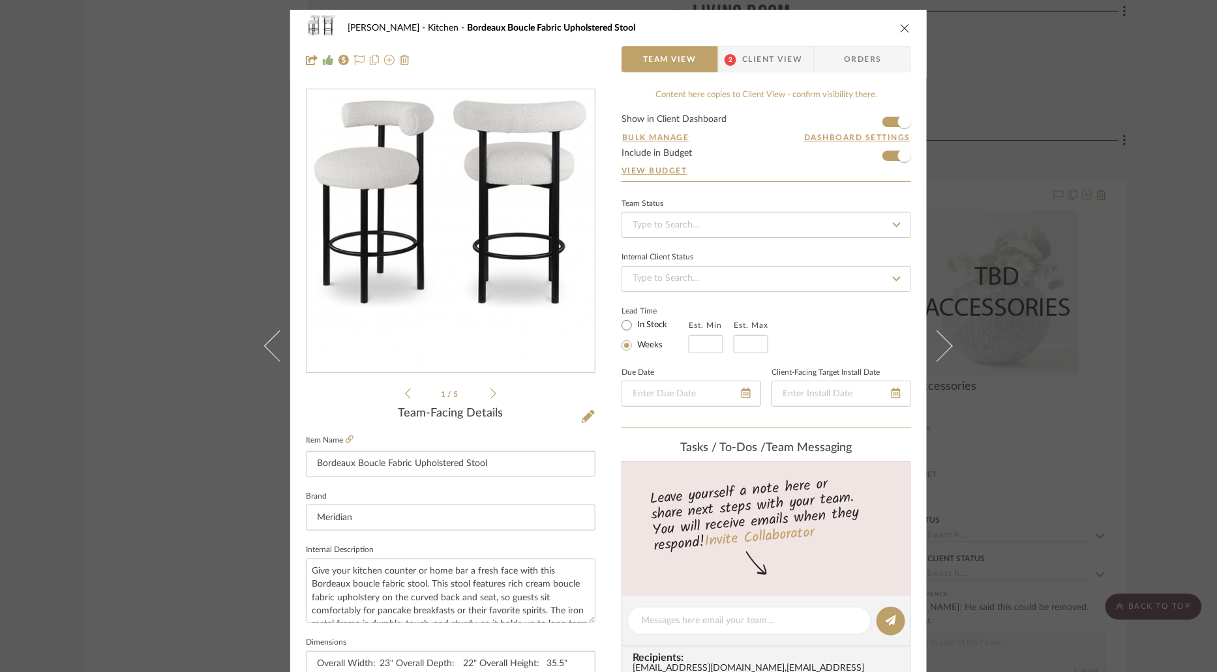
click at [765, 55] on span "Client View" at bounding box center [772, 59] width 60 height 26
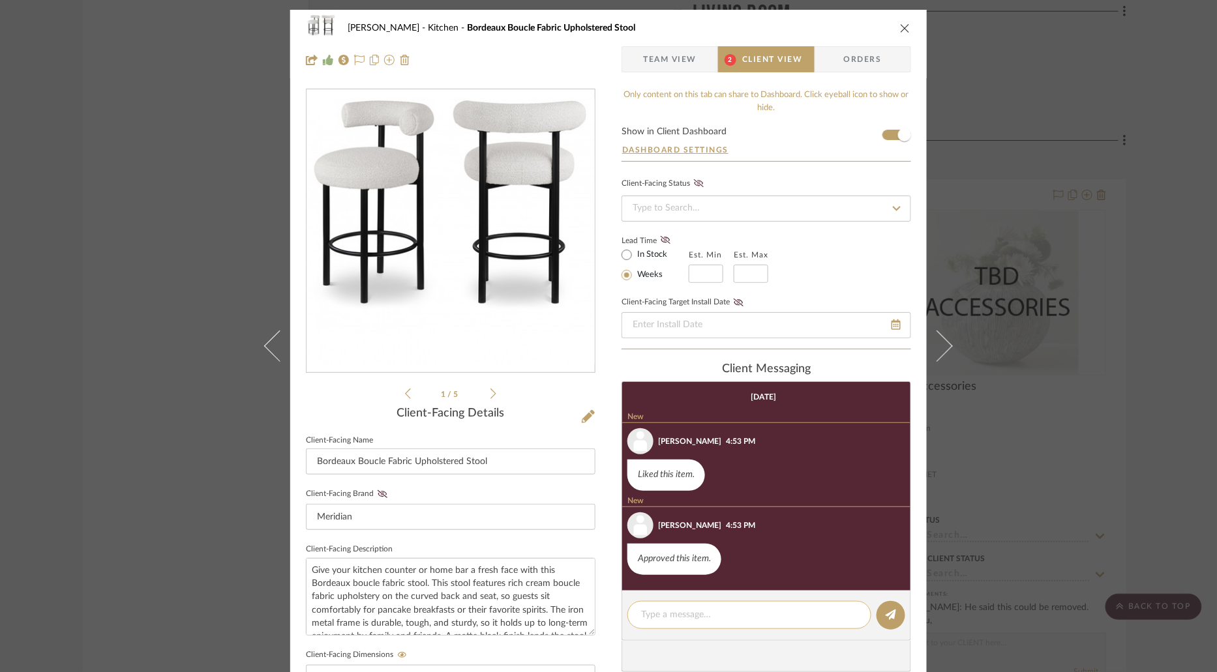
click at [721, 612] on textarea at bounding box center [749, 615] width 216 height 14
paste textarea "ARRIVED SNS"
type textarea "ARRIVED SNS"
click at [891, 614] on icon at bounding box center [890, 615] width 10 height 10
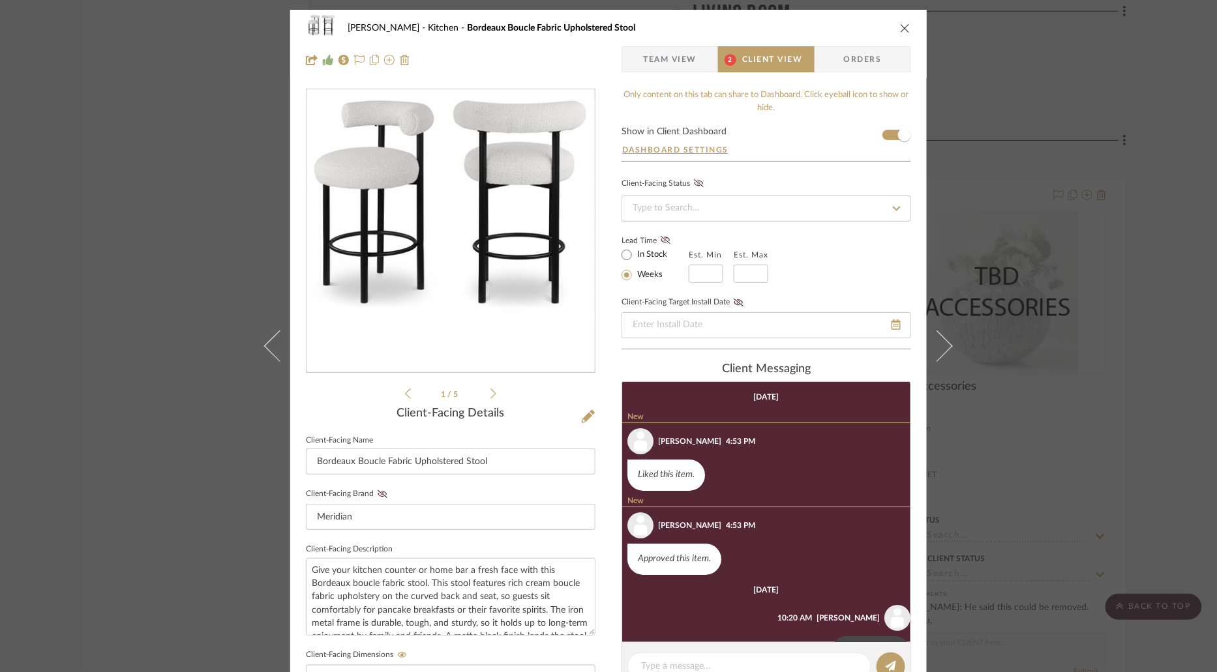
scroll to position [40, 0]
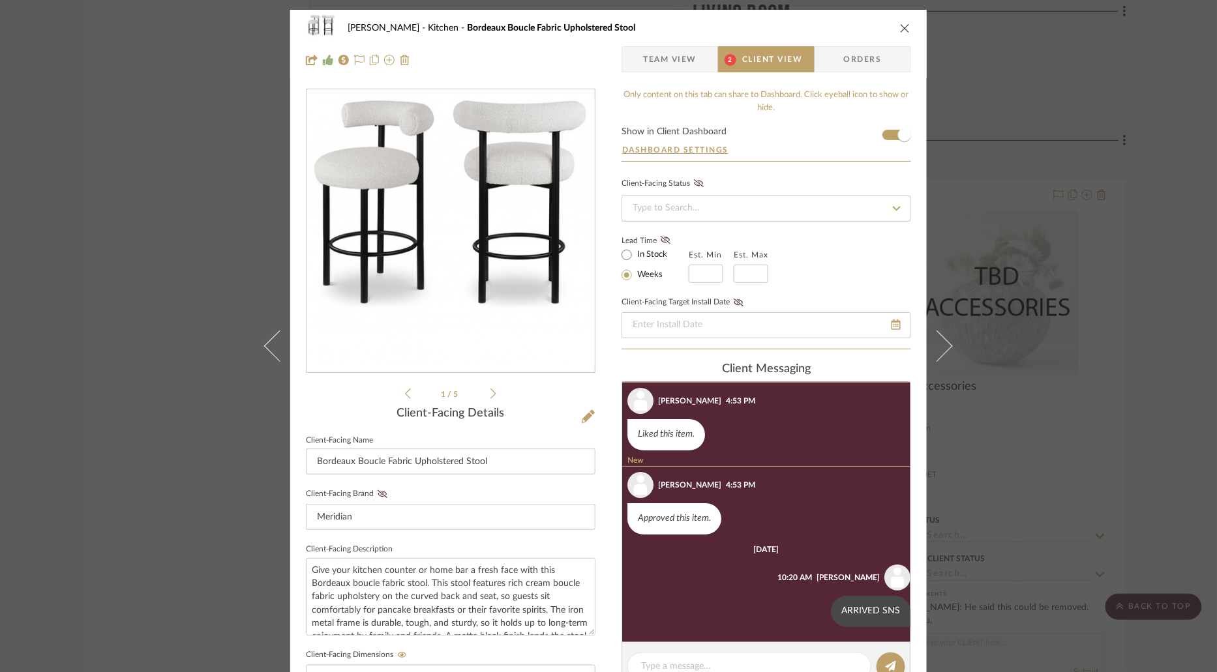
click at [902, 27] on icon "close" at bounding box center [905, 28] width 10 height 10
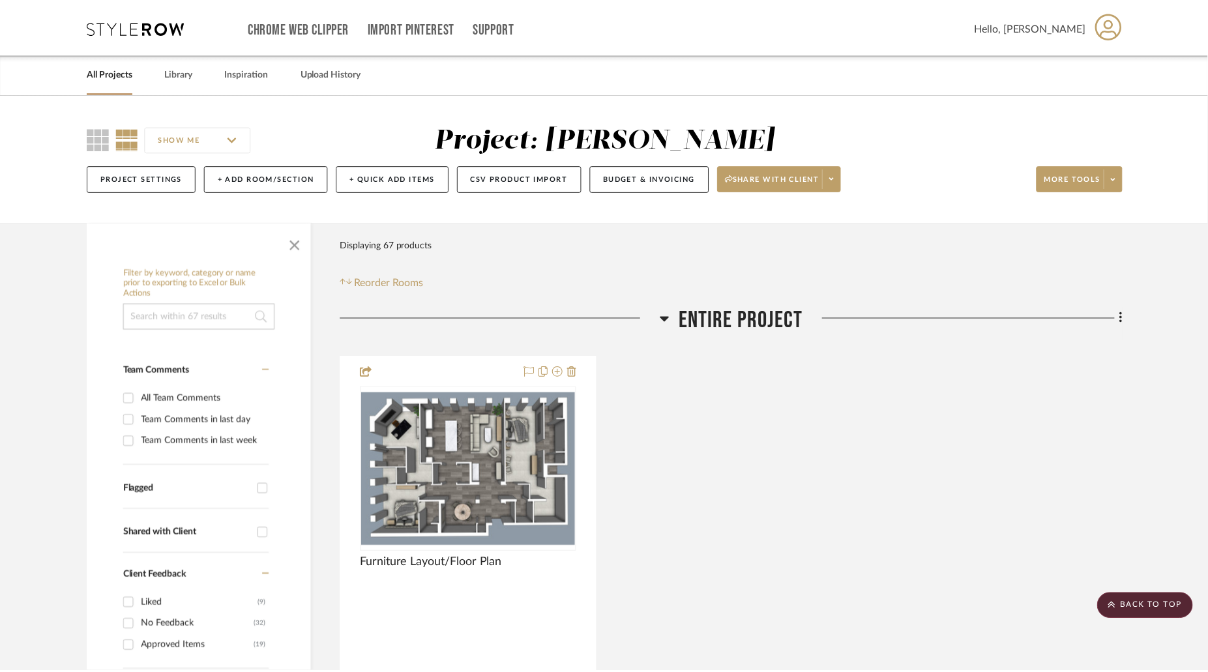
scroll to position [2810, 0]
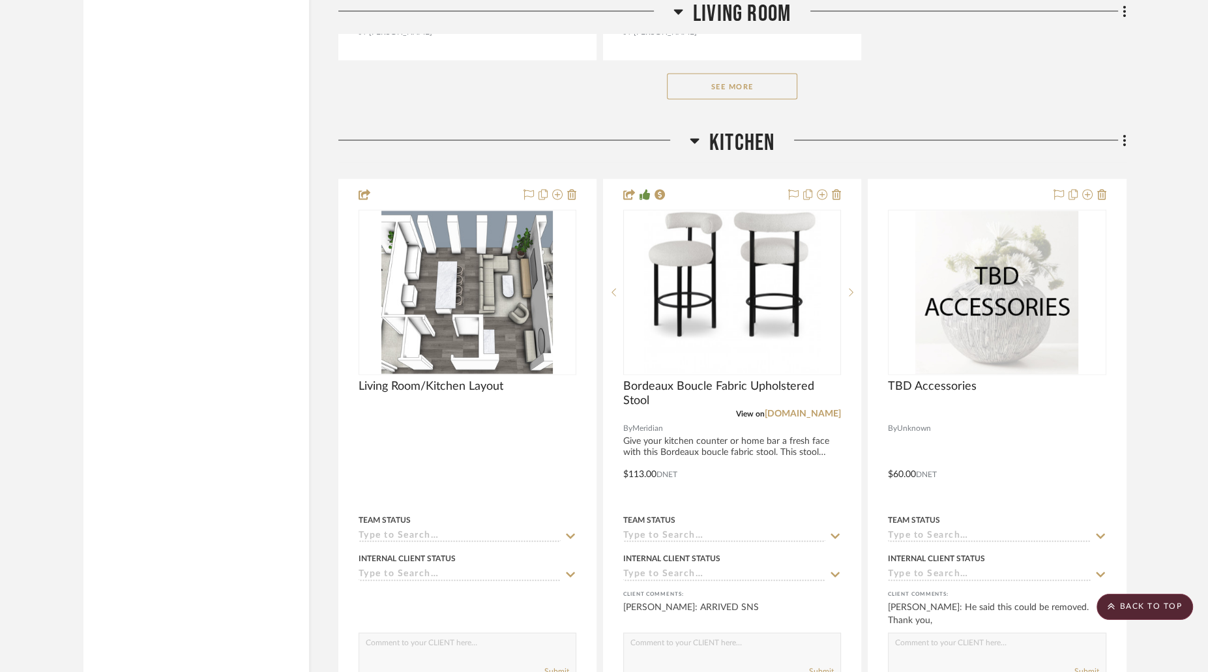
click at [700, 130] on h3 "Kitchen" at bounding box center [732, 143] width 85 height 28
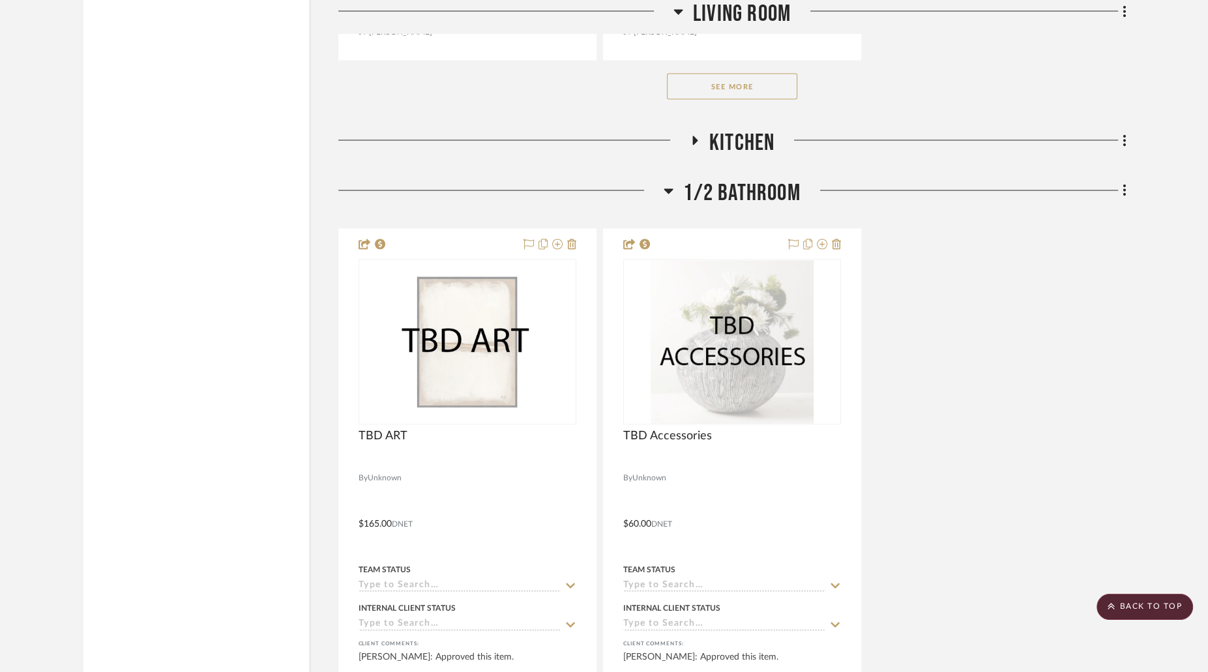
click at [679, 182] on h3 "1/2 Bathroom" at bounding box center [732, 193] width 136 height 28
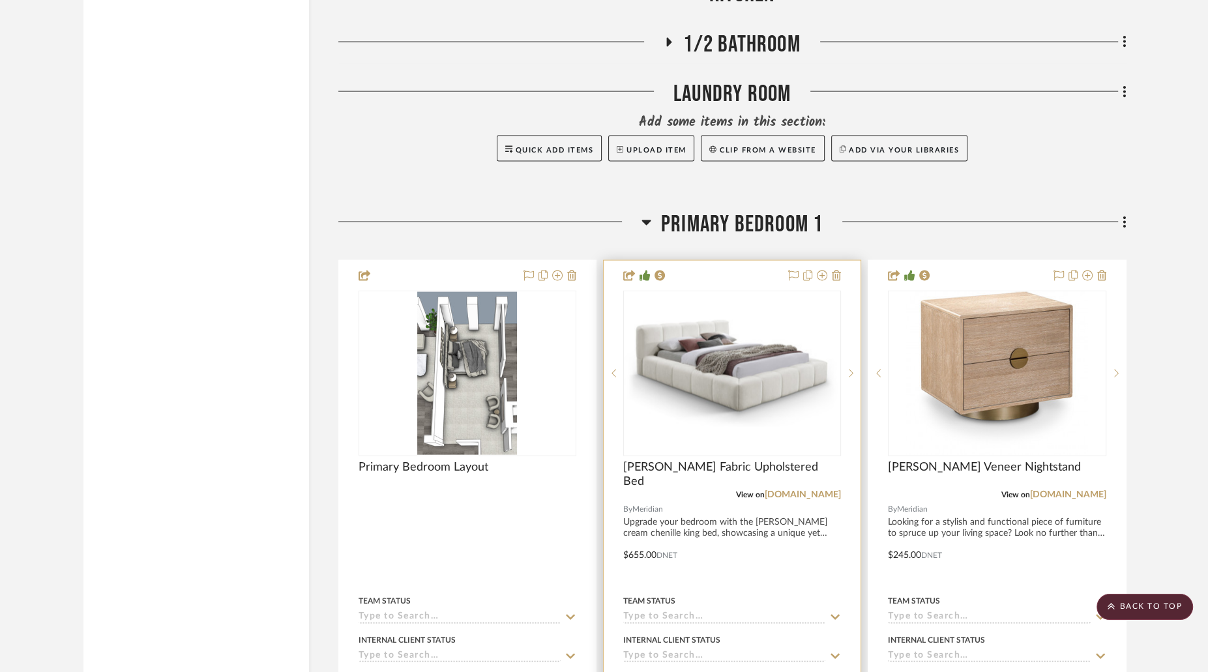
scroll to position [2978, 0]
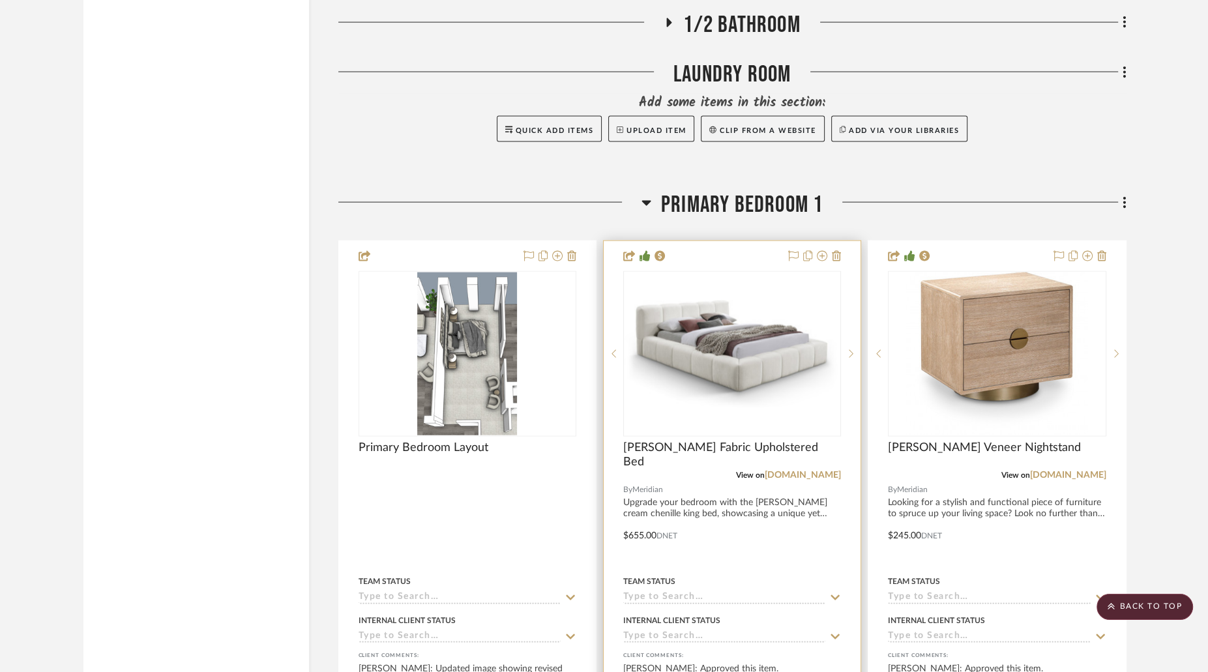
click at [766, 323] on img "0" at bounding box center [732, 355] width 215 height 108
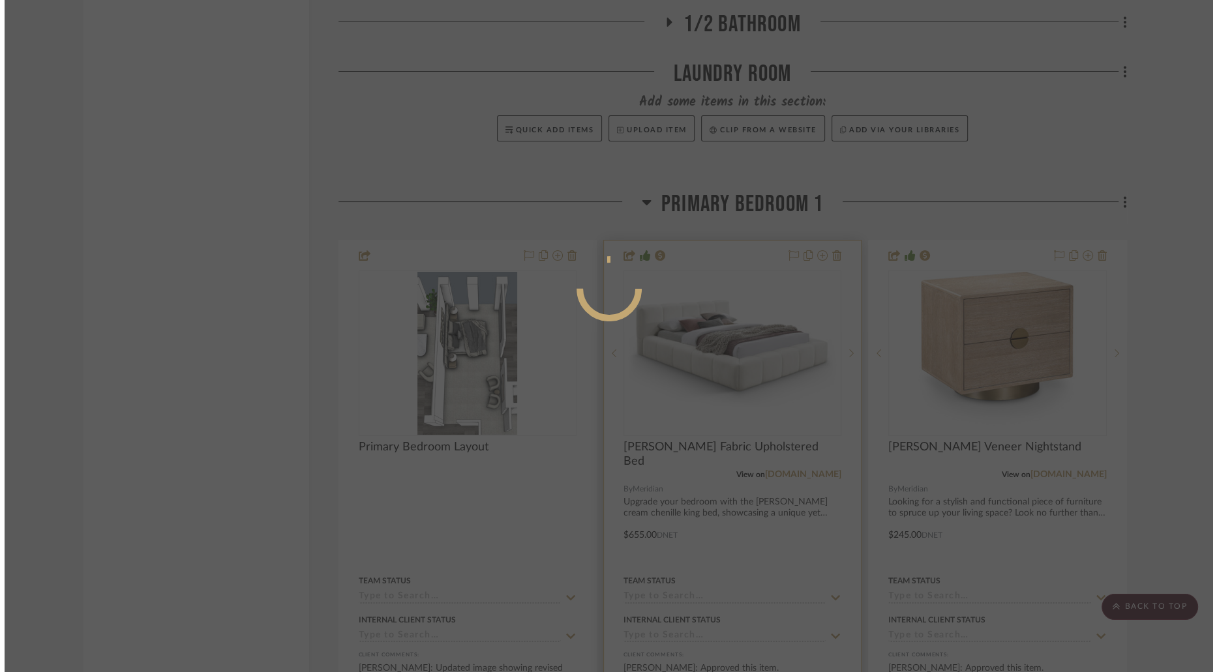
scroll to position [0, 0]
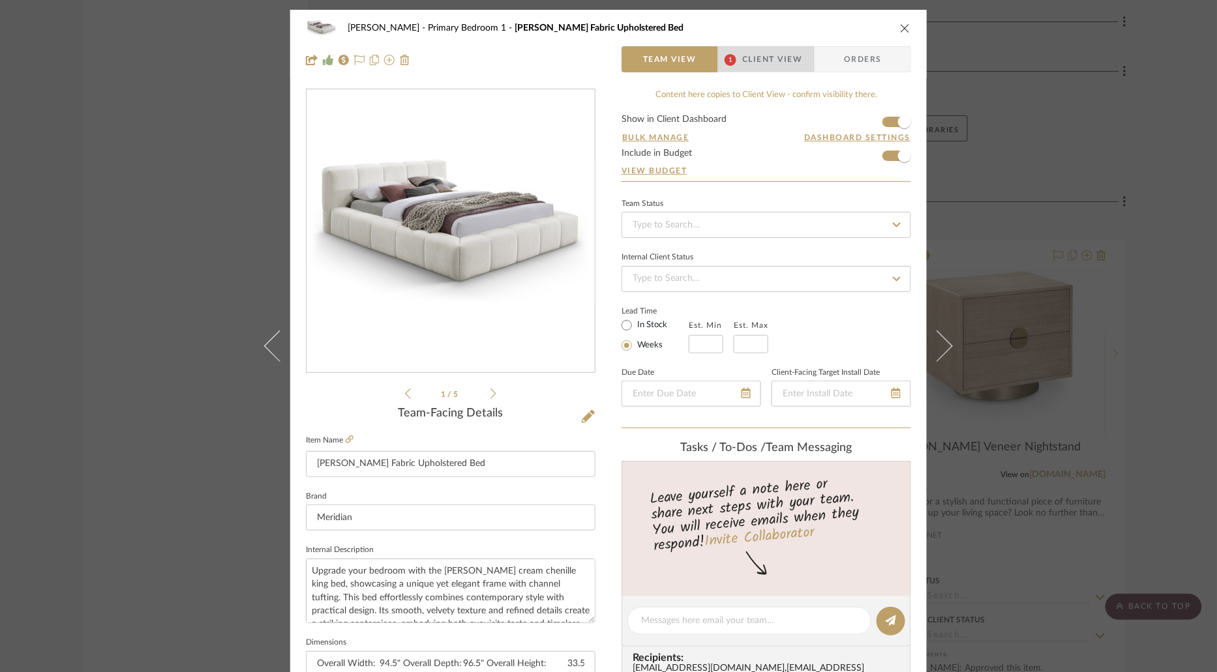
click at [748, 59] on span "Client View" at bounding box center [772, 59] width 60 height 26
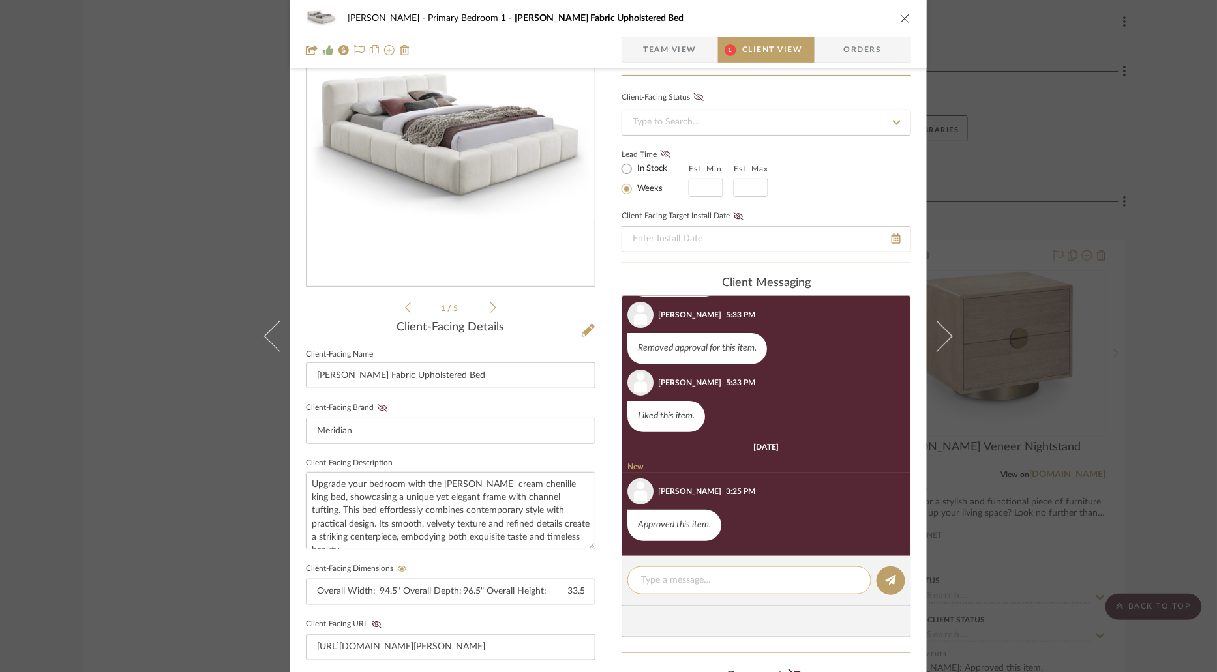
scroll to position [130, 0]
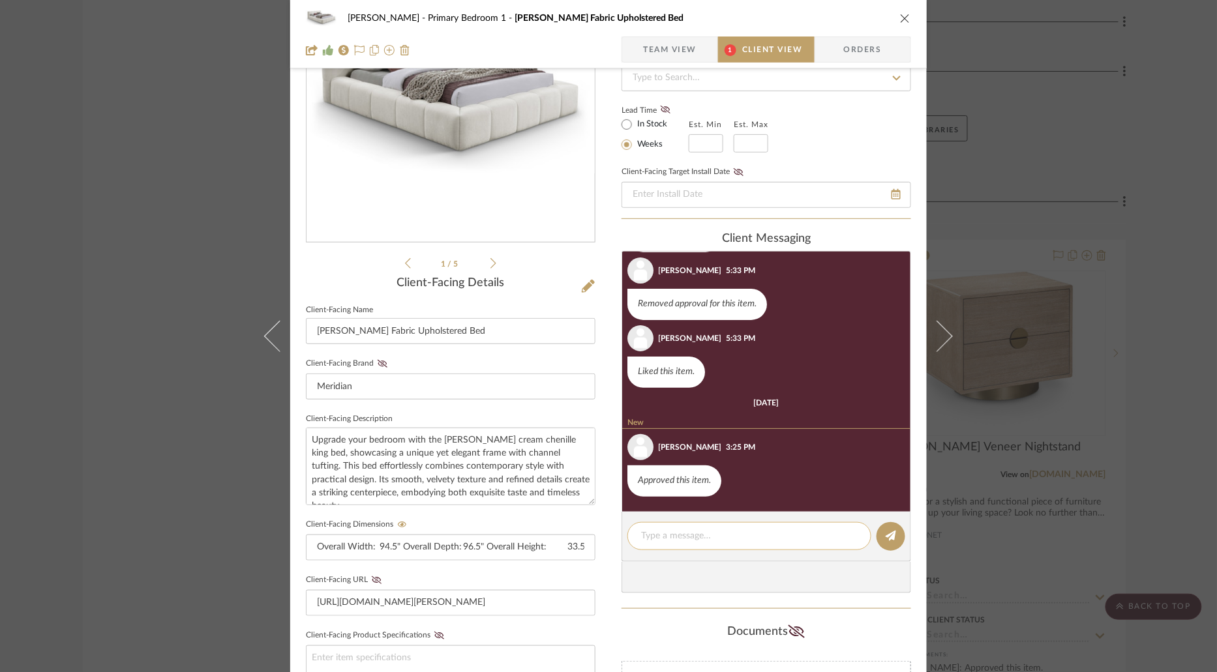
click at [720, 536] on textarea at bounding box center [749, 536] width 216 height 14
paste textarea "ARRIVED SNS"
type textarea "ARRIVED SNS"
click at [885, 539] on icon at bounding box center [890, 536] width 10 height 10
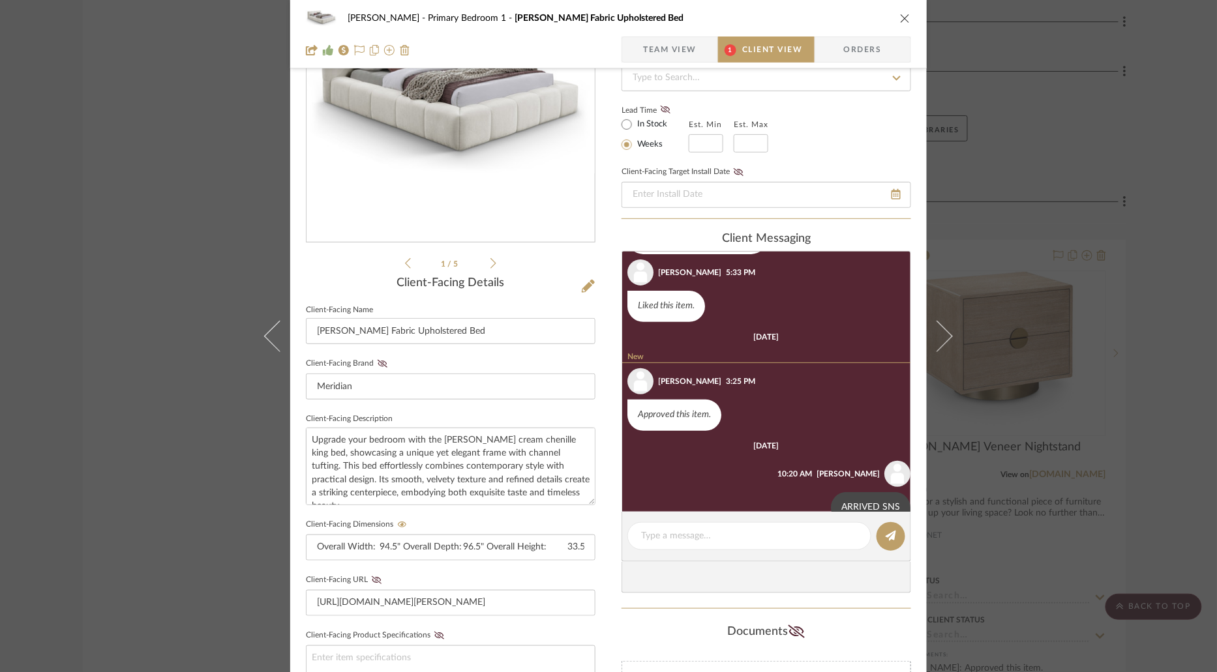
scroll to position [185, 0]
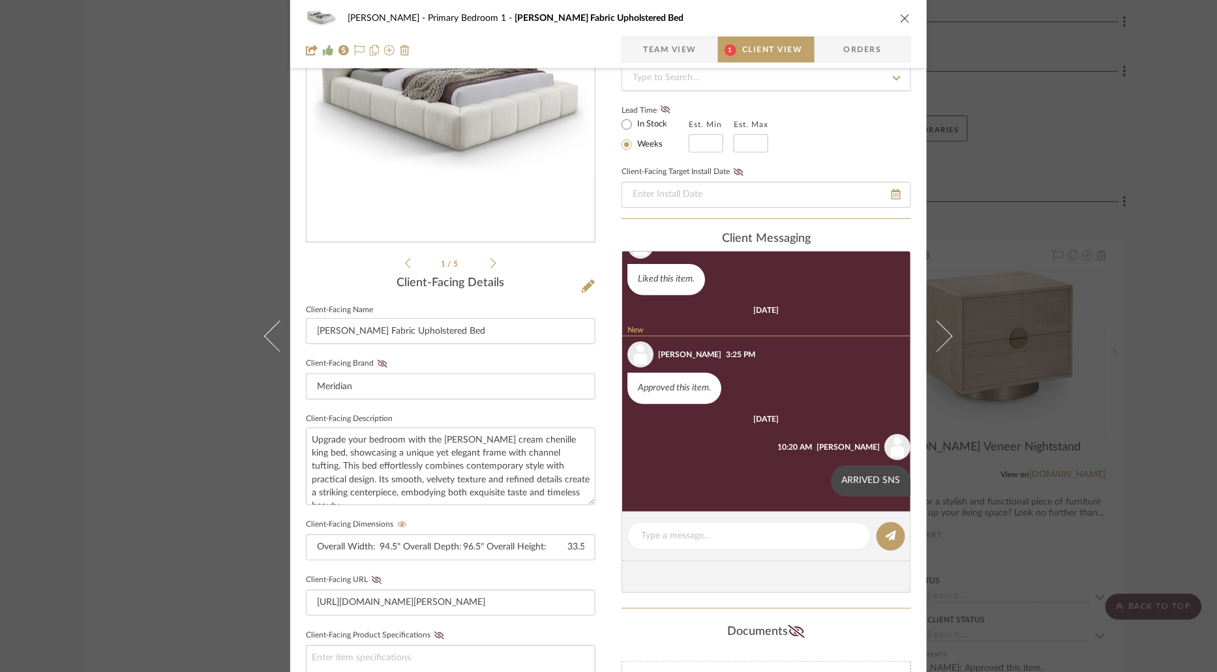
click at [1021, 303] on div "[PERSON_NAME] Primary Bedroom 1 [PERSON_NAME] Fabric Upholstered Bed Team View …" at bounding box center [608, 336] width 1217 height 672
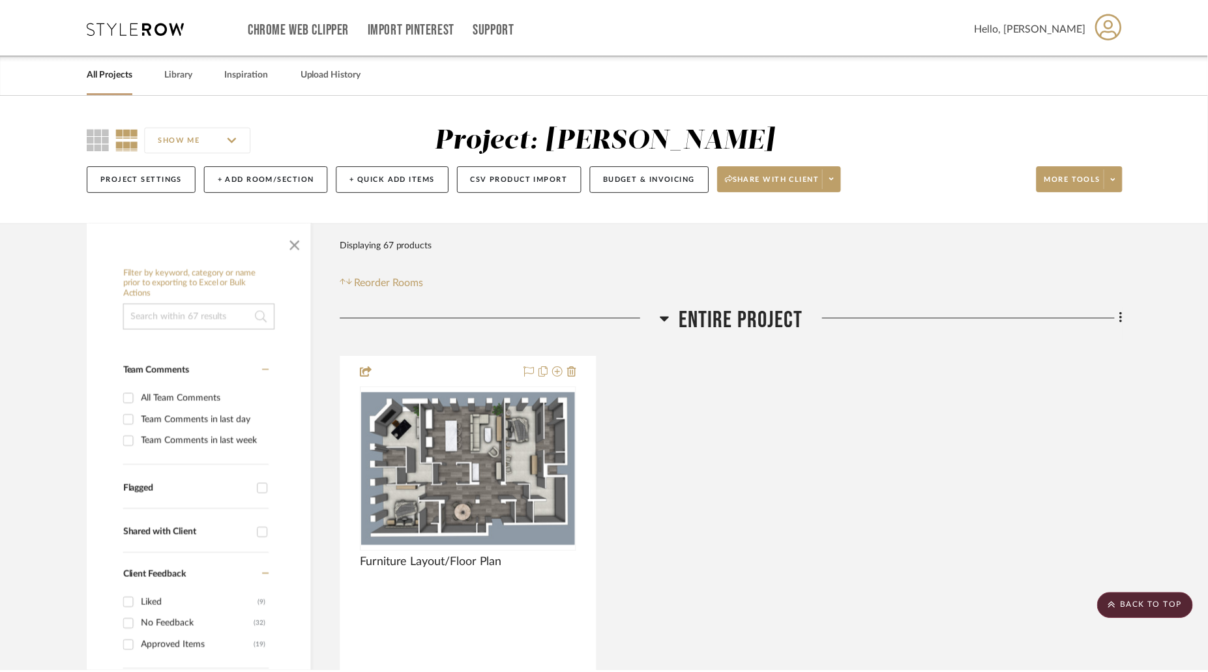
scroll to position [2978, 0]
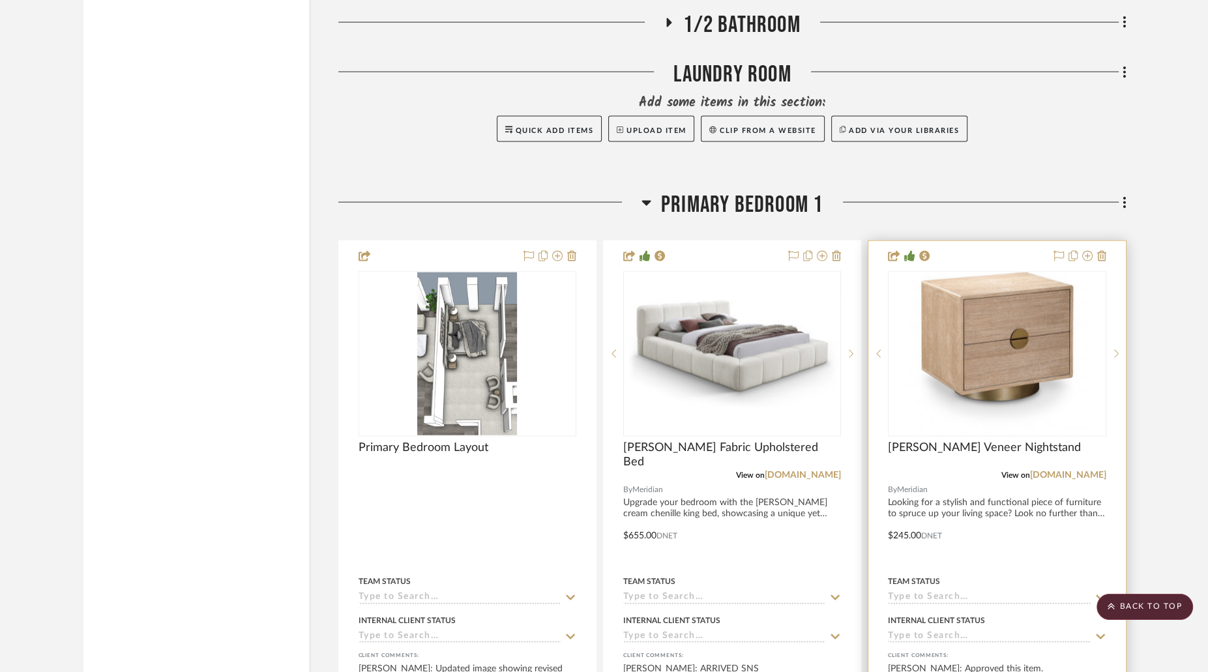
click at [0, 0] on img at bounding box center [0, 0] width 0 height 0
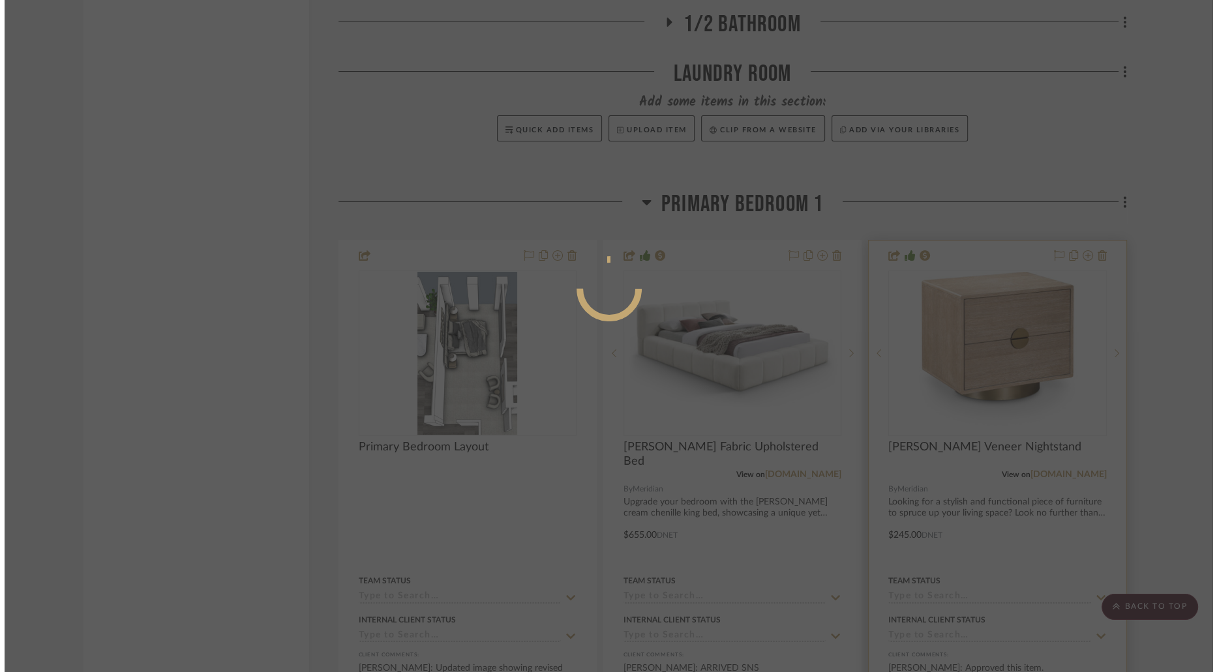
scroll to position [0, 0]
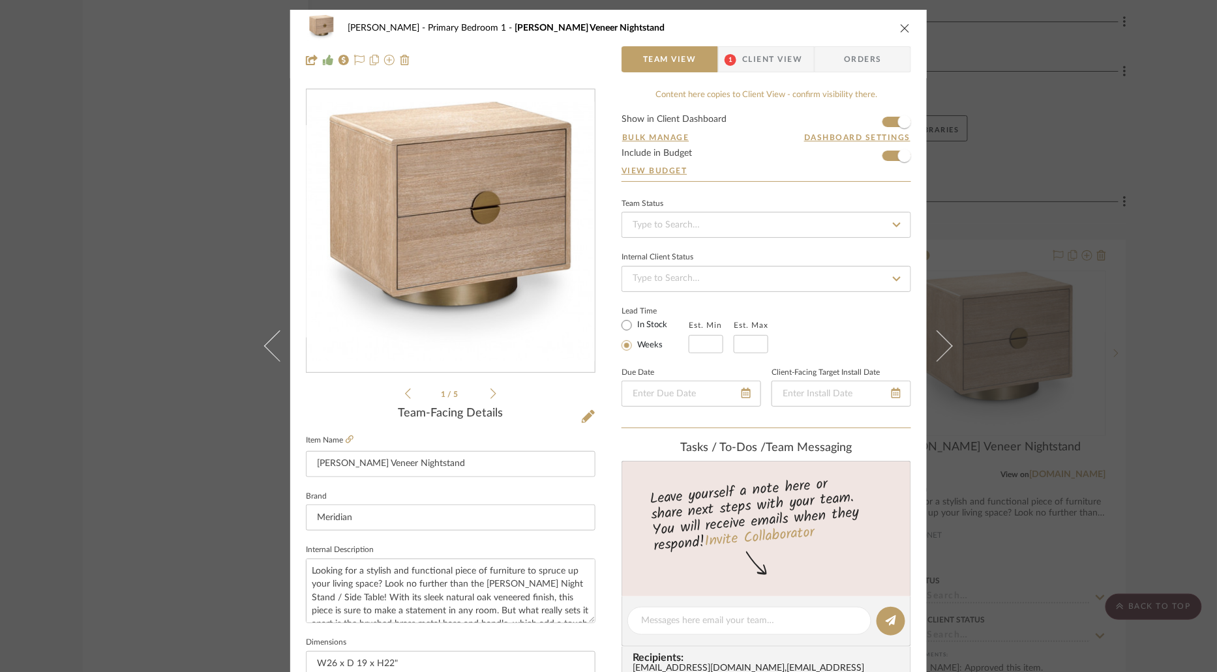
click at [770, 58] on span "Client View" at bounding box center [772, 59] width 60 height 26
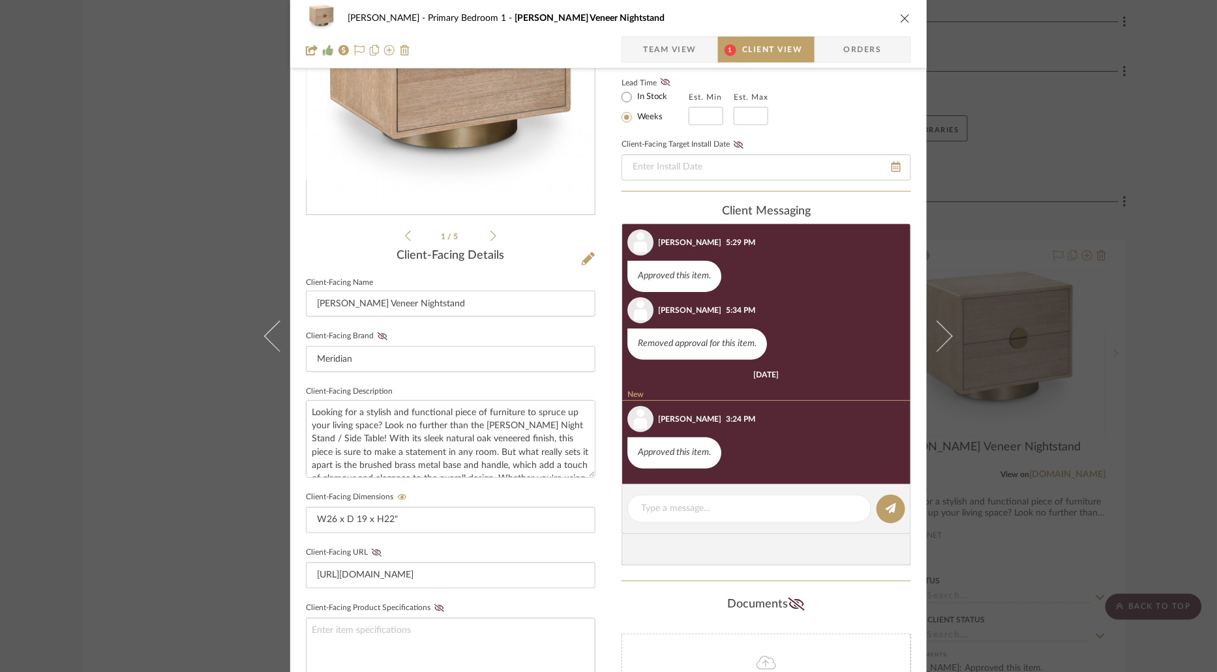
scroll to position [170, 0]
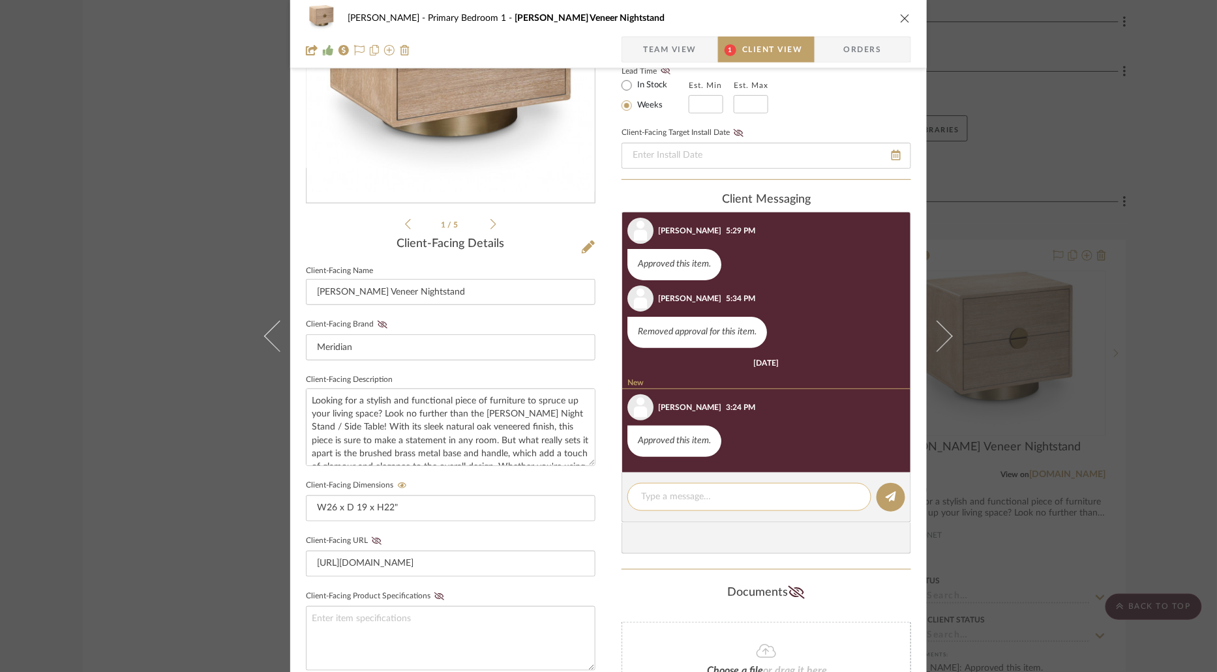
click at [713, 493] on textarea at bounding box center [749, 497] width 216 height 14
paste textarea "ARRIVED SNS"
type textarea "ARRIVED SNS"
click at [887, 488] on button at bounding box center [890, 497] width 29 height 29
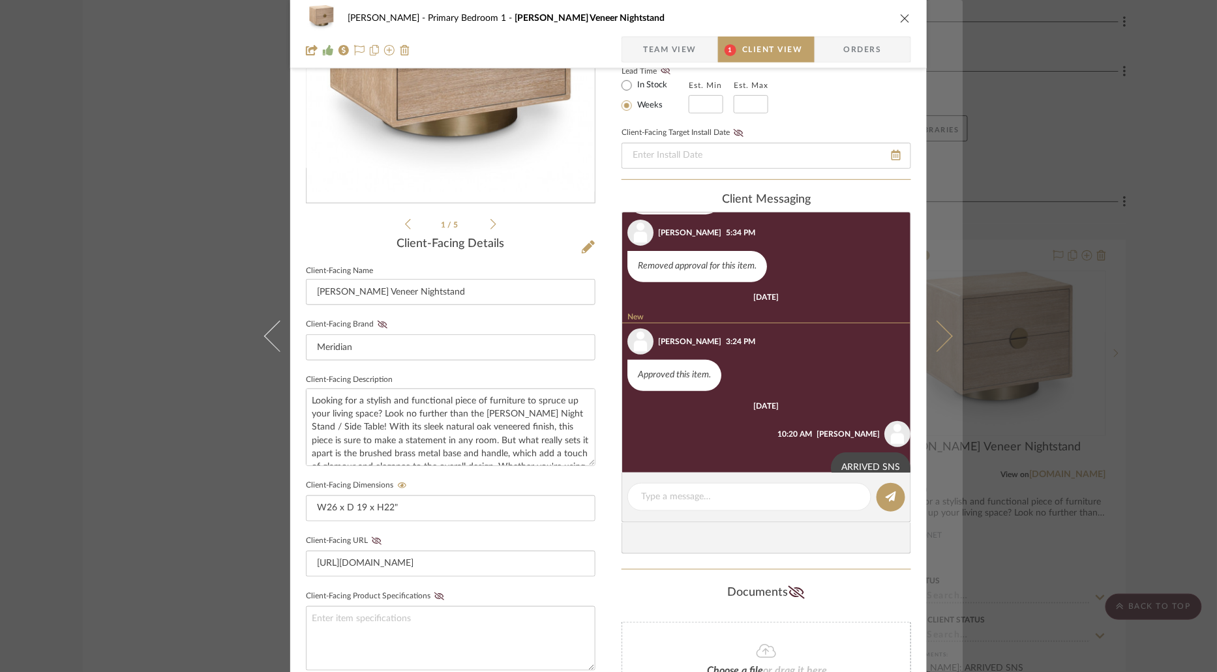
scroll to position [210, 0]
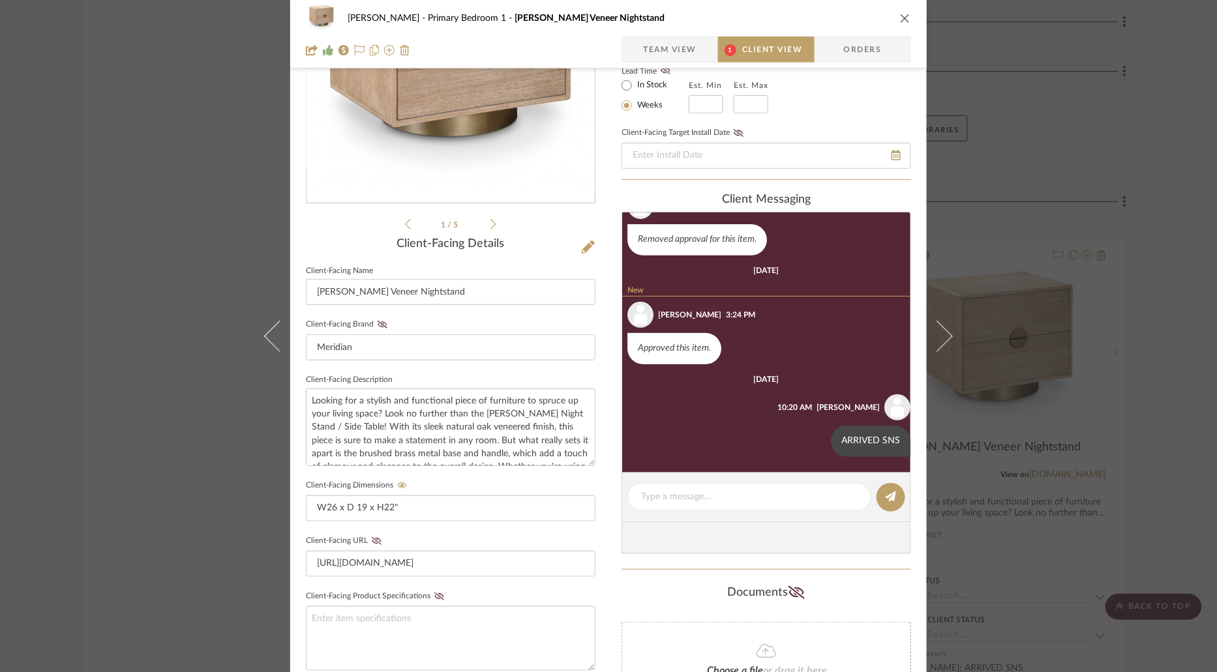
click at [902, 18] on icon "close" at bounding box center [905, 18] width 10 height 10
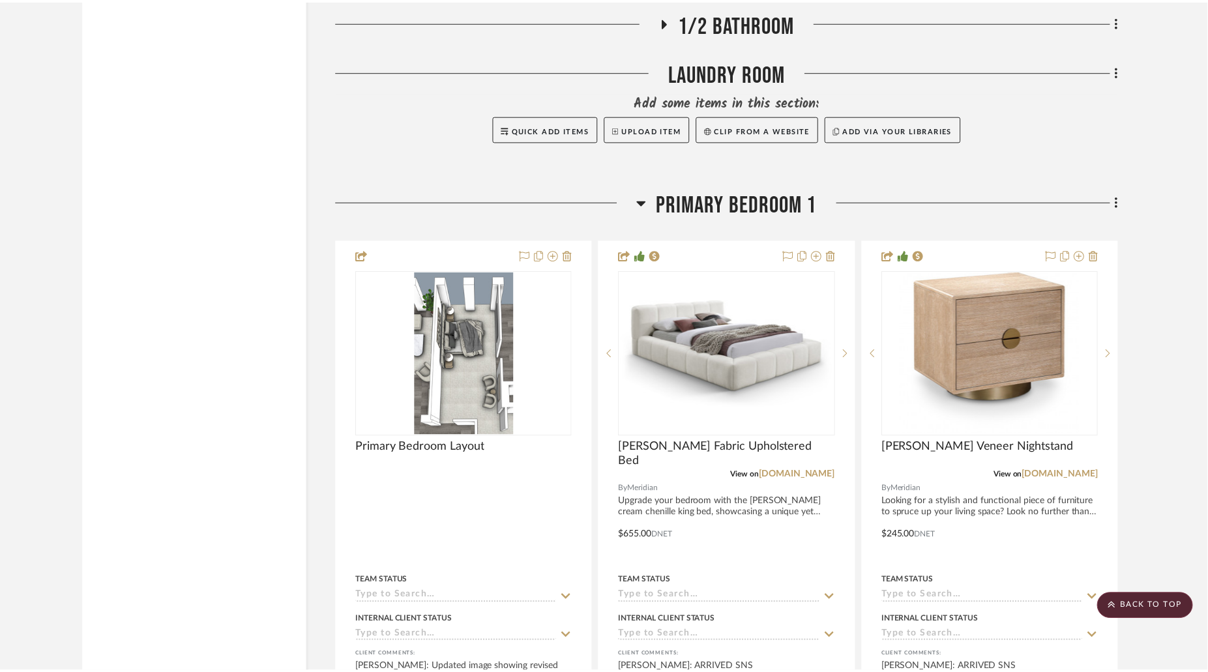
scroll to position [2978, 0]
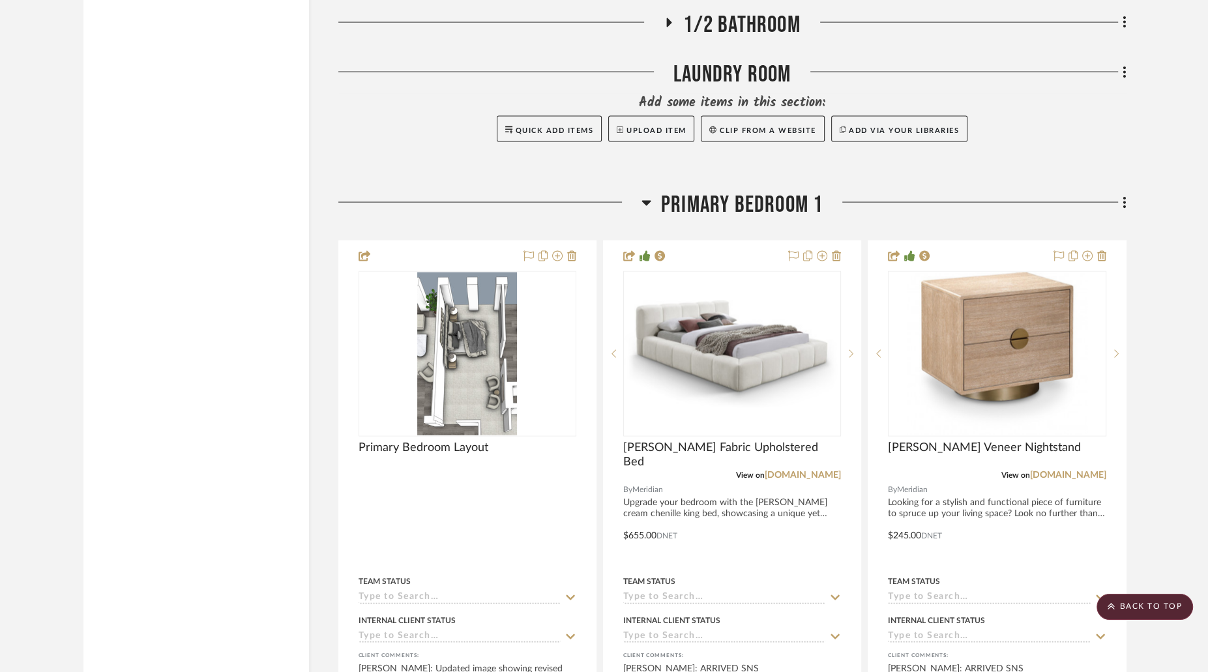
click at [646, 195] on icon at bounding box center [647, 203] width 10 height 16
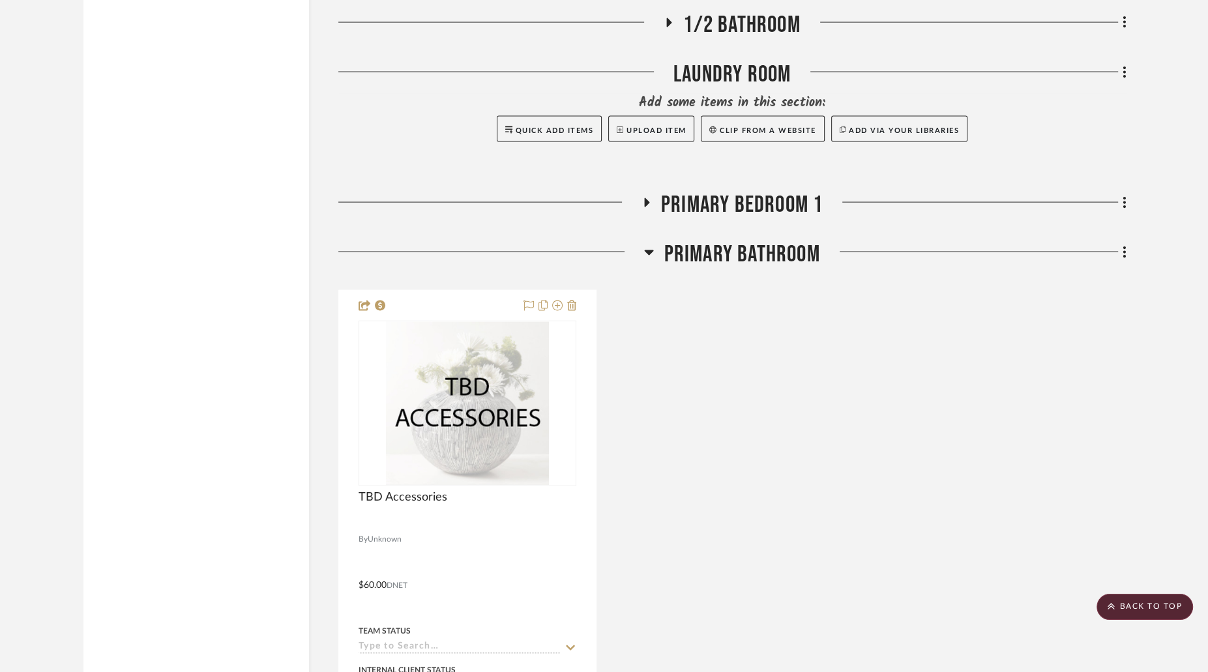
click at [646, 248] on icon at bounding box center [649, 252] width 10 height 16
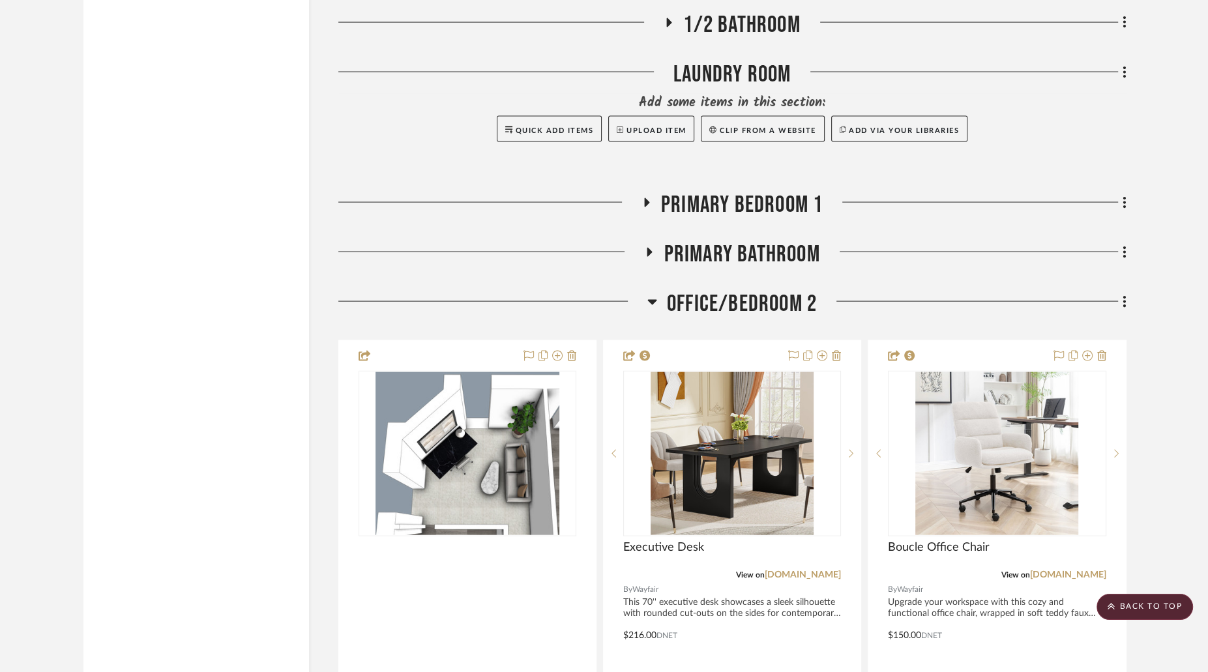
click at [652, 301] on icon at bounding box center [652, 302] width 10 height 16
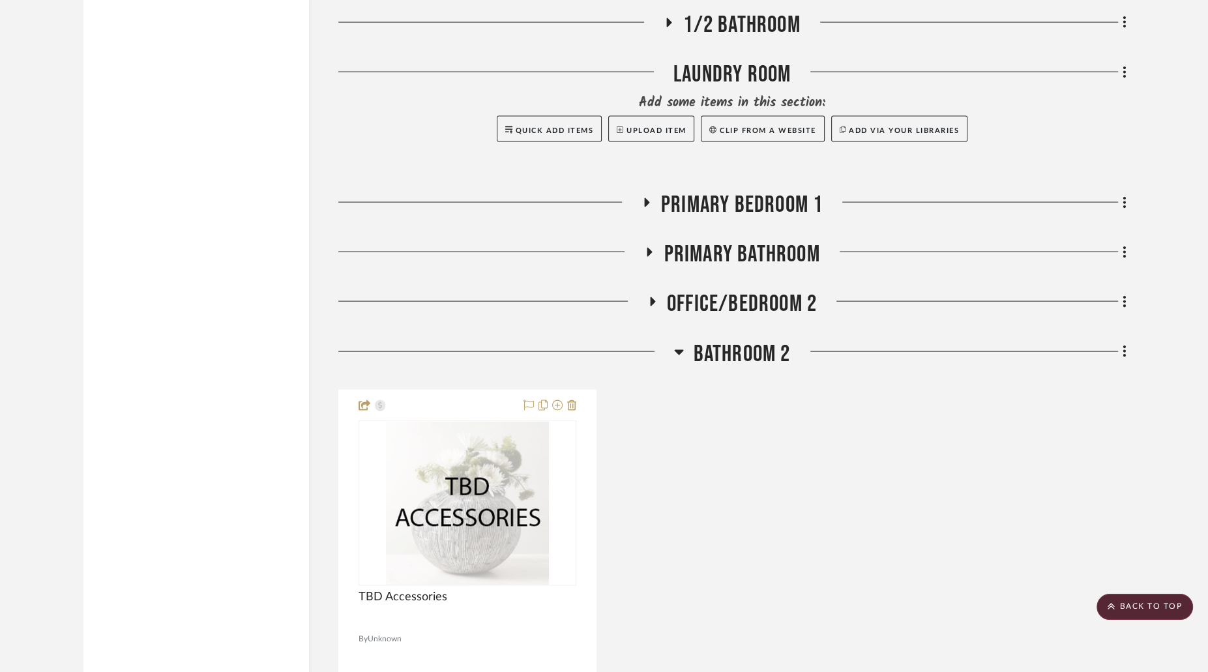
click at [682, 344] on icon at bounding box center [679, 352] width 10 height 16
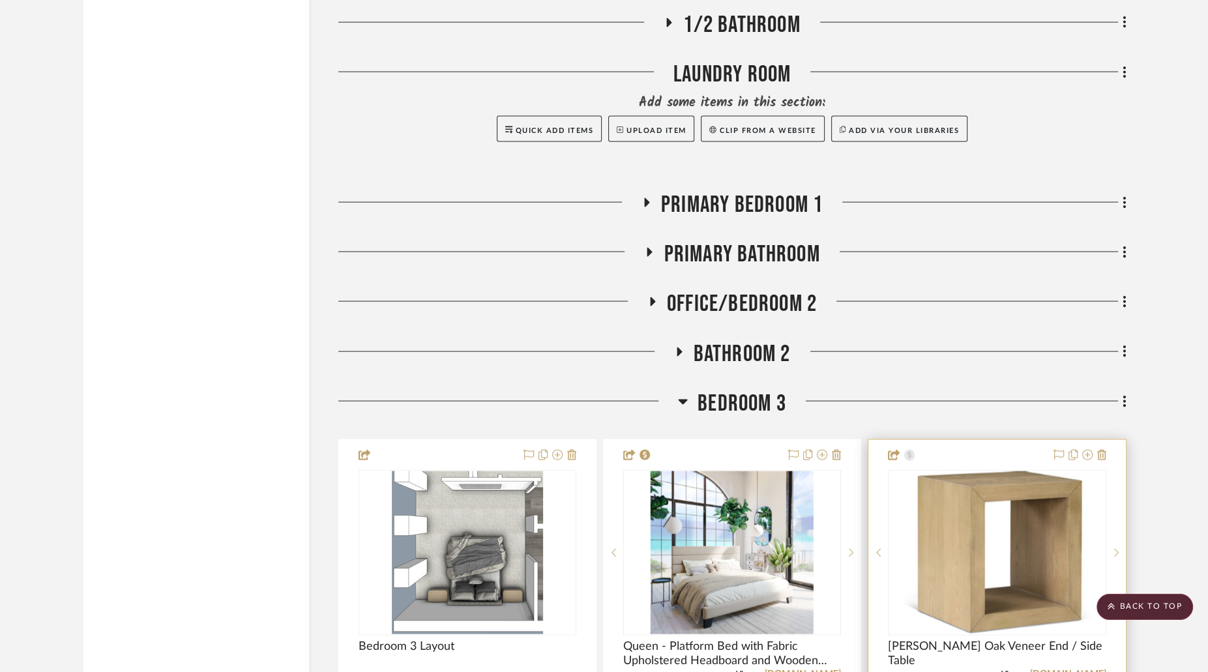
click at [0, 0] on img at bounding box center [0, 0] width 0 height 0
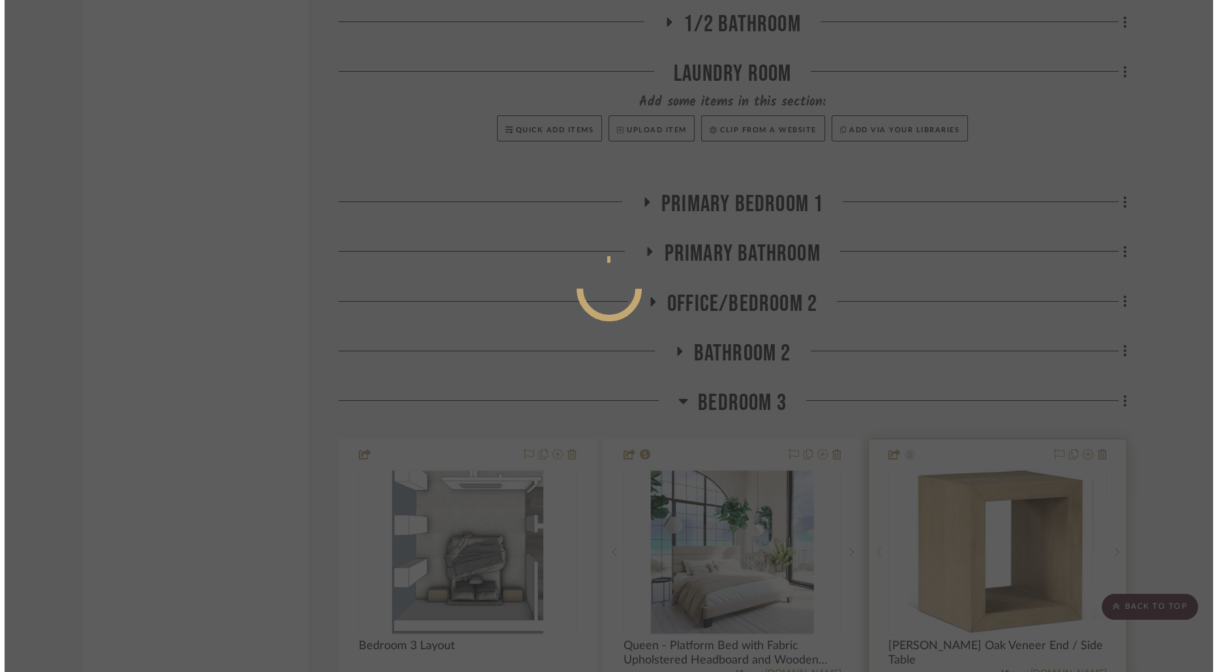
scroll to position [0, 0]
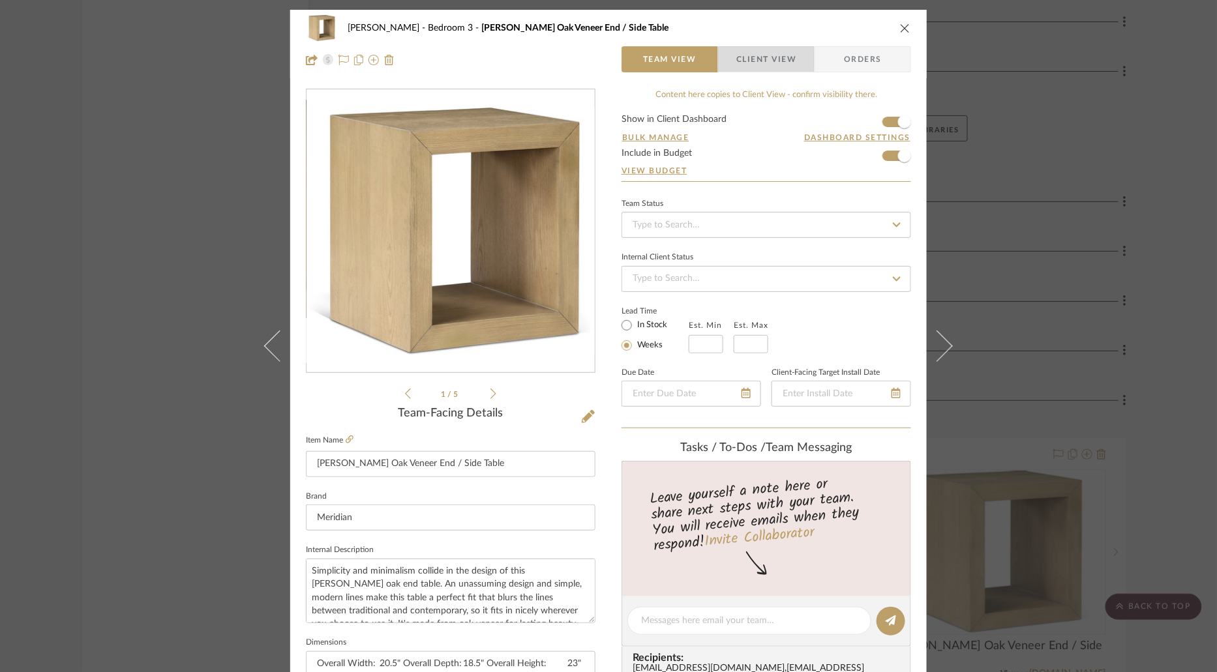
click at [754, 62] on span "Client View" at bounding box center [766, 59] width 60 height 26
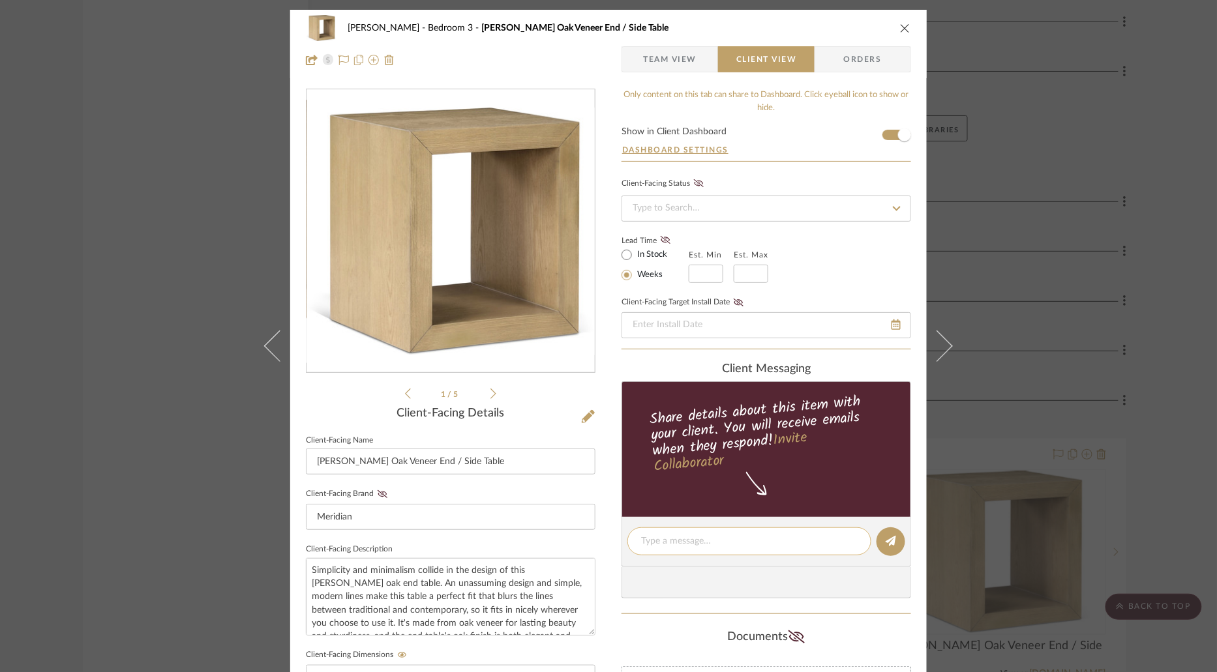
click at [741, 535] on textarea at bounding box center [749, 542] width 216 height 14
paste textarea "ARRIVED SNS"
type textarea "ARRIVED SNS"
click at [878, 544] on button at bounding box center [890, 541] width 29 height 29
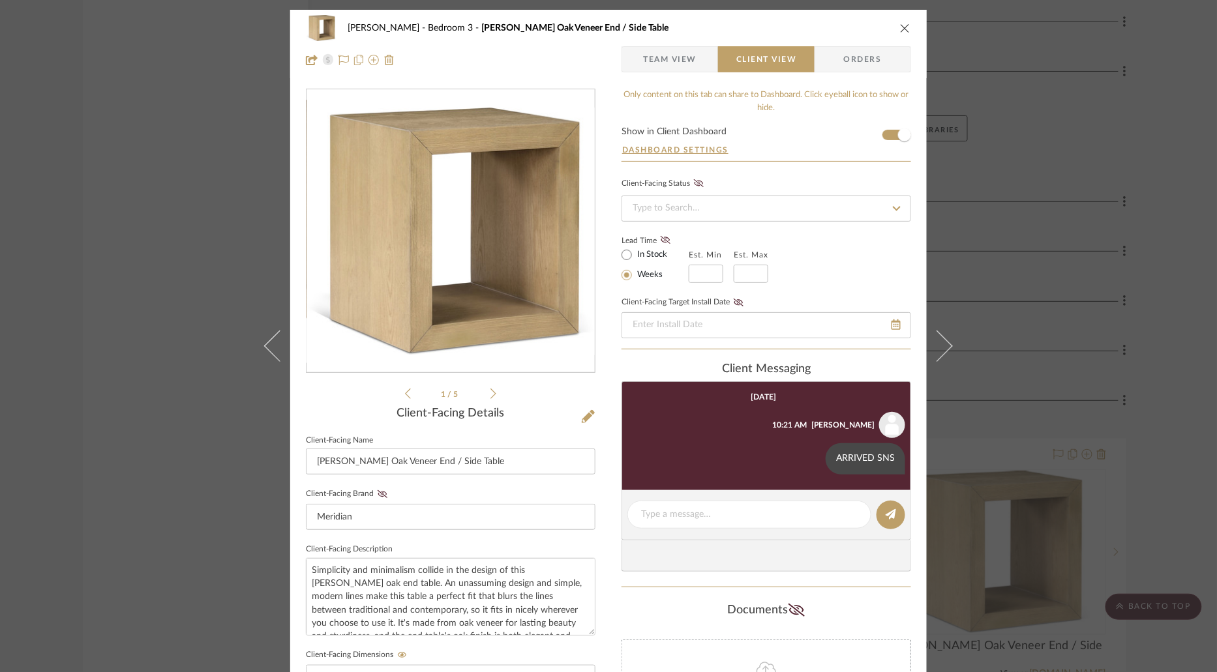
click at [900, 25] on icon "close" at bounding box center [905, 28] width 10 height 10
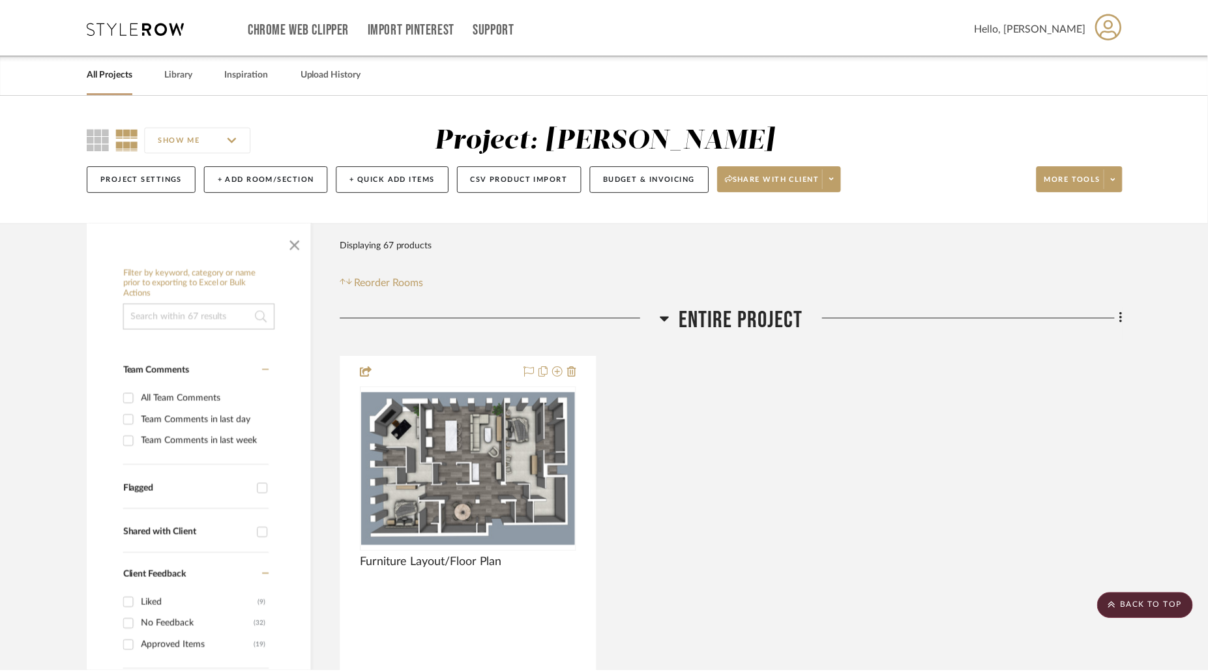
scroll to position [2978, 0]
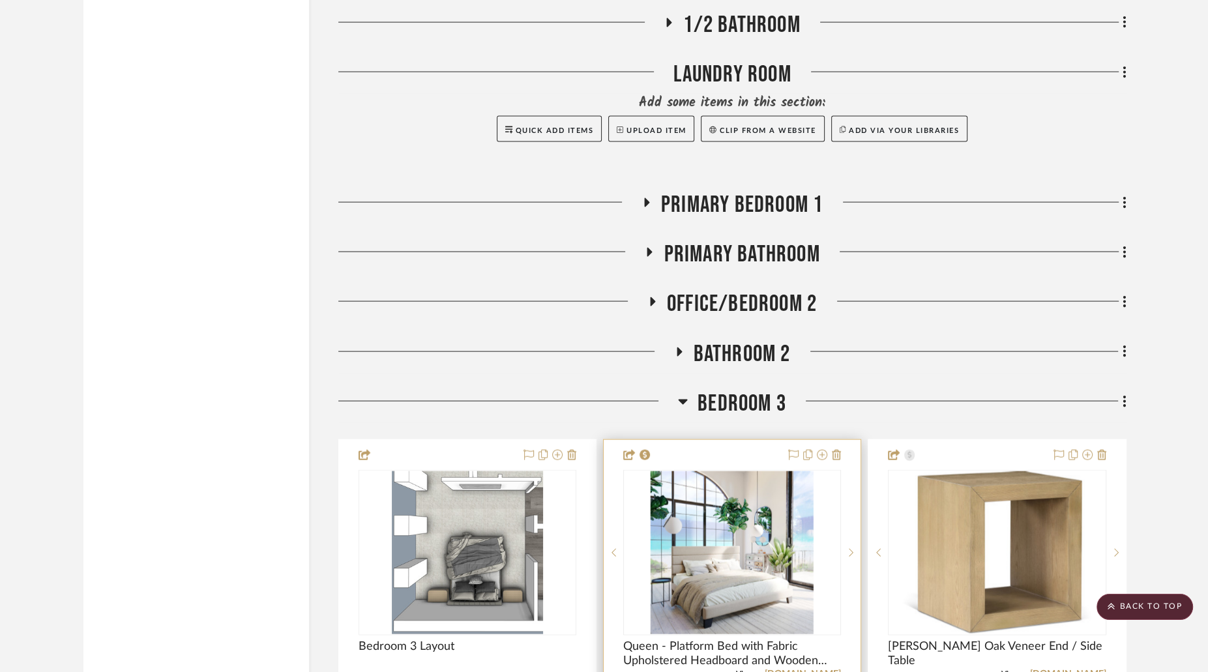
click at [696, 558] on img "0" at bounding box center [732, 552] width 163 height 163
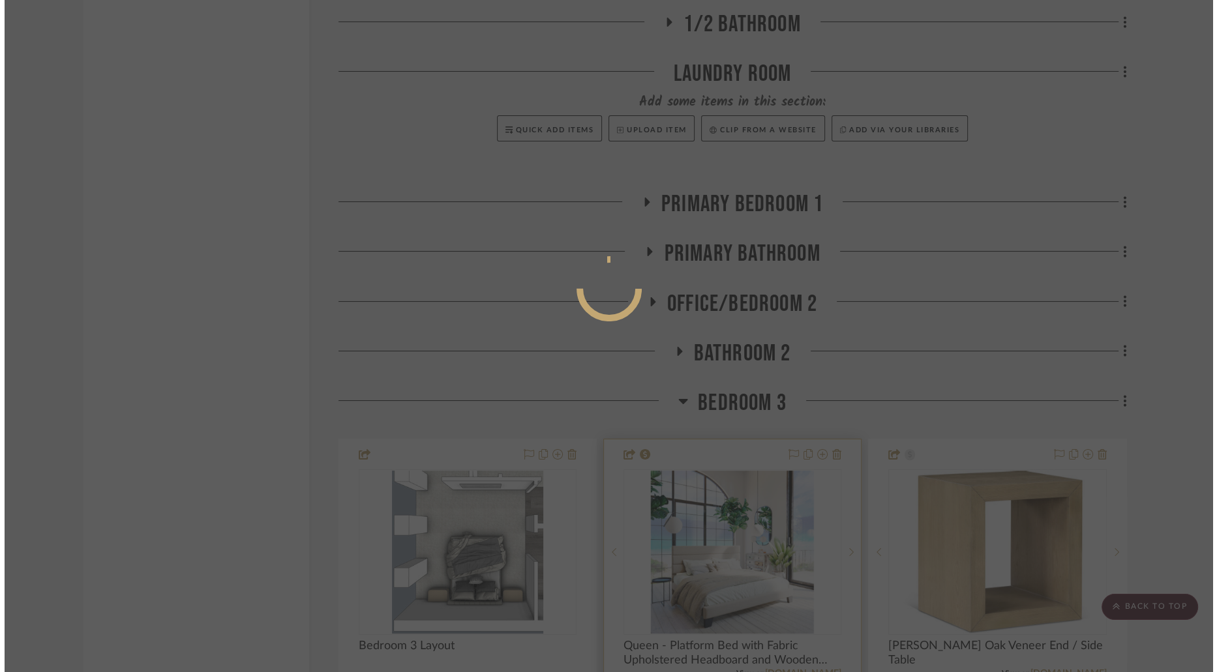
scroll to position [0, 0]
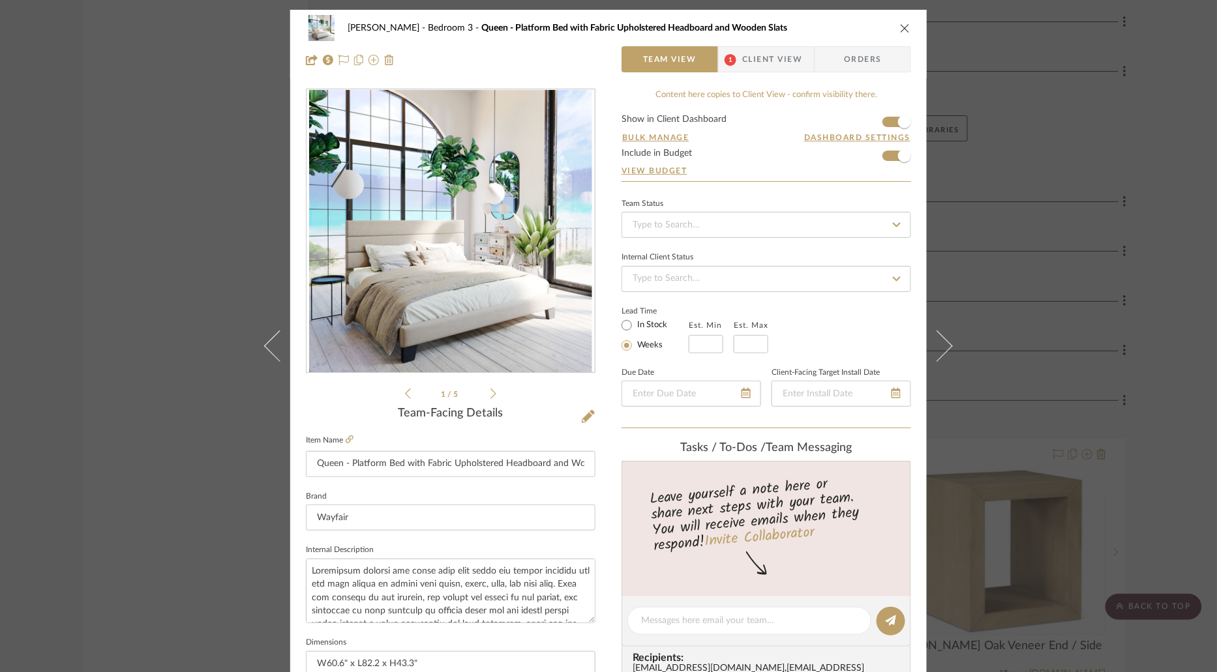
click at [900, 27] on icon "close" at bounding box center [905, 28] width 10 height 10
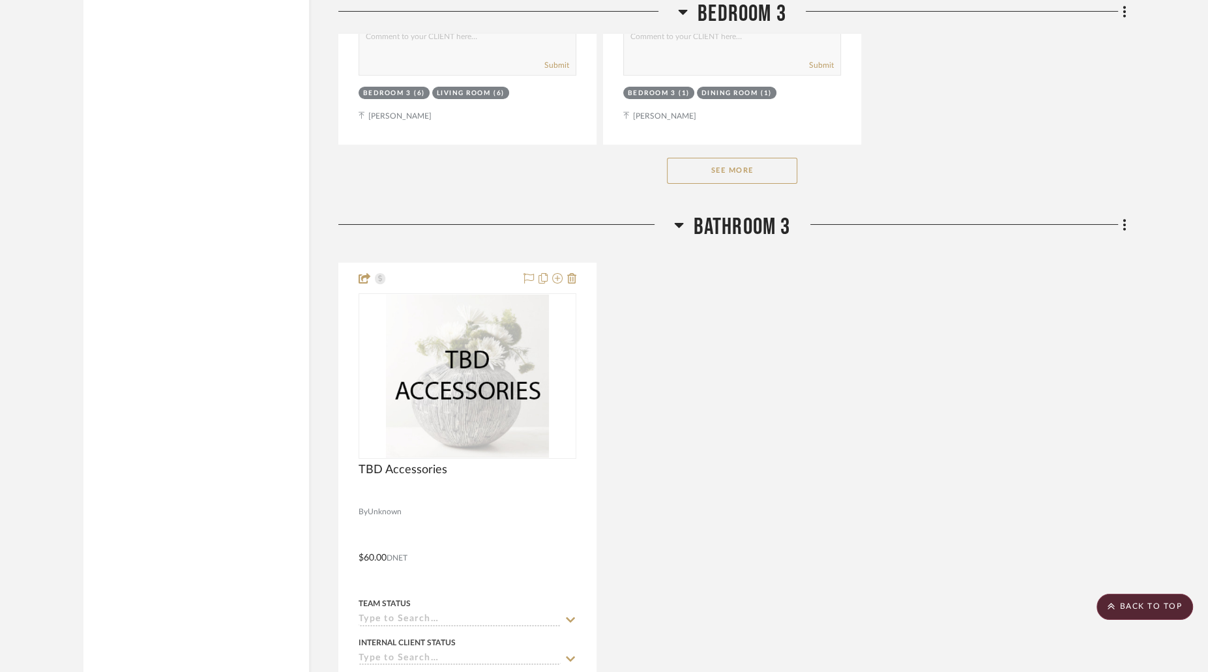
scroll to position [5232, 0]
